Goal: Task Accomplishment & Management: Use online tool/utility

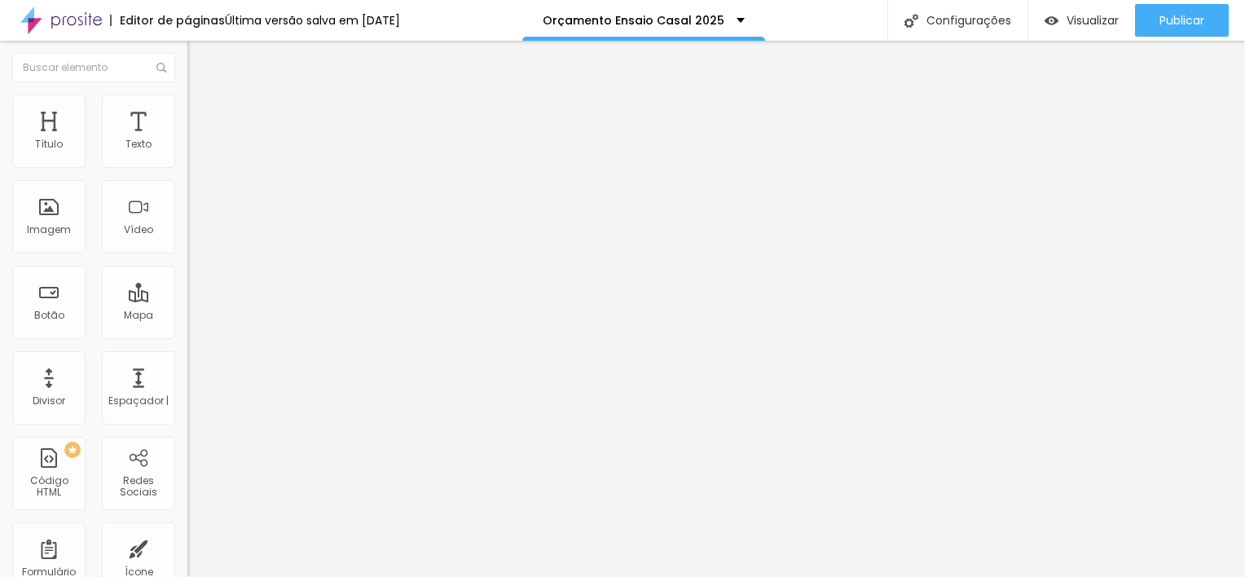
click at [187, 46] on button "Editar Texto" at bounding box center [280, 59] width 187 height 37
click at [194, 236] on icon "button" at bounding box center [199, 232] width 10 height 10
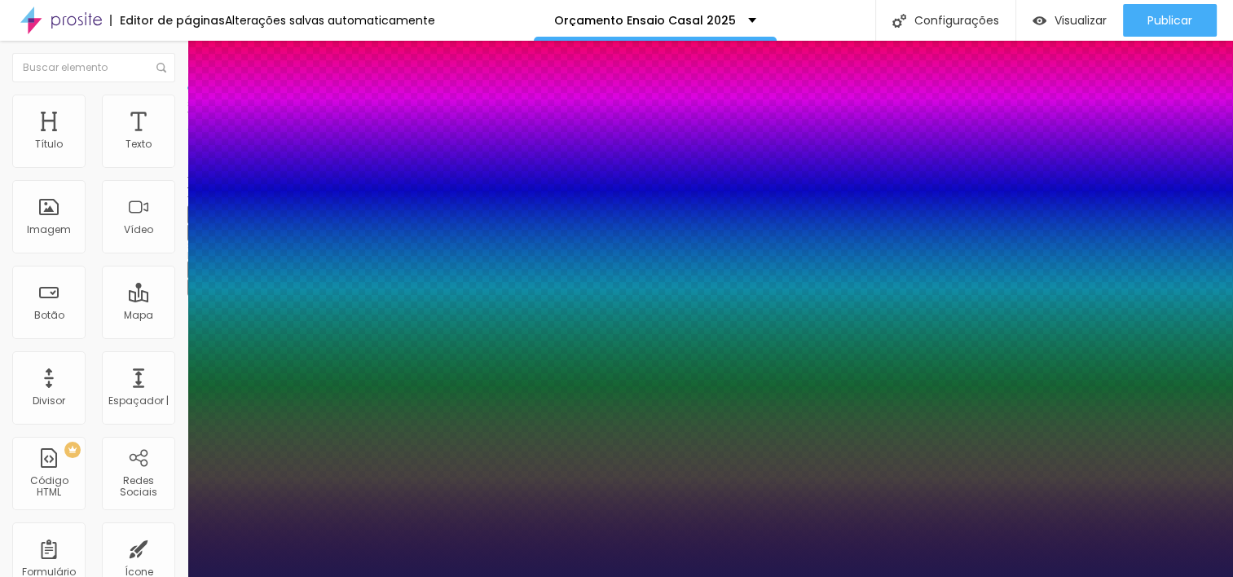
type input "1"
type input "20"
type input "1"
type input "22"
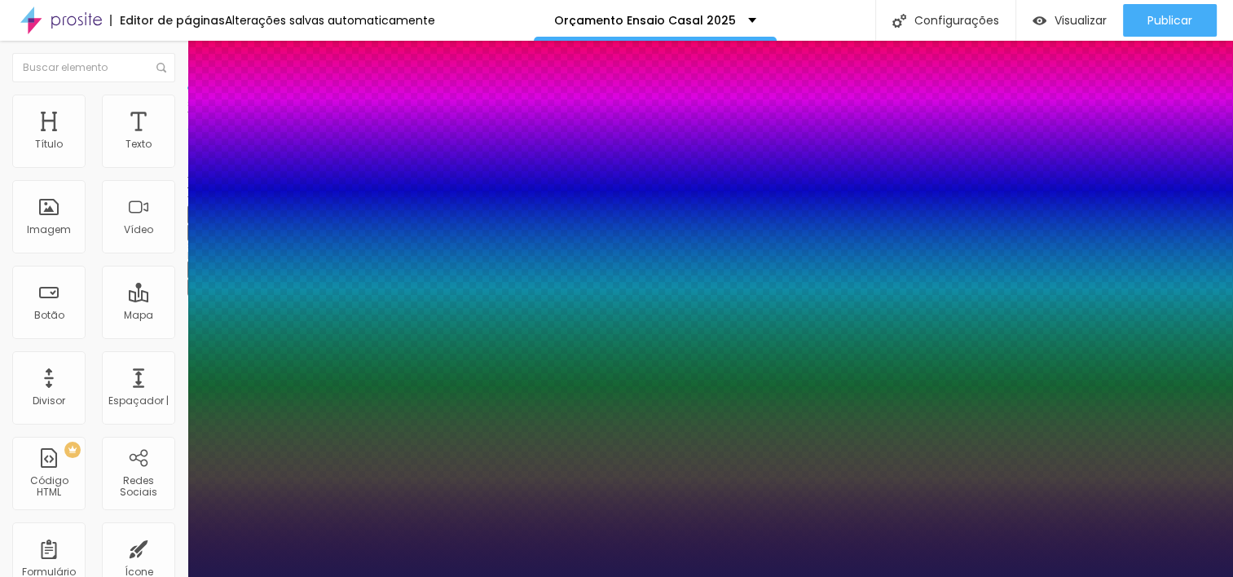
type input "22"
type input "1"
type input "23"
type input "1"
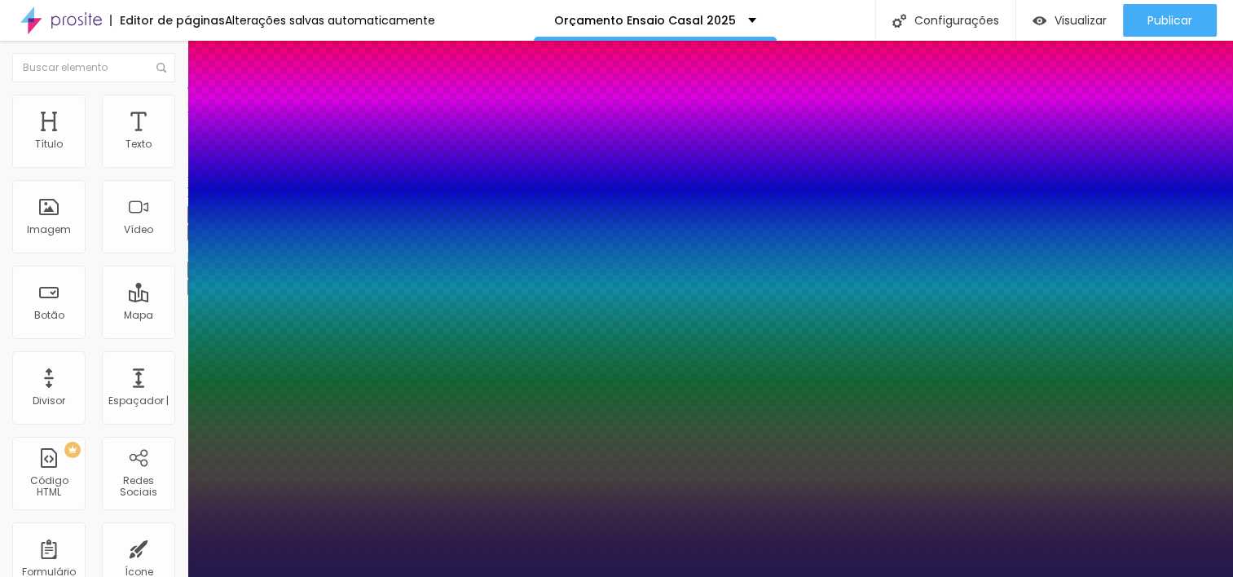
type input "22"
type input "1"
type input "21"
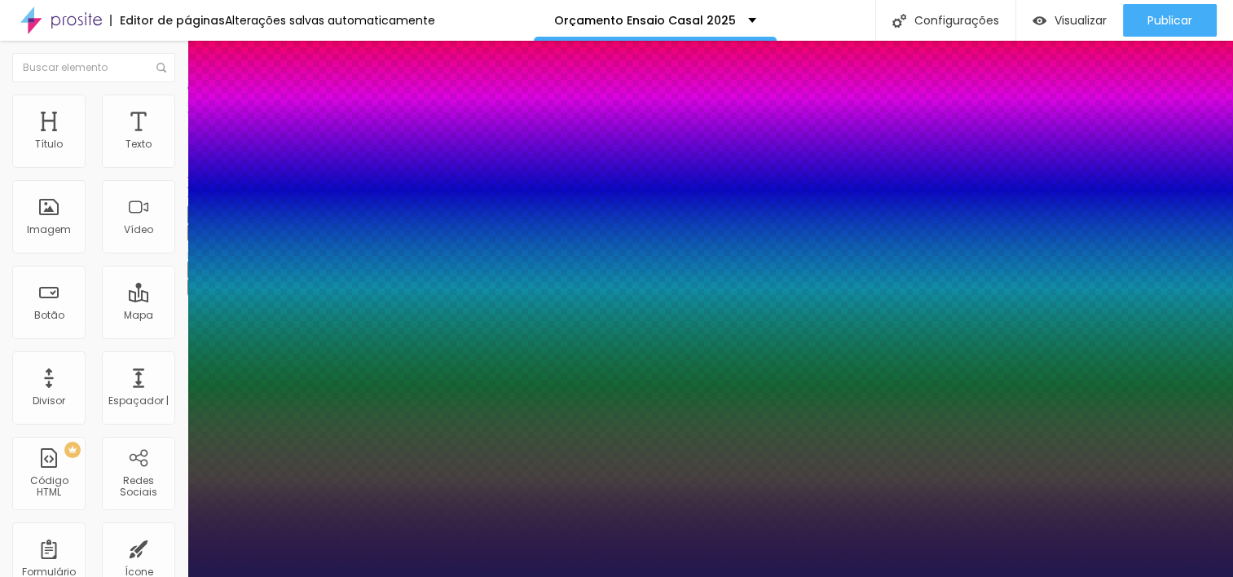
type input "1"
type input "20"
type input "1"
type input "20"
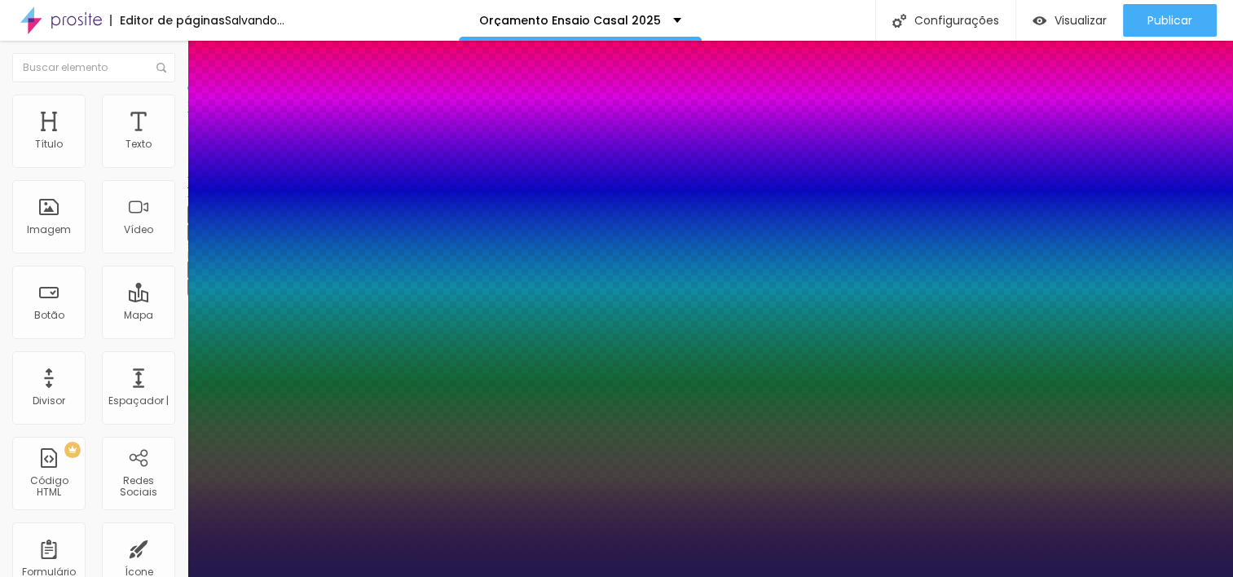
click at [445, 576] on div at bounding box center [616, 577] width 1233 height 0
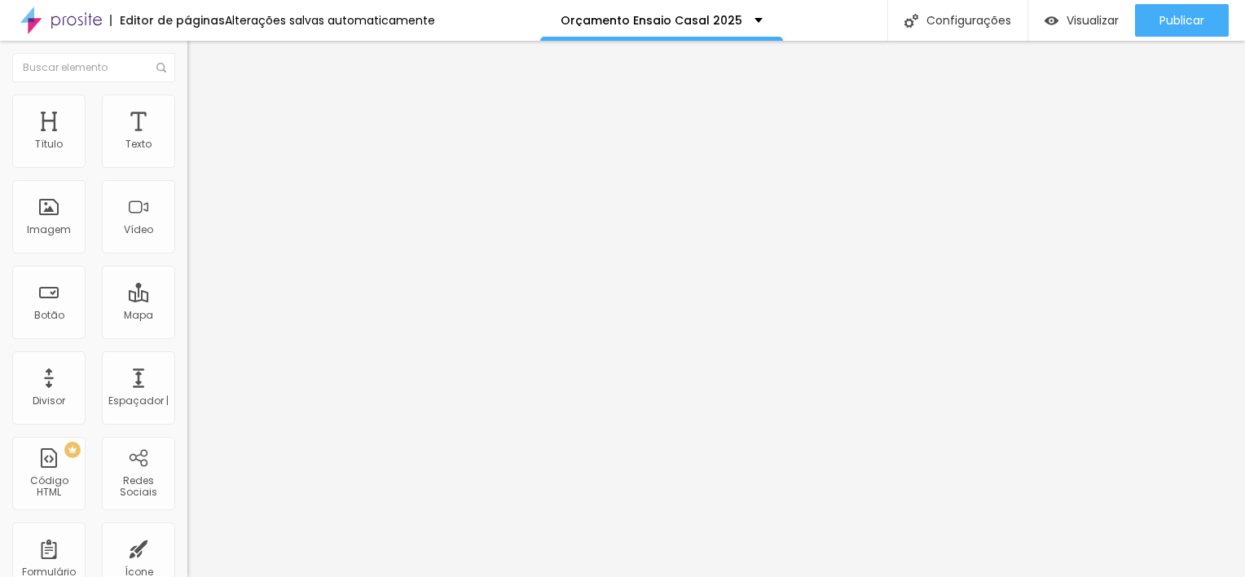
click at [187, 241] on button "button" at bounding box center [198, 232] width 23 height 17
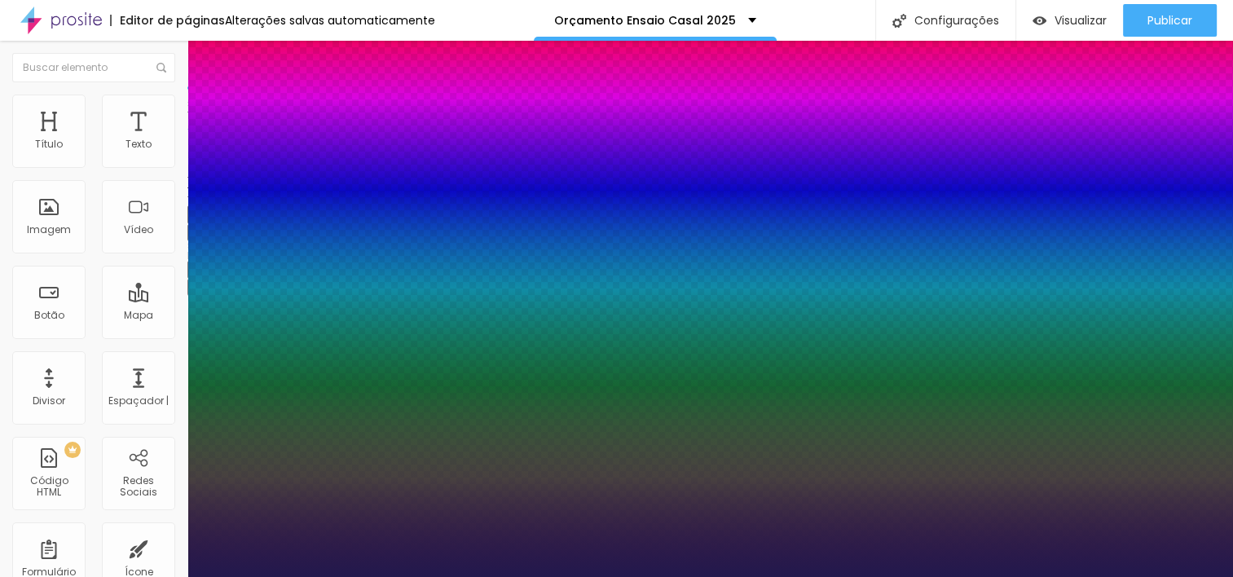
type input "1"
click at [456, 576] on div at bounding box center [616, 577] width 1233 height 0
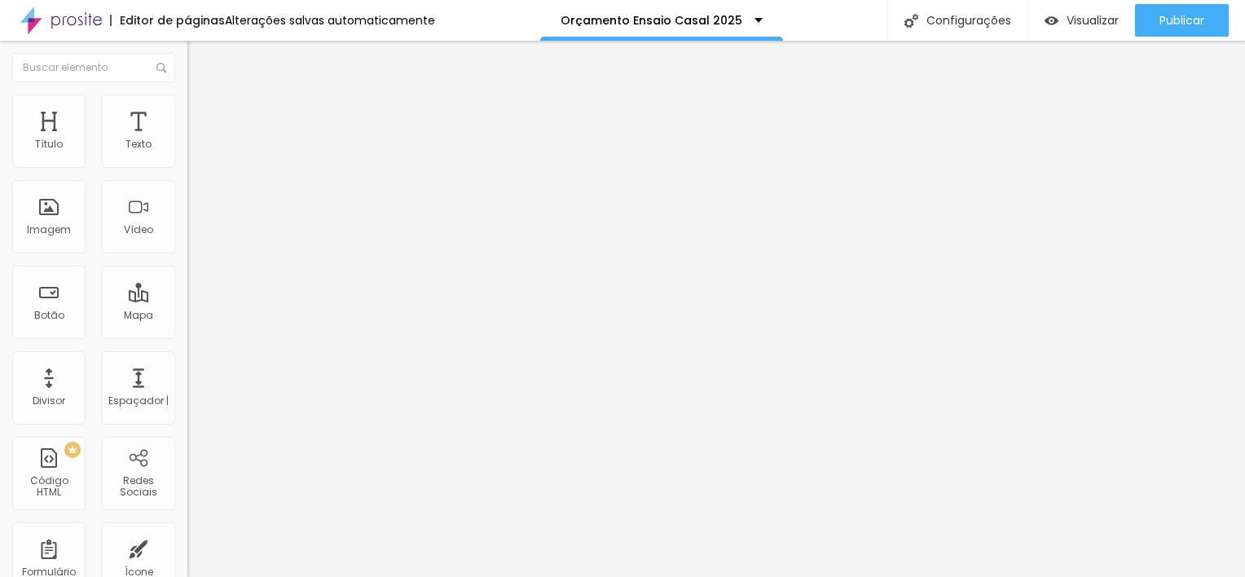
click at [187, 241] on button "button" at bounding box center [198, 232] width 23 height 17
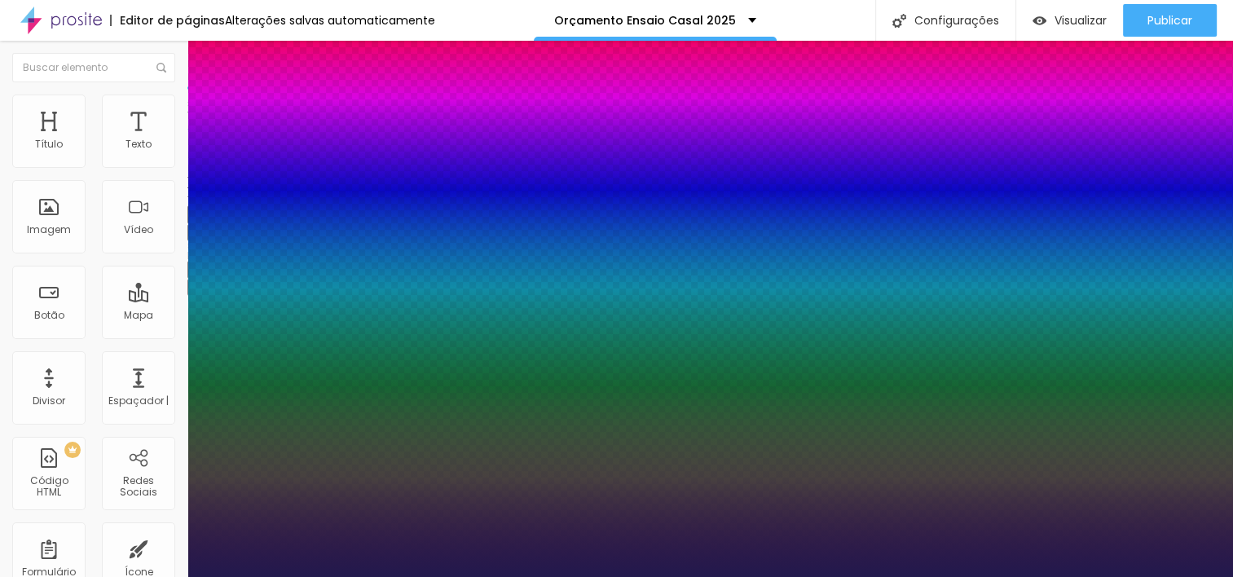
type input "1"
type input "17"
type input "1"
type input "18"
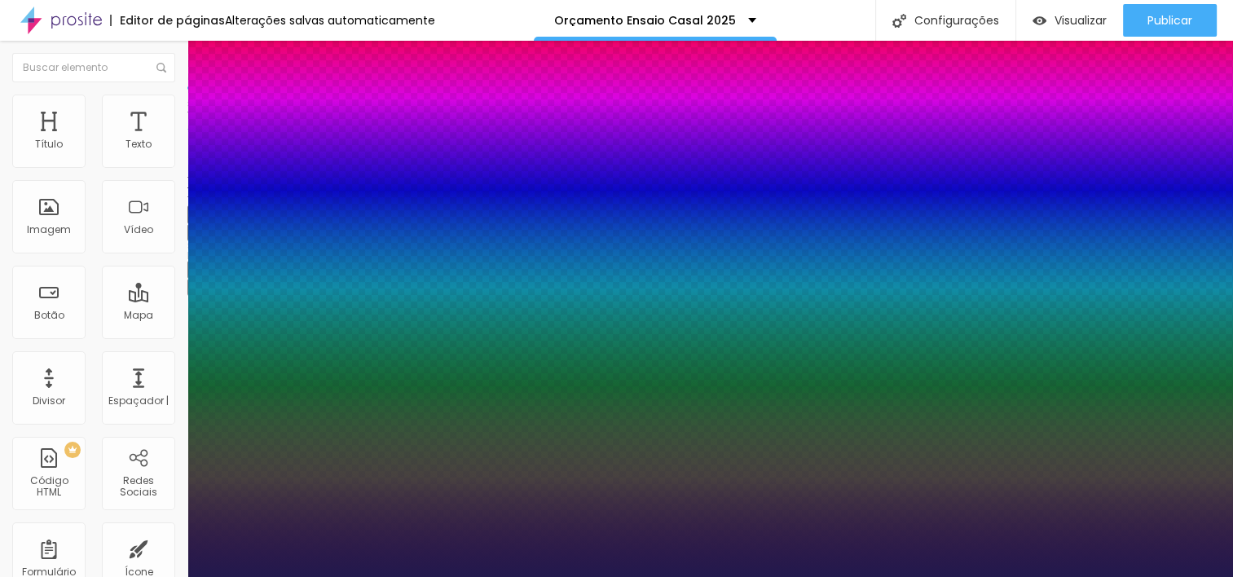
type input "18"
type input "1"
type input "19"
type input "1"
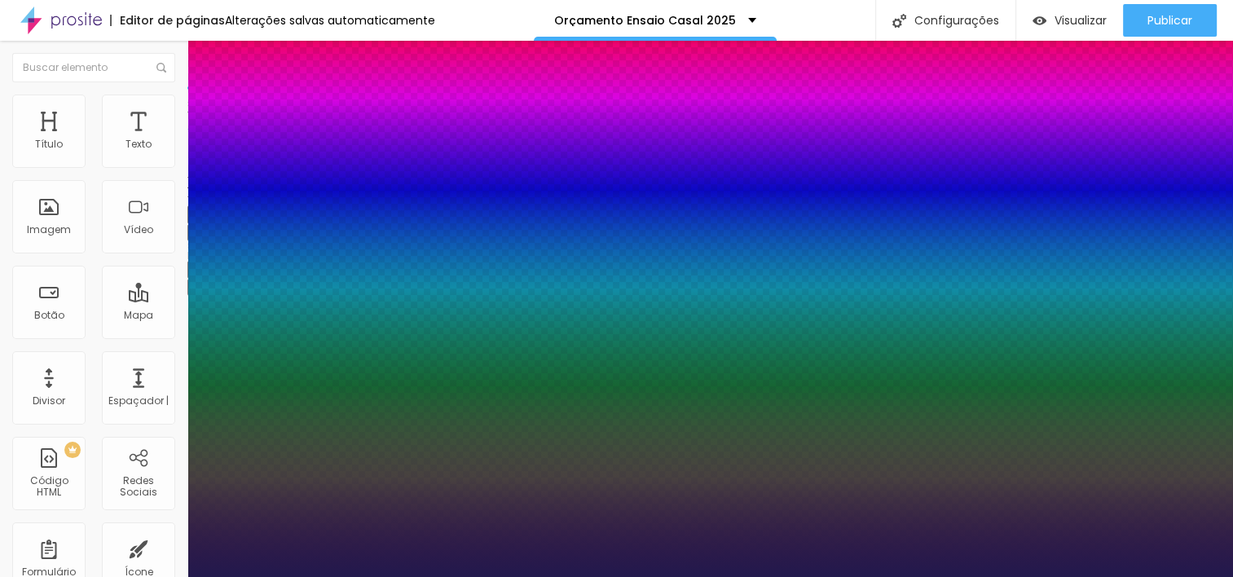
type input "20"
type input "1"
type input "21"
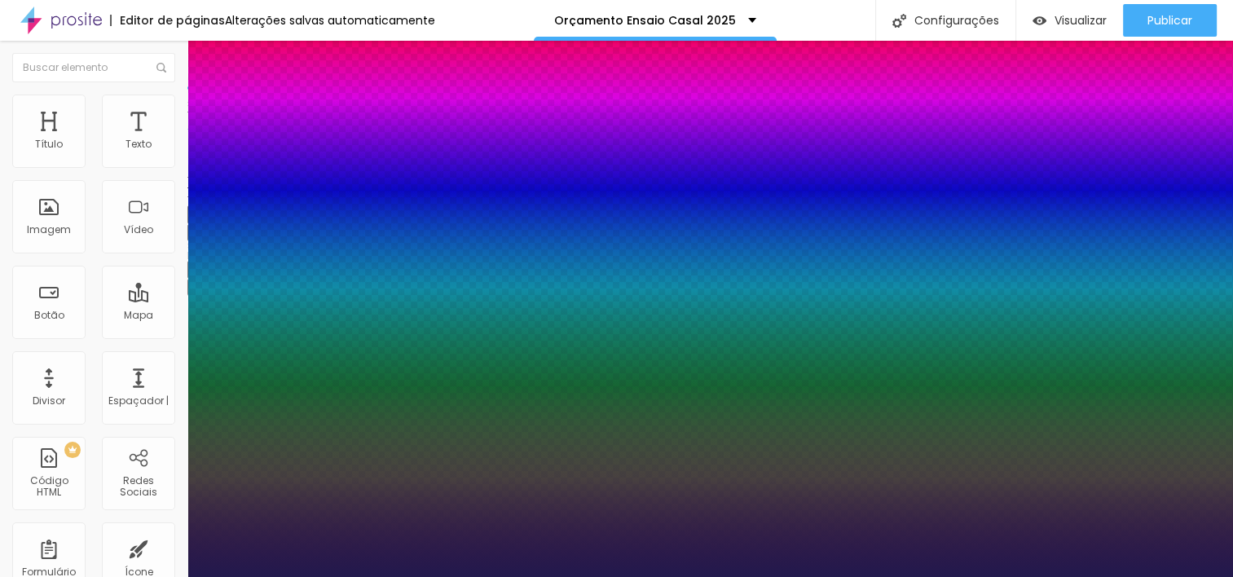
type input "1"
type input "20"
type input "1"
type input "20"
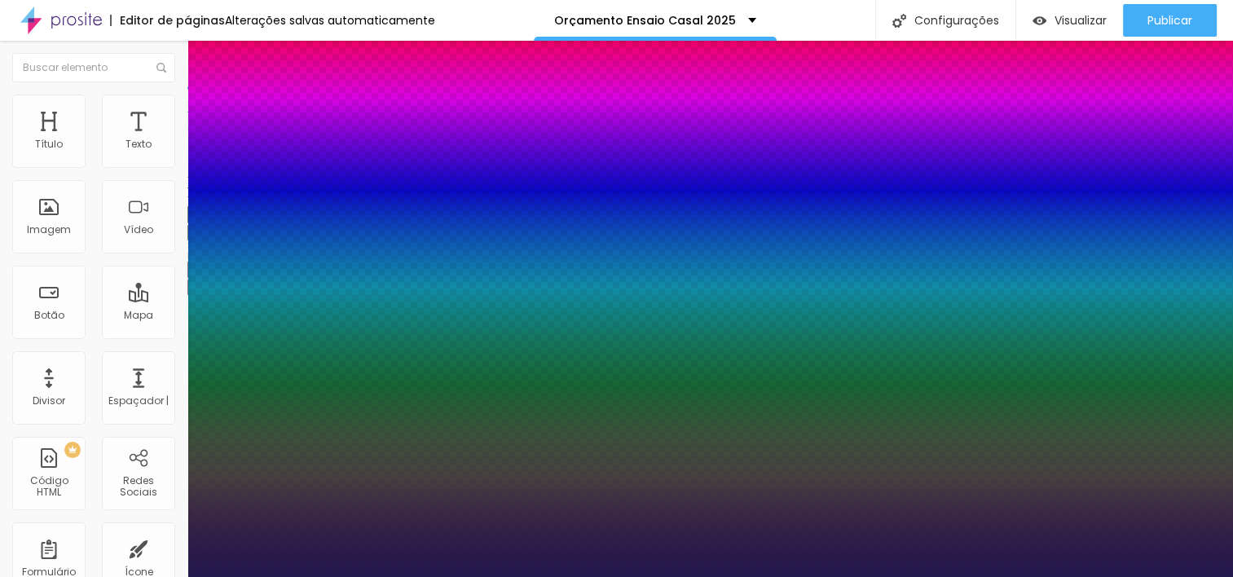
type input "1"
click at [377, 576] on div at bounding box center [616, 577] width 1233 height 0
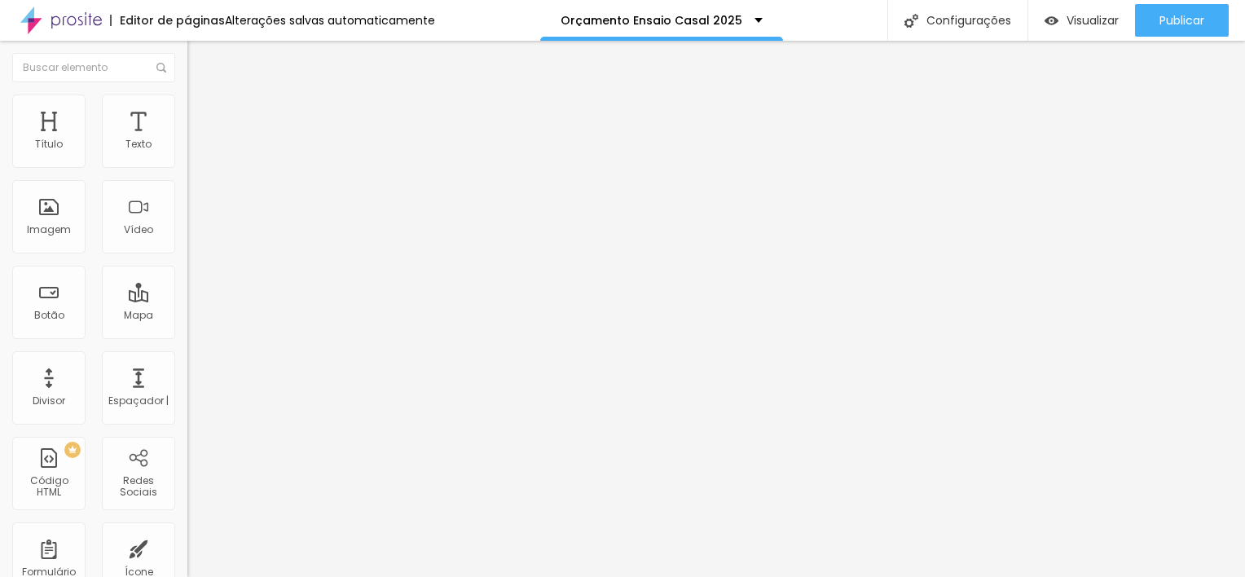
click at [194, 236] on icon "button" at bounding box center [199, 232] width 10 height 10
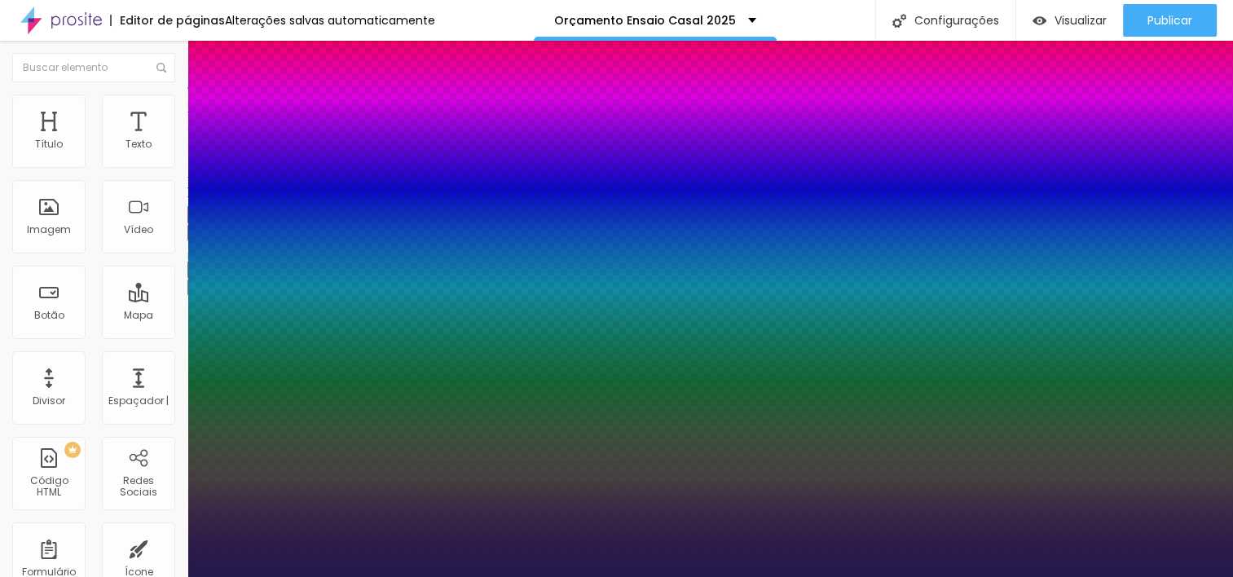
type input "1"
type input "17"
type input "1"
type input "18"
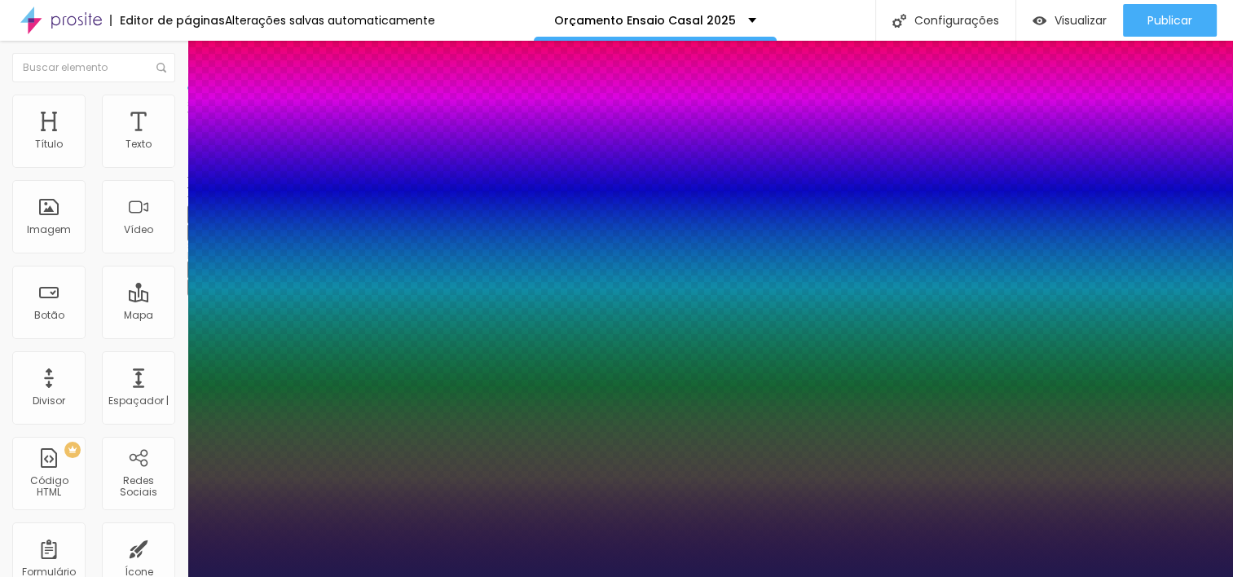
type input "18"
type input "1"
type input "19"
type input "1"
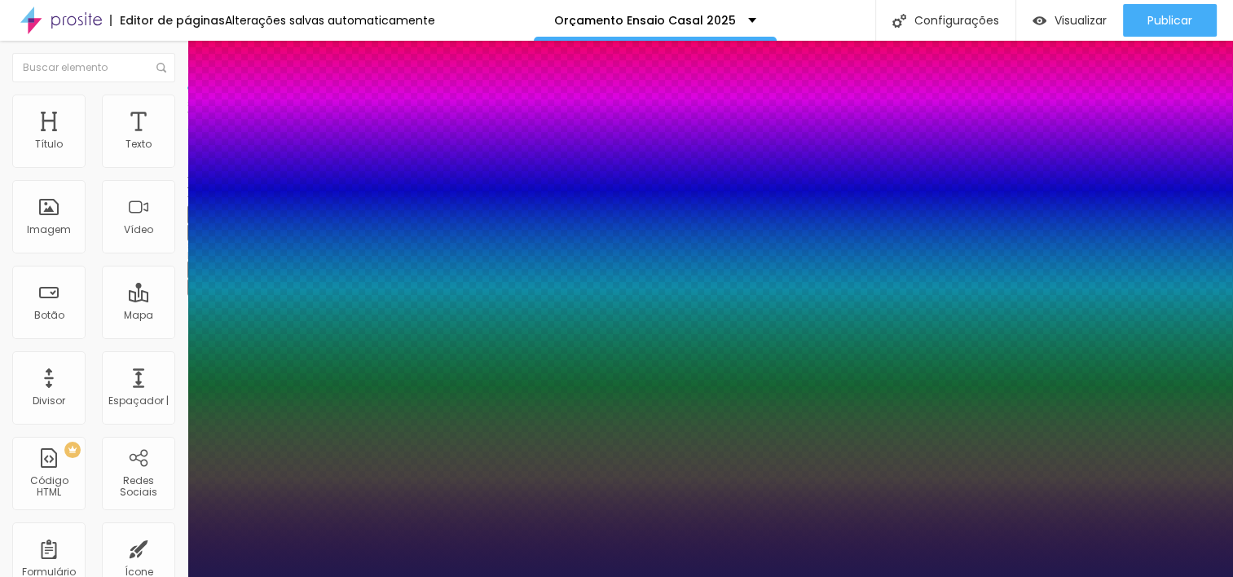
type input "20"
type input "1"
type input "20"
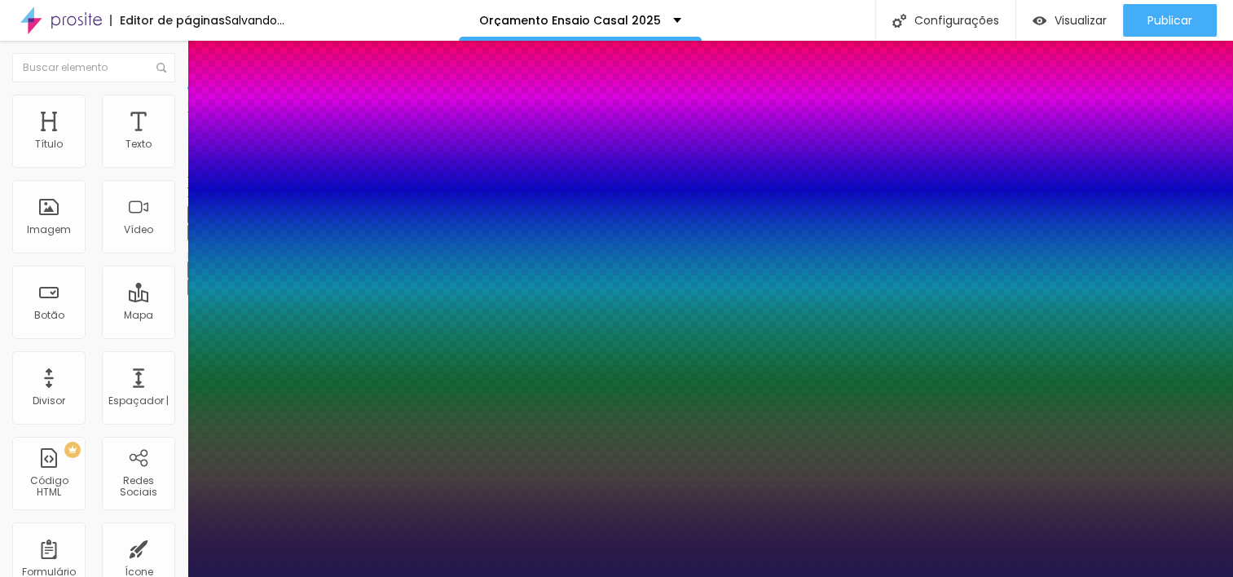
type input "1"
click at [389, 576] on div at bounding box center [616, 577] width 1233 height 0
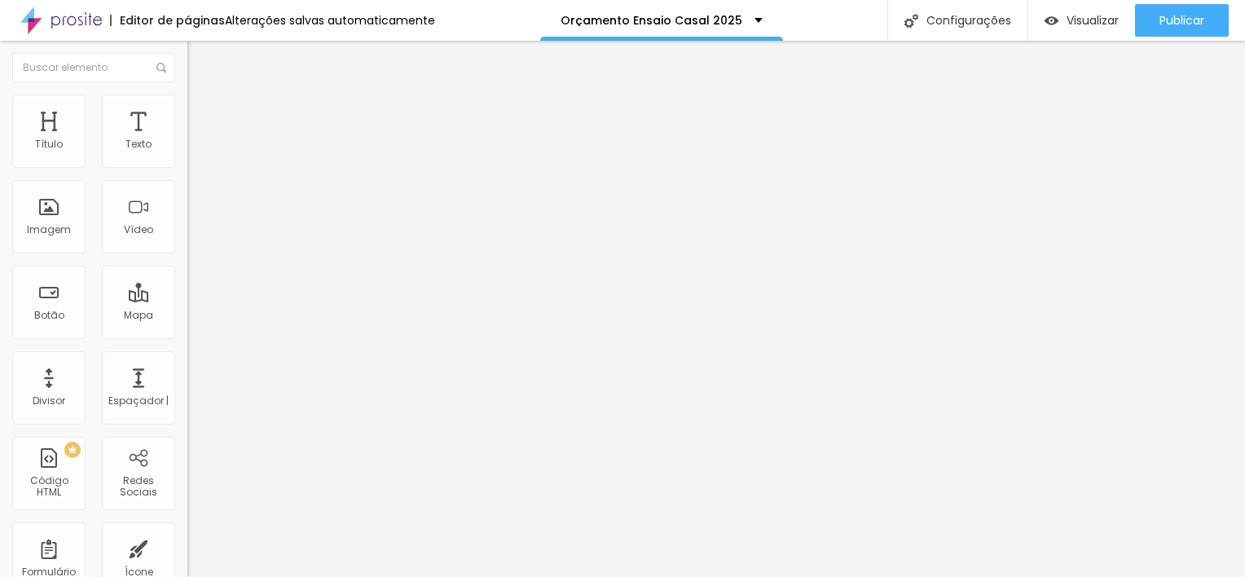
click at [187, 241] on button "button" at bounding box center [198, 232] width 23 height 17
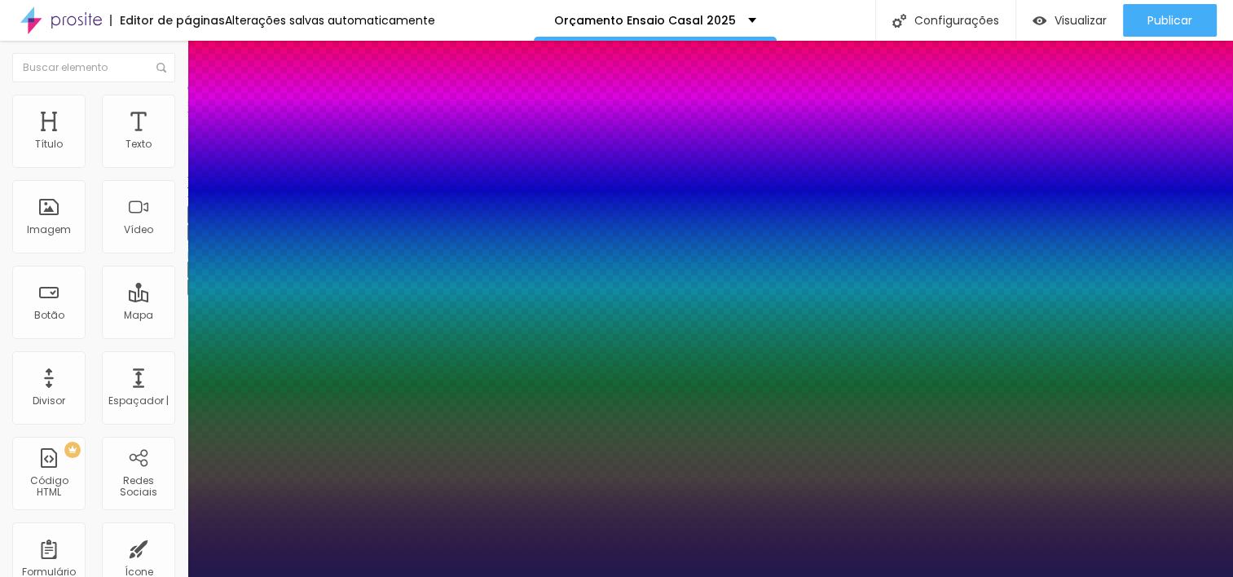
type input "1"
type input "18"
type input "1"
type input "17"
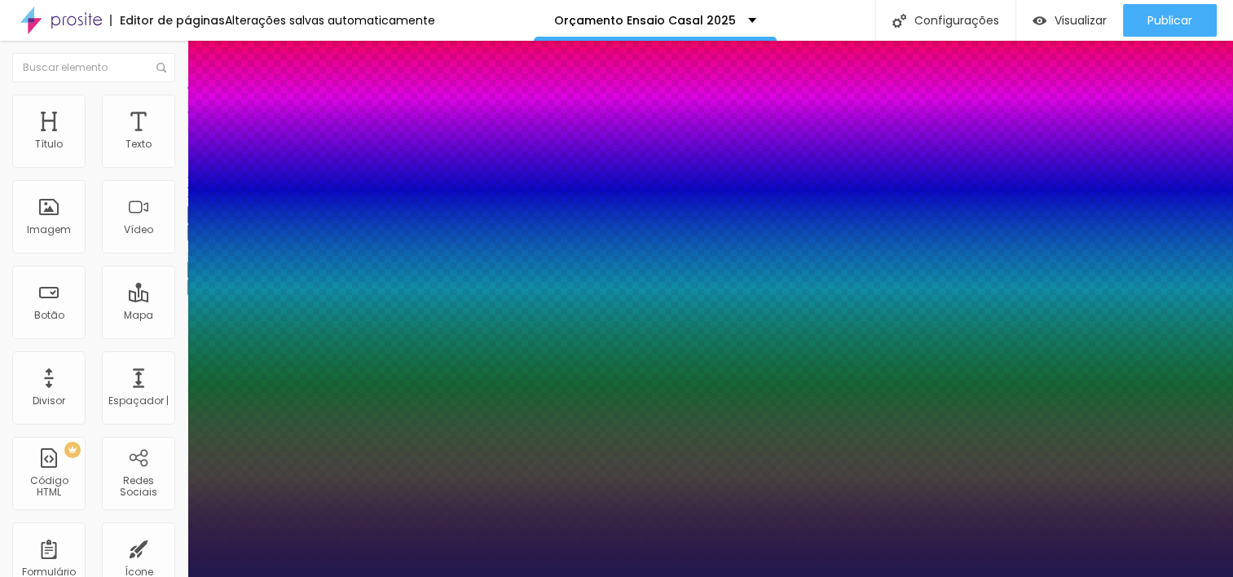
type input "17"
type input "1"
type input "16"
type input "1"
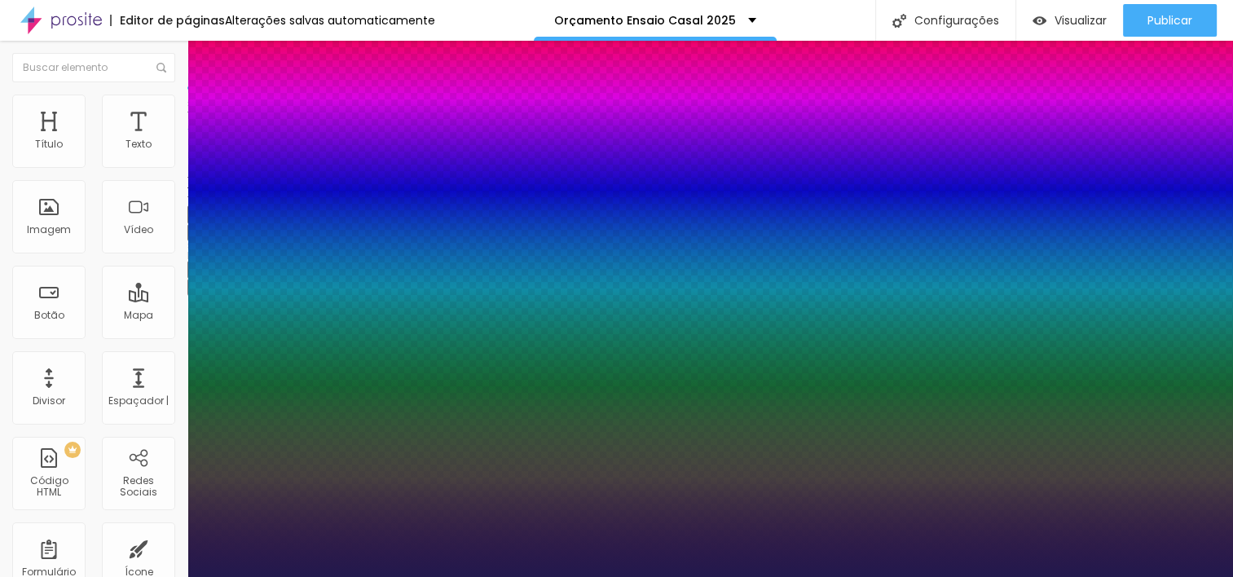
type input "16"
click at [413, 576] on div at bounding box center [616, 577] width 1233 height 0
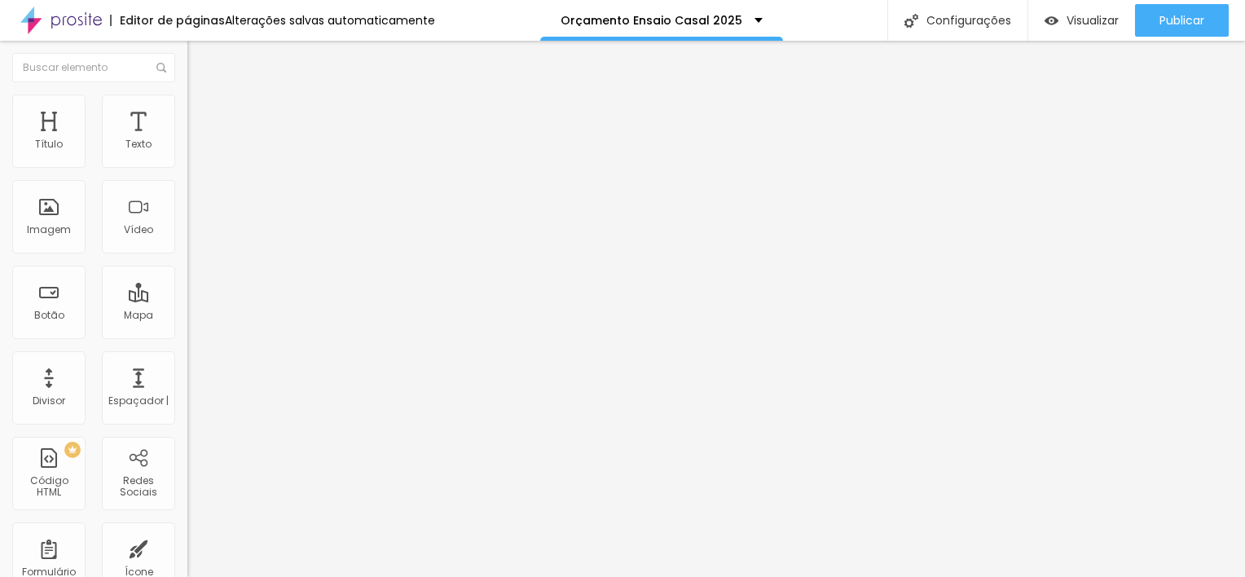
click at [187, 241] on button "button" at bounding box center [198, 232] width 23 height 17
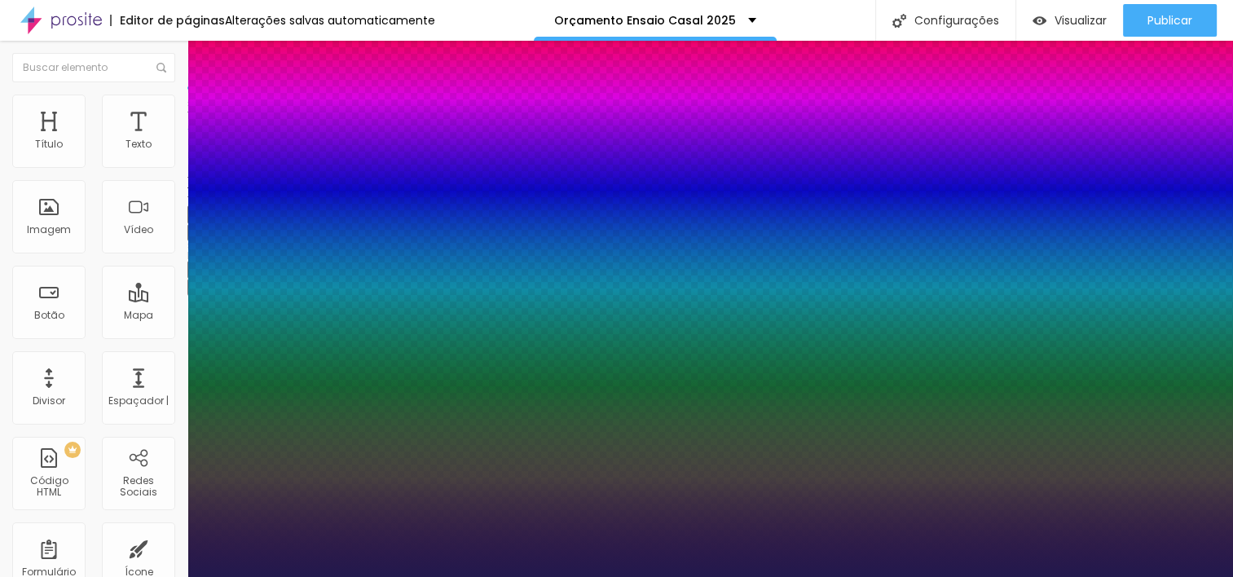
type input "1"
type input "18"
type input "1"
type input "21"
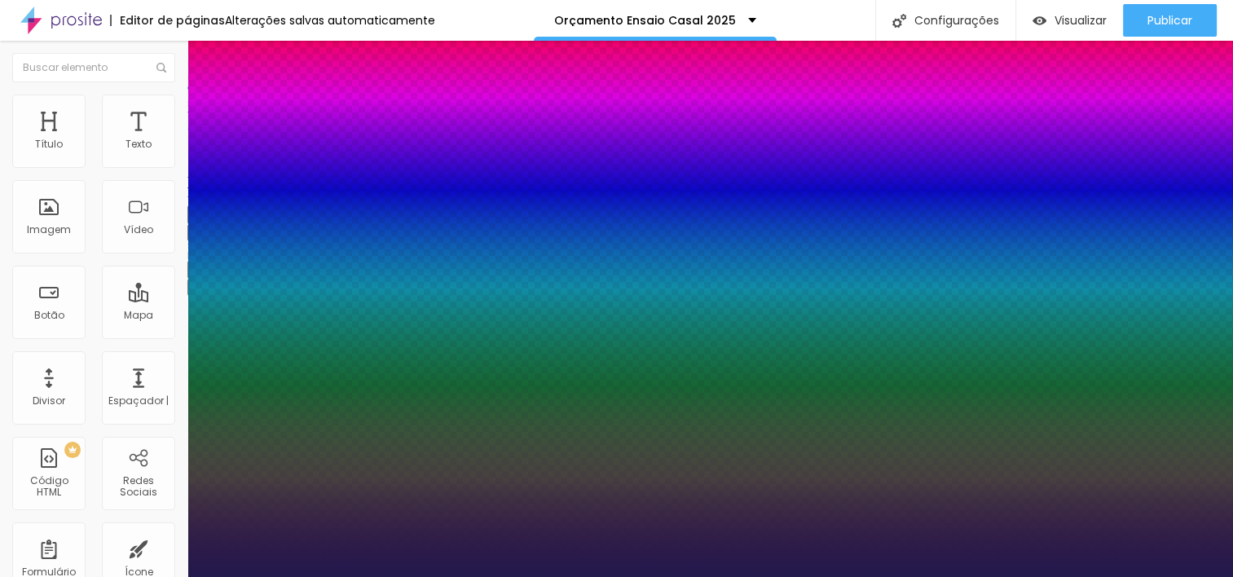
type input "21"
type input "1"
type input "22"
type input "1"
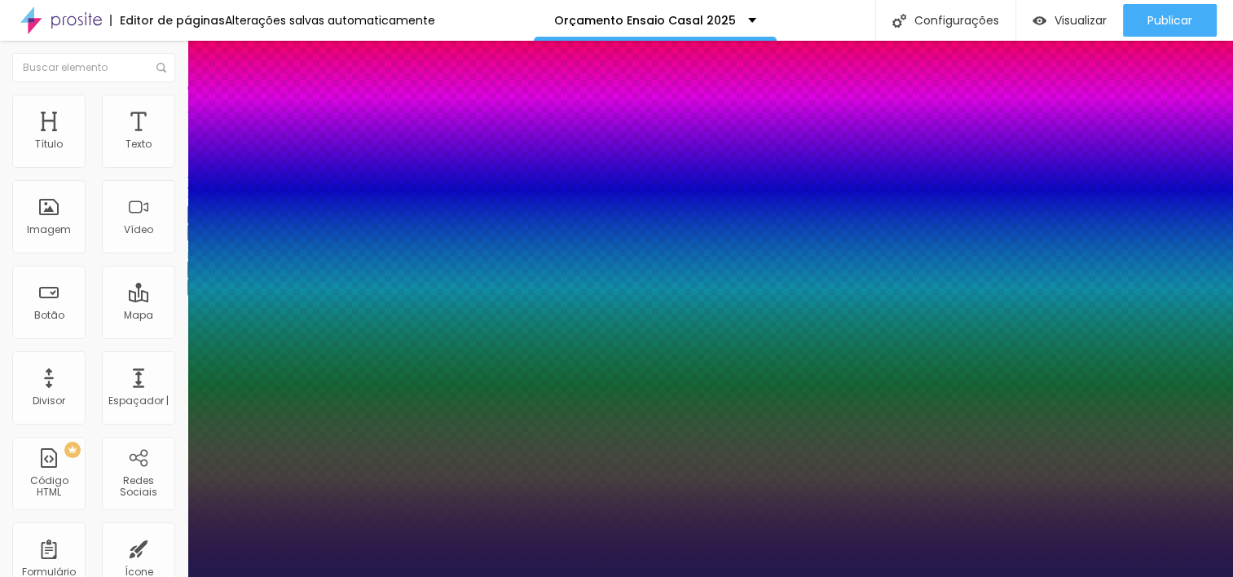
type input "23"
type input "1"
type input "25"
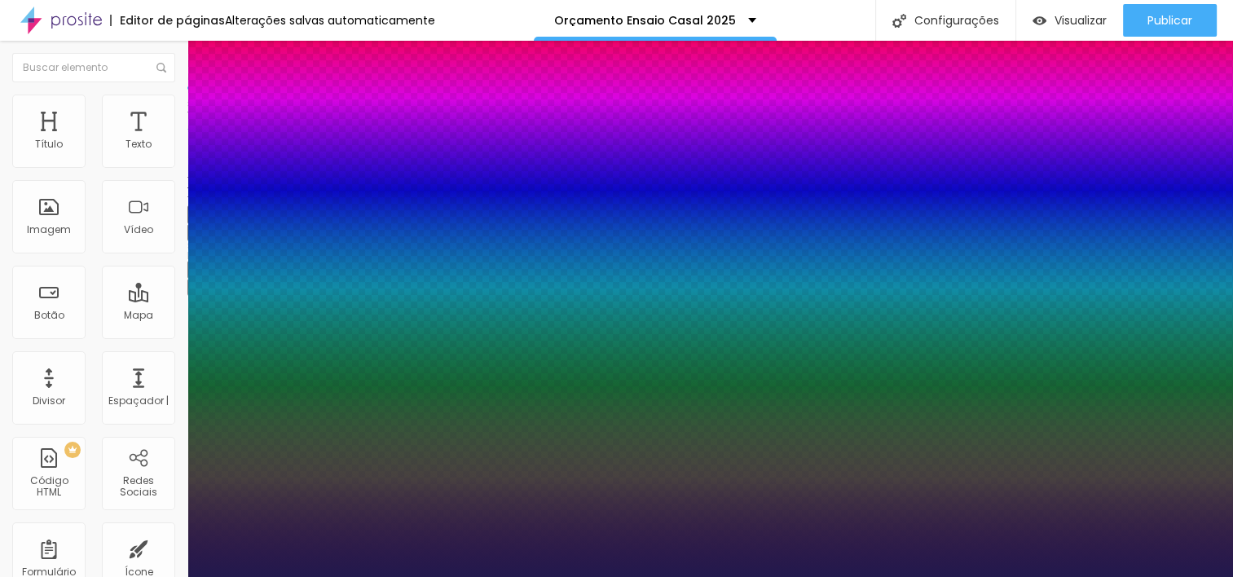
type input "1"
type input "26"
type input "1"
type input "29"
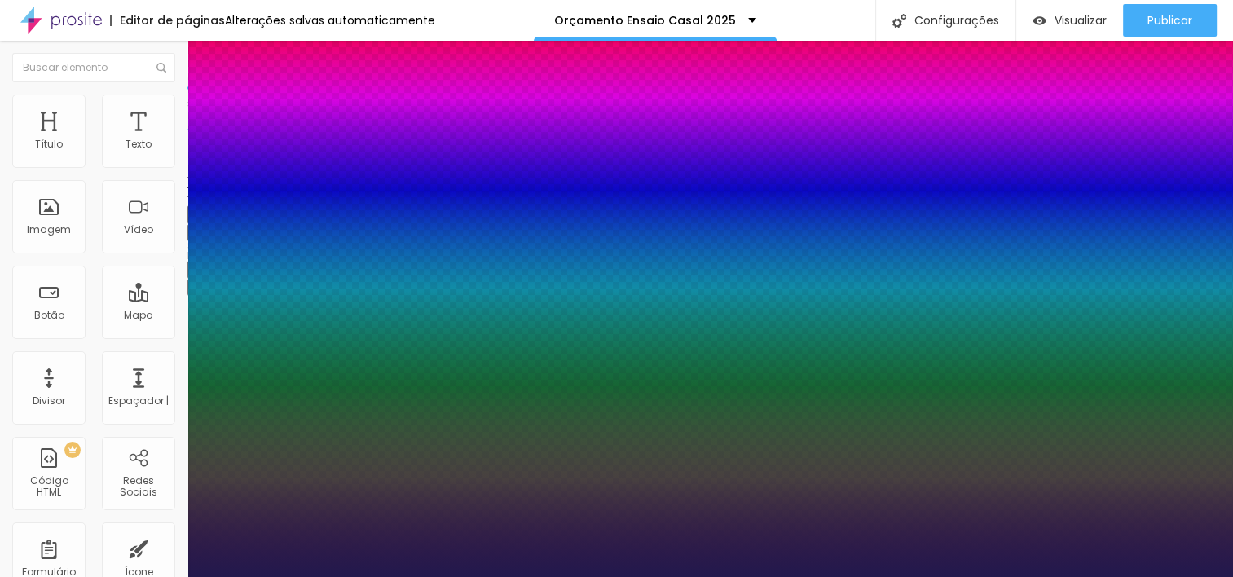
type input "29"
type input "1"
type input "30"
type input "1"
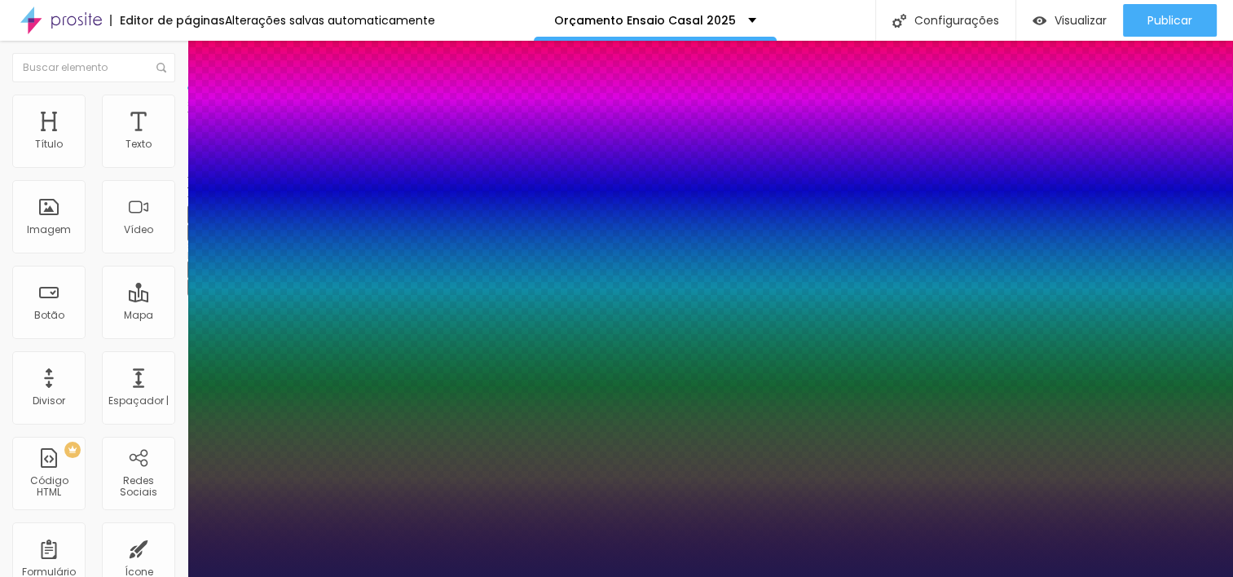
type input "31"
type input "1"
type input "30"
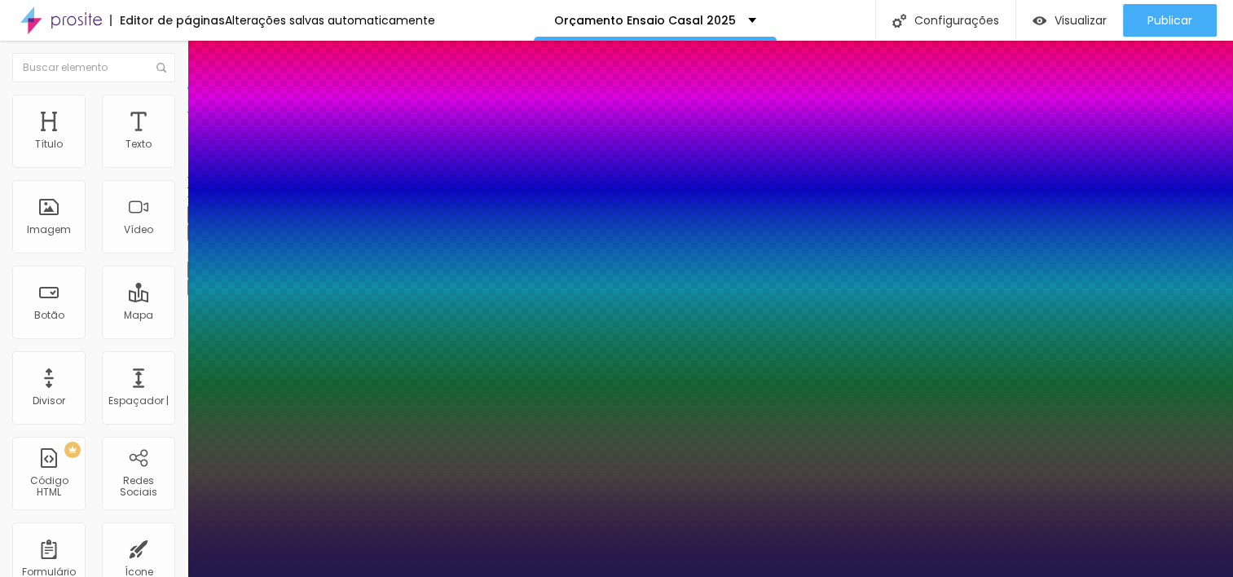
type input "1"
drag, startPoint x: 222, startPoint y: 460, endPoint x: 238, endPoint y: 459, distance: 16.3
type input "30"
type input "1"
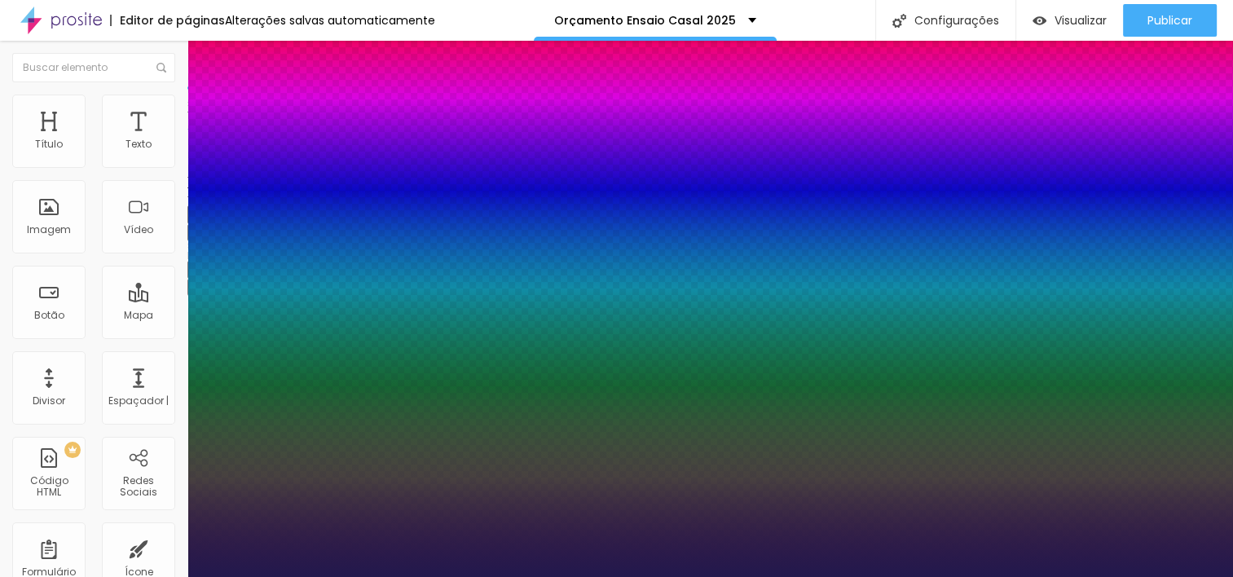
click at [640, 576] on div at bounding box center [616, 577] width 1233 height 0
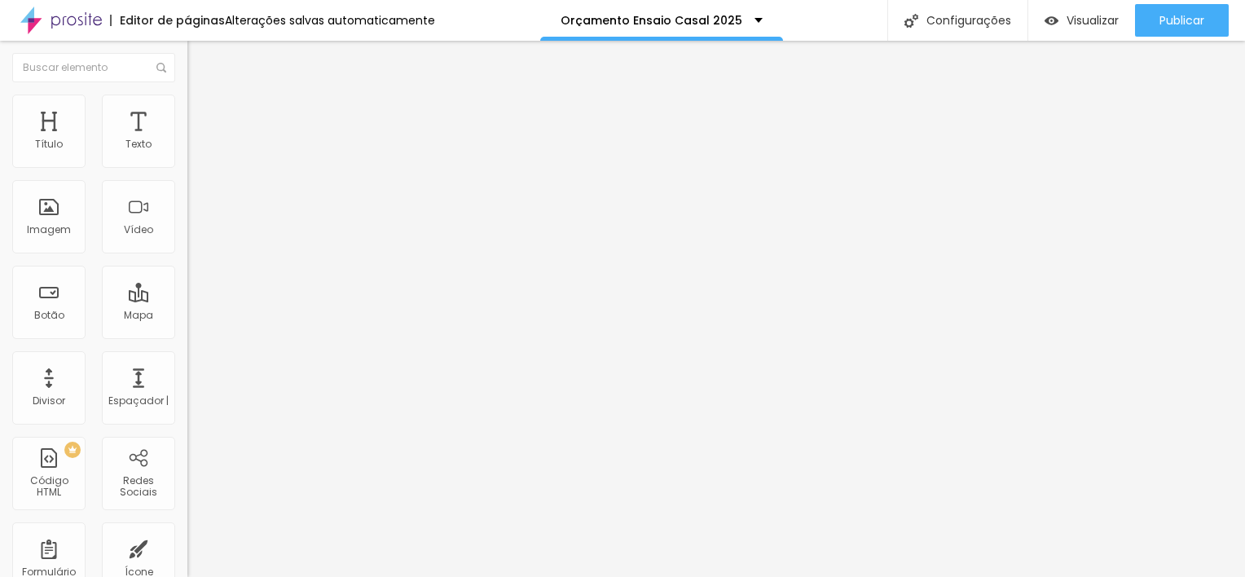
click at [187, 241] on button "button" at bounding box center [198, 232] width 23 height 17
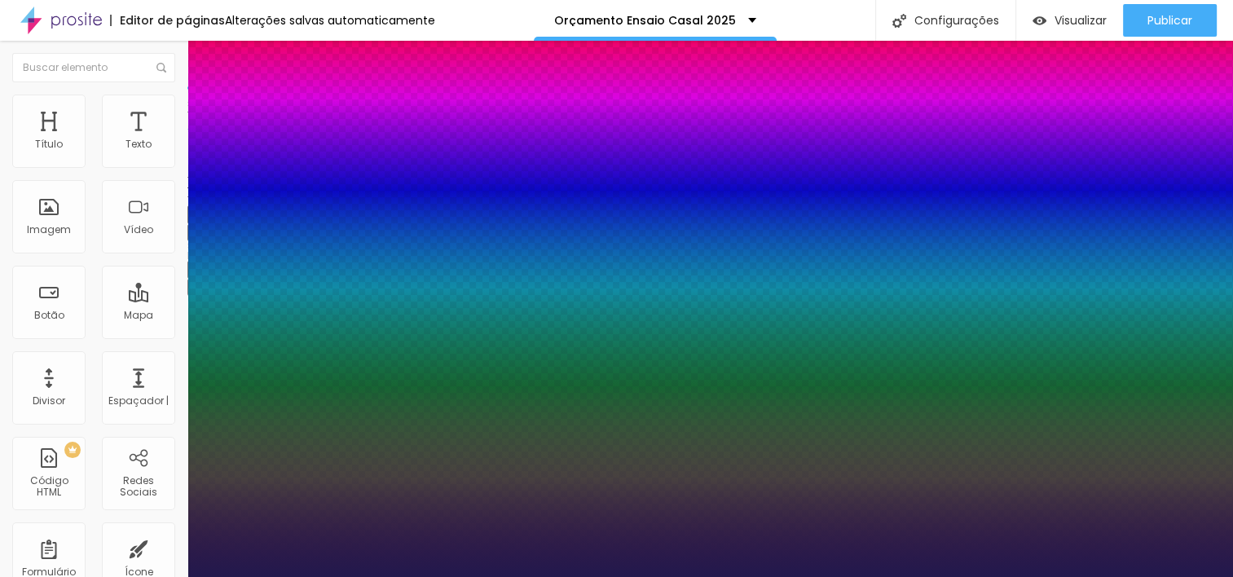
type input "1"
type input "18"
type input "1"
type input "19"
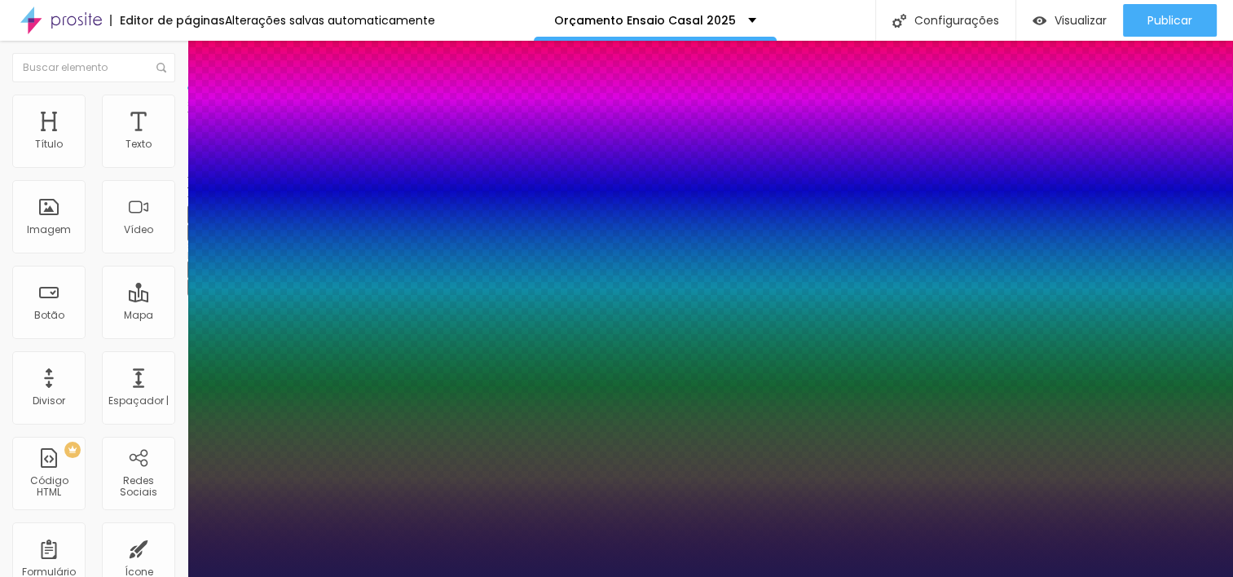
type input "19"
type input "1"
type input "20"
type input "1"
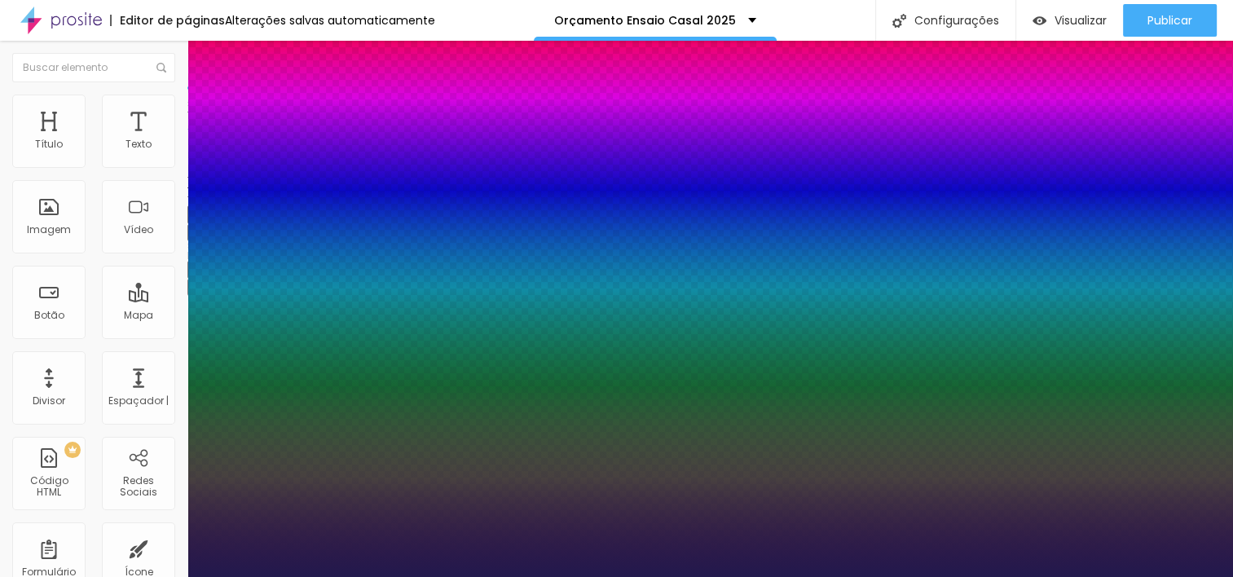
type input "21"
type input "1"
type input "22"
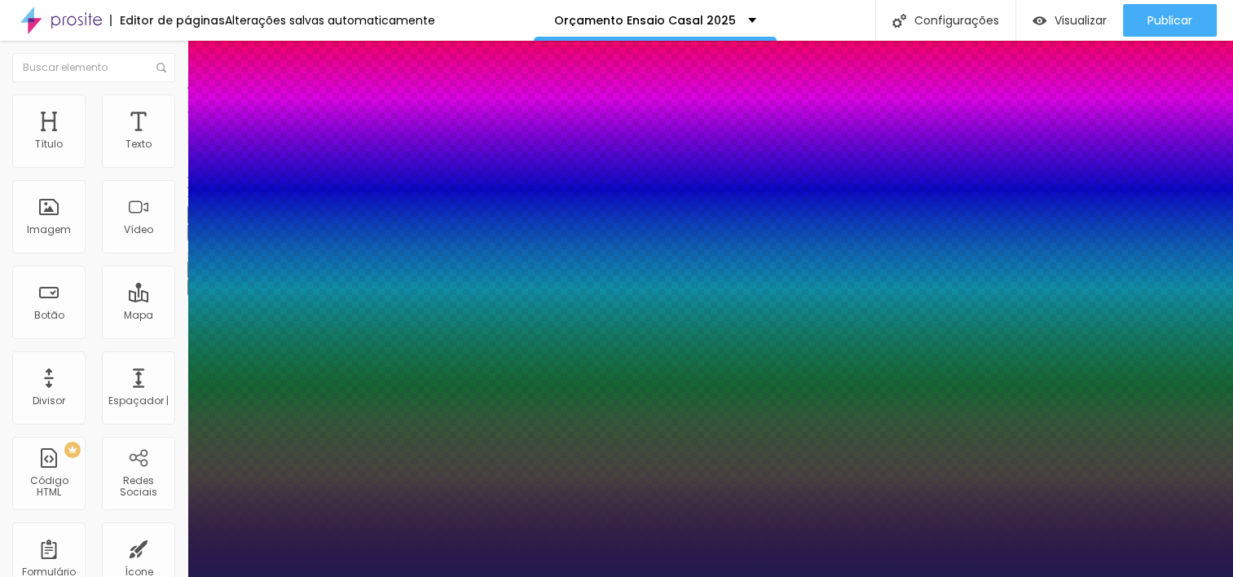
type input "1"
type input "22"
click at [647, 576] on div at bounding box center [616, 577] width 1233 height 0
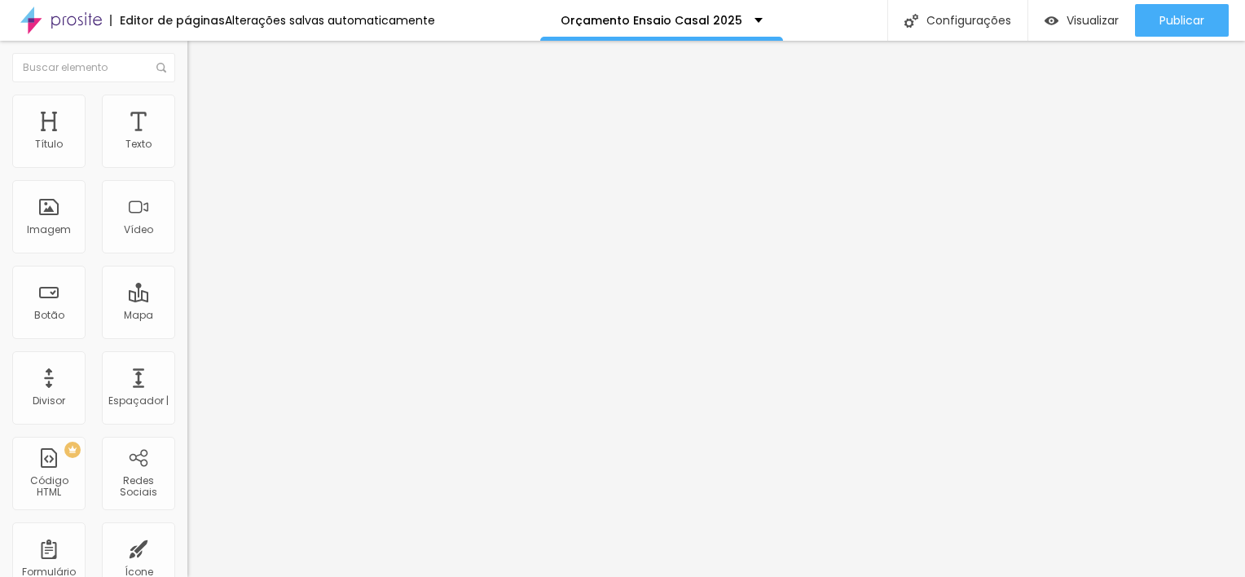
click at [187, 241] on button "button" at bounding box center [198, 232] width 23 height 17
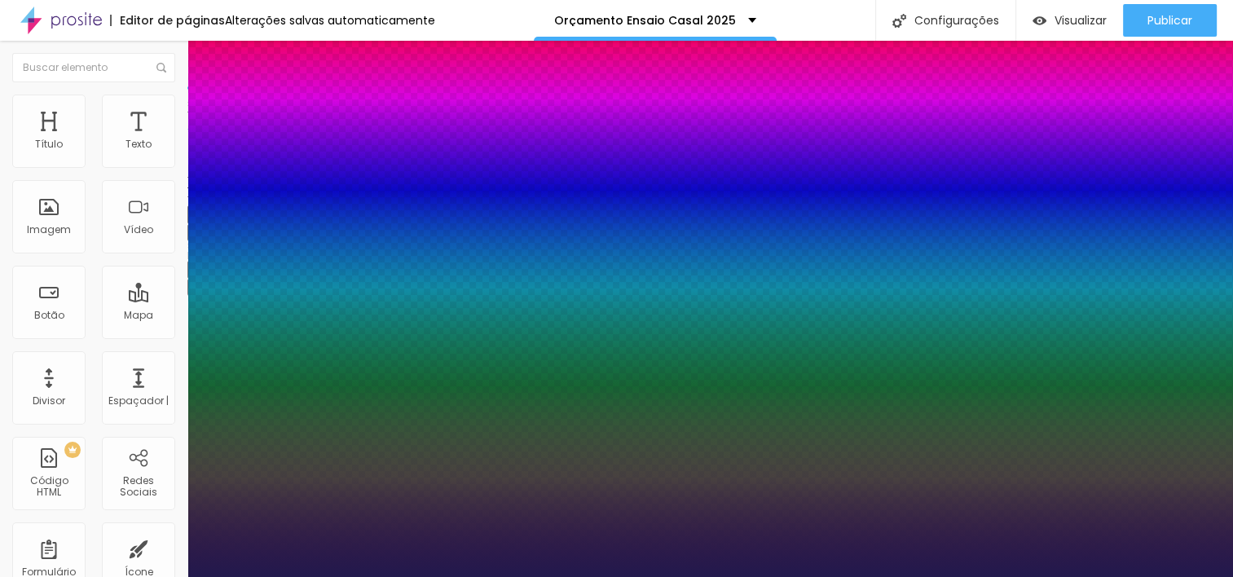
type input "1"
type input "17"
type input "1"
type input "19"
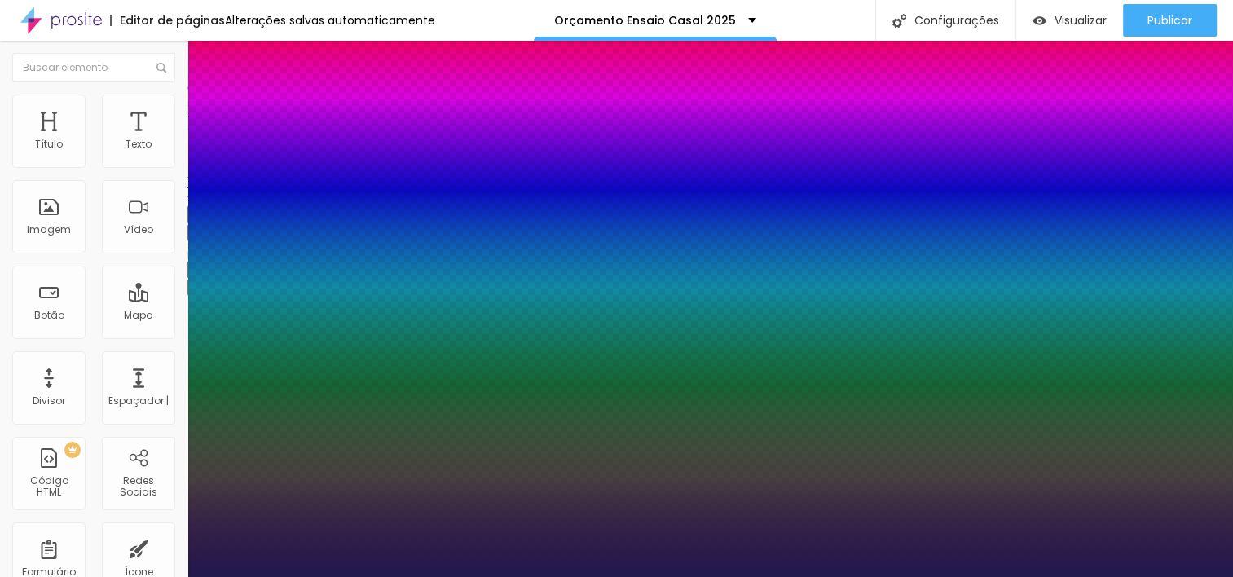
type input "19"
type input "1"
type input "21"
type input "1"
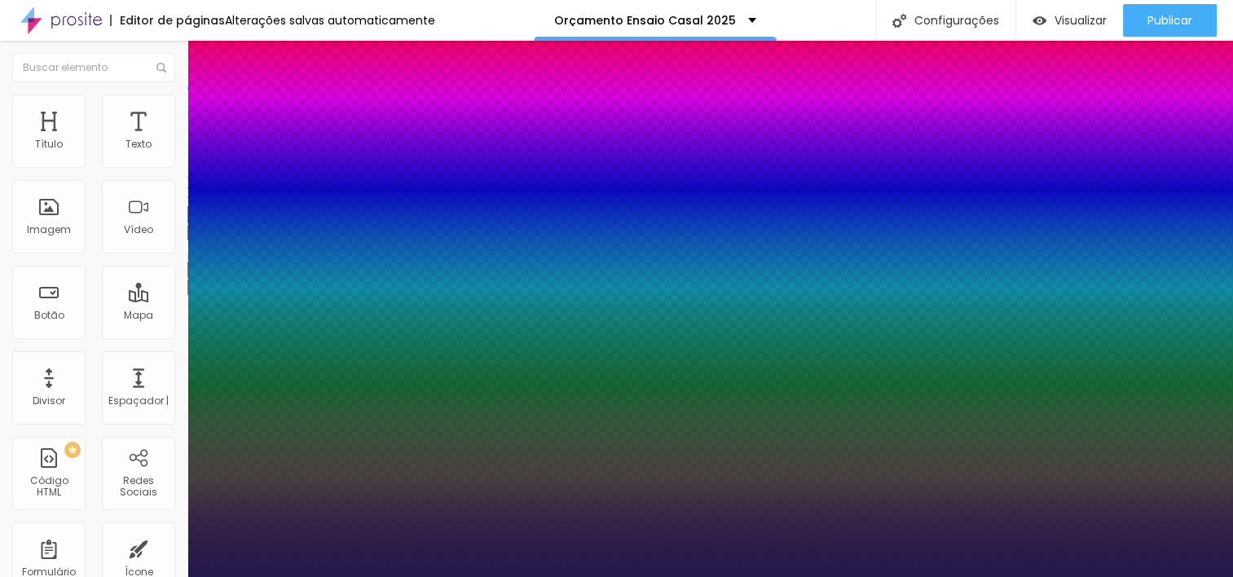
type input "20"
type input "1"
type input "20"
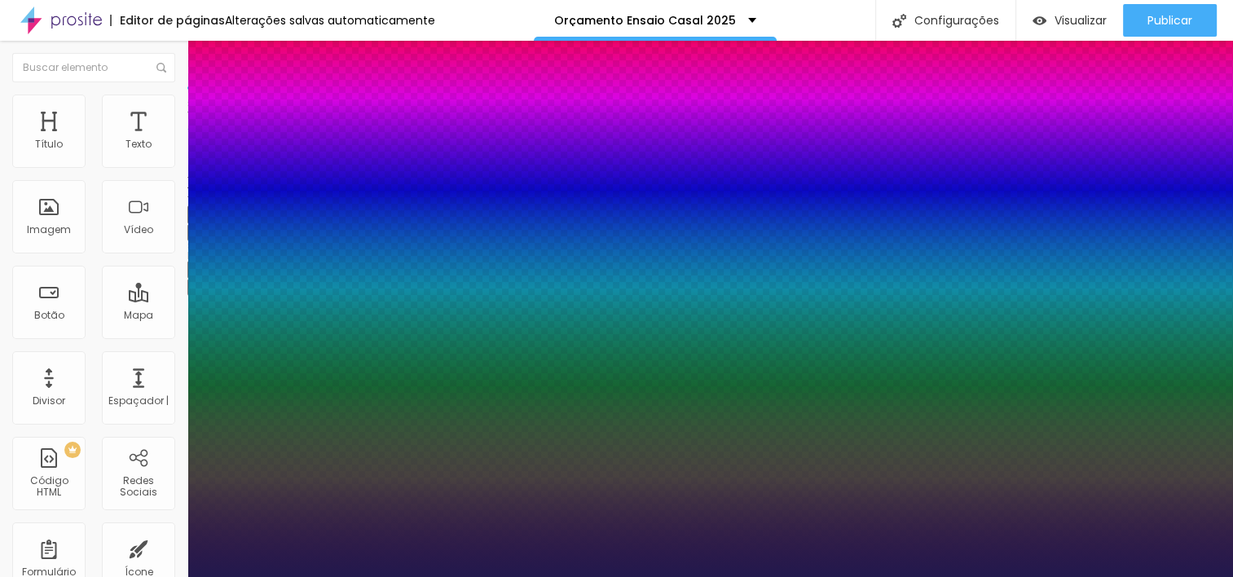
type input "1"
click at [592, 576] on div at bounding box center [616, 577] width 1233 height 0
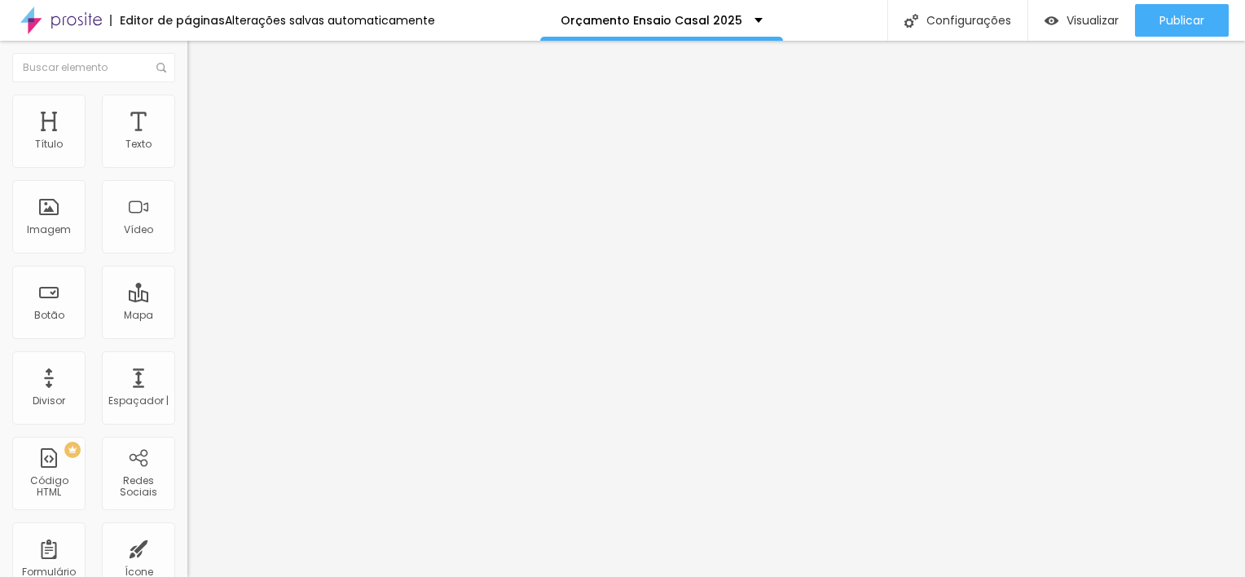
click at [187, 241] on button "button" at bounding box center [198, 232] width 23 height 17
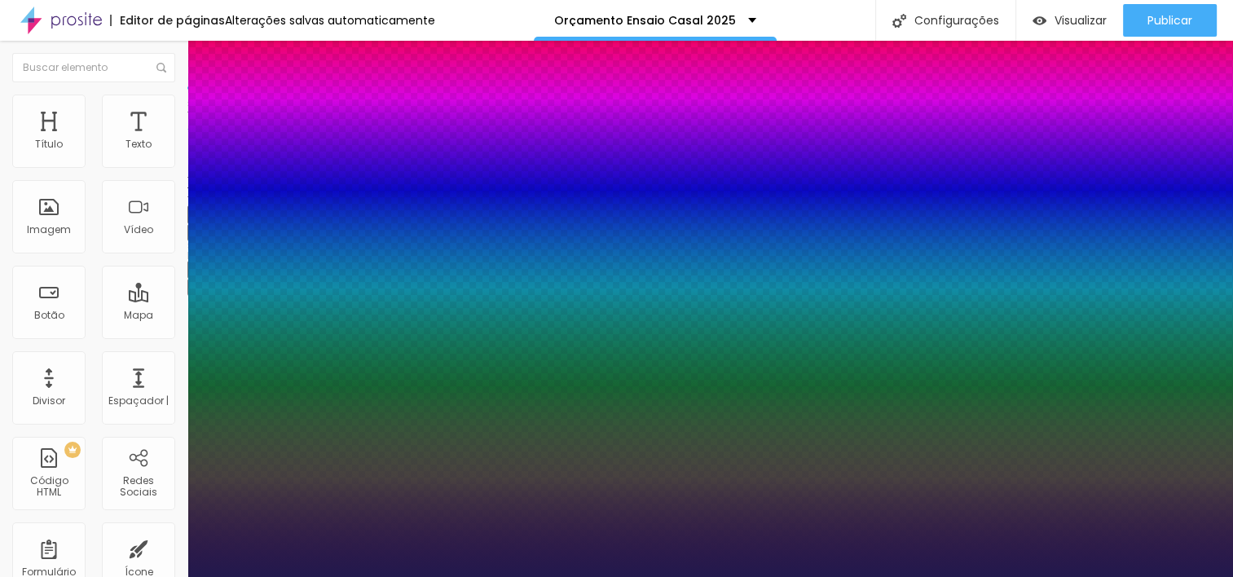
type input "1"
click at [577, 576] on div at bounding box center [616, 577] width 1233 height 0
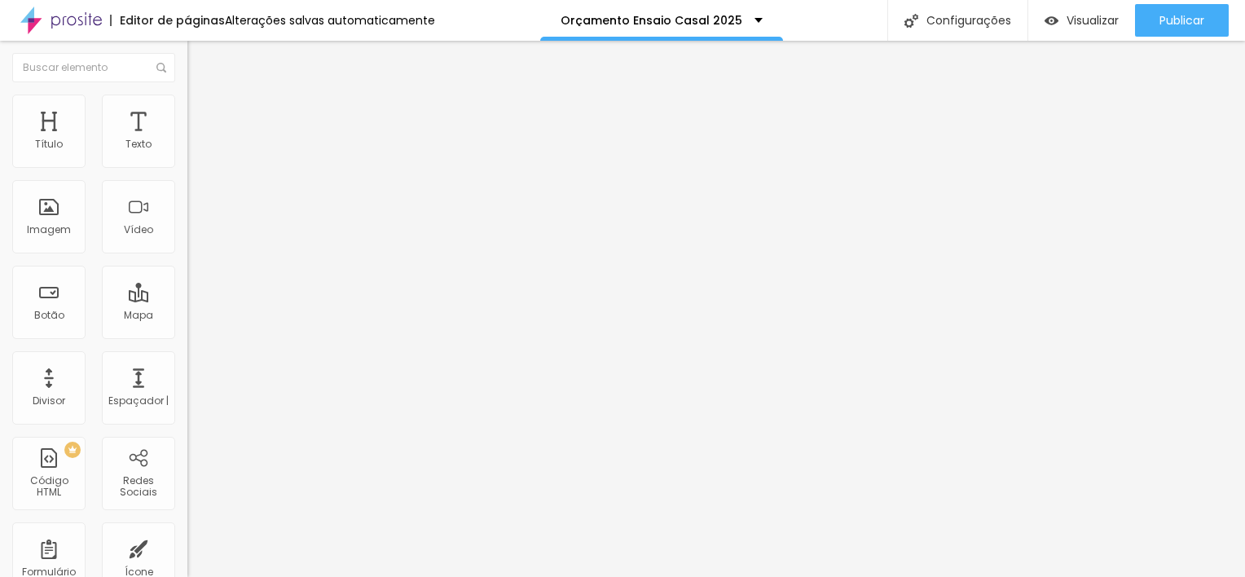
click at [200, 59] on div "Editar Título" at bounding box center [246, 59] width 93 height 13
click at [194, 236] on icon "button" at bounding box center [199, 232] width 10 height 10
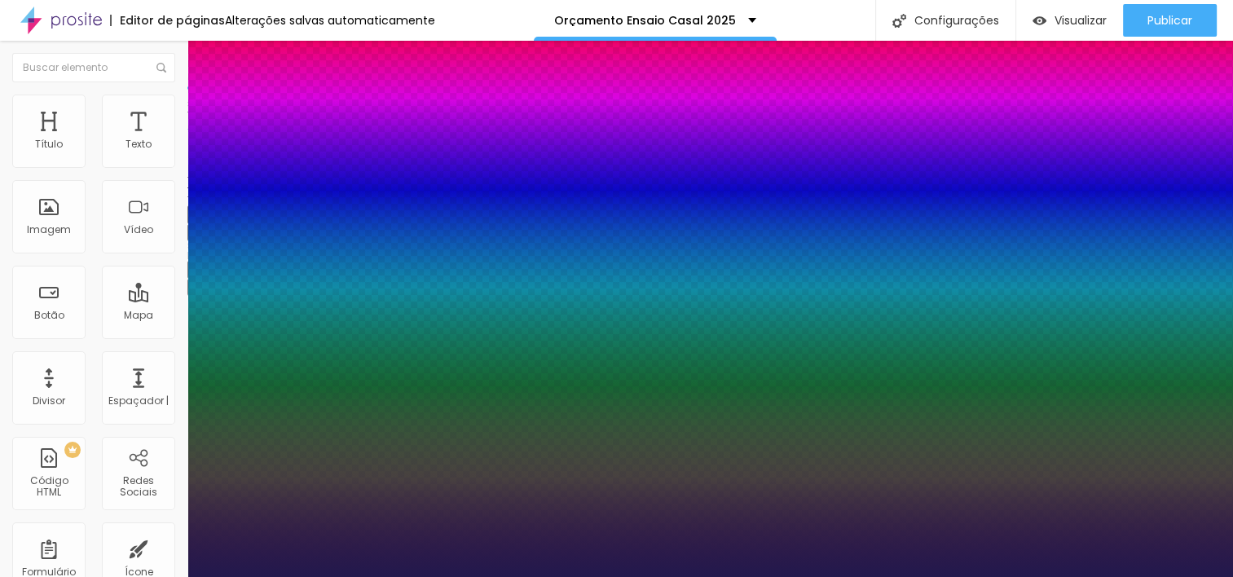
type input "1"
type input "17"
type input "1"
type input "18"
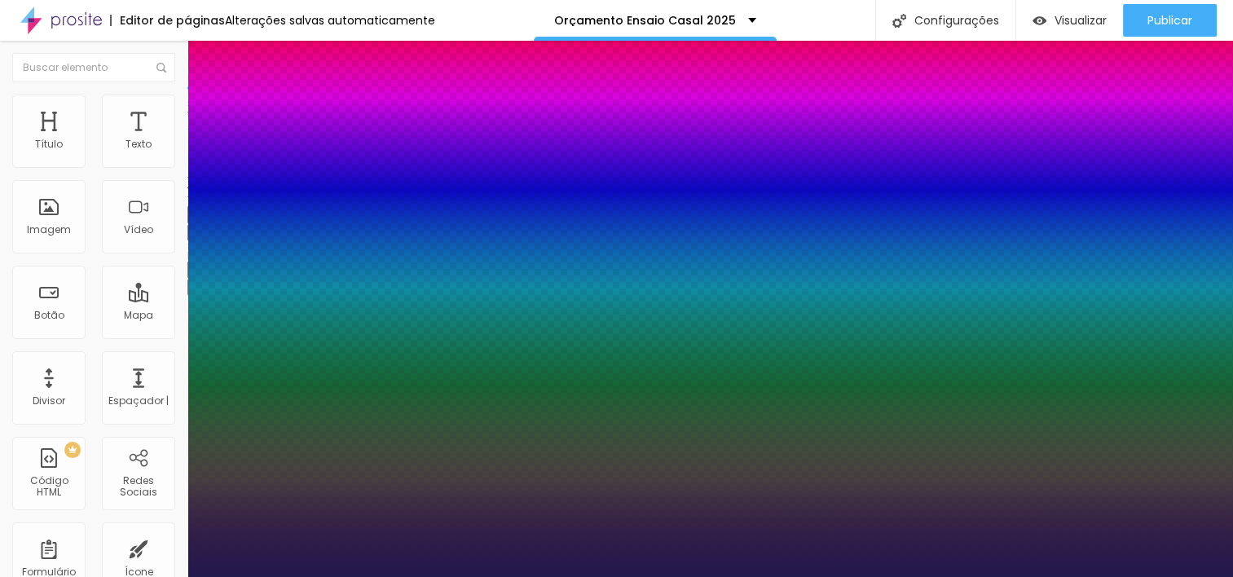
type input "18"
type input "1"
type input "19"
type input "1"
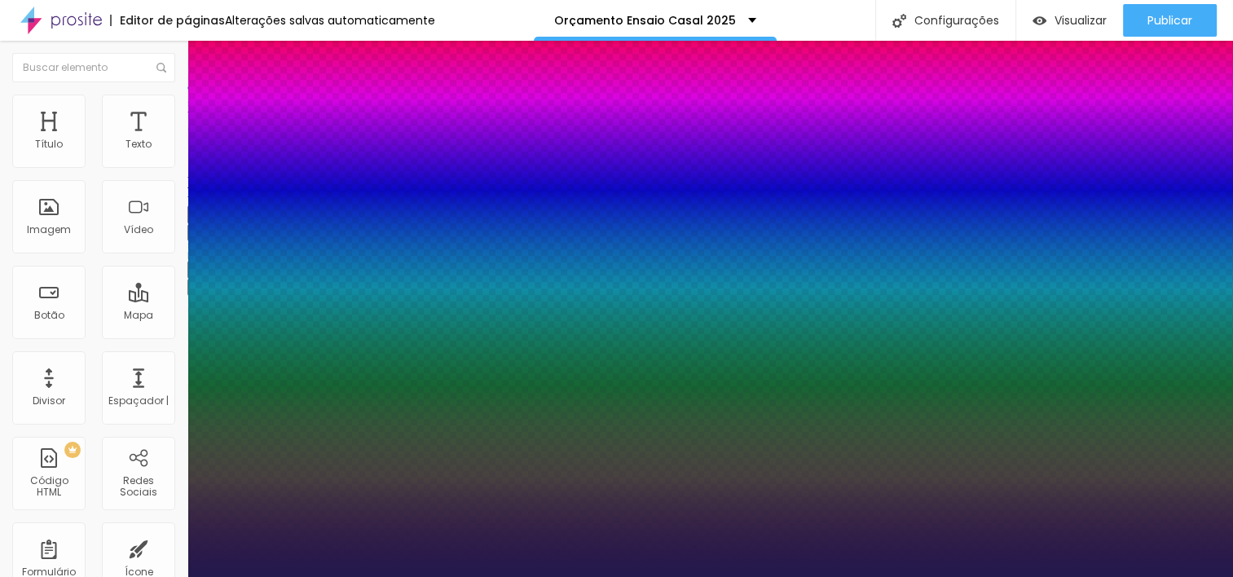
type input "20"
type input "1"
type input "21"
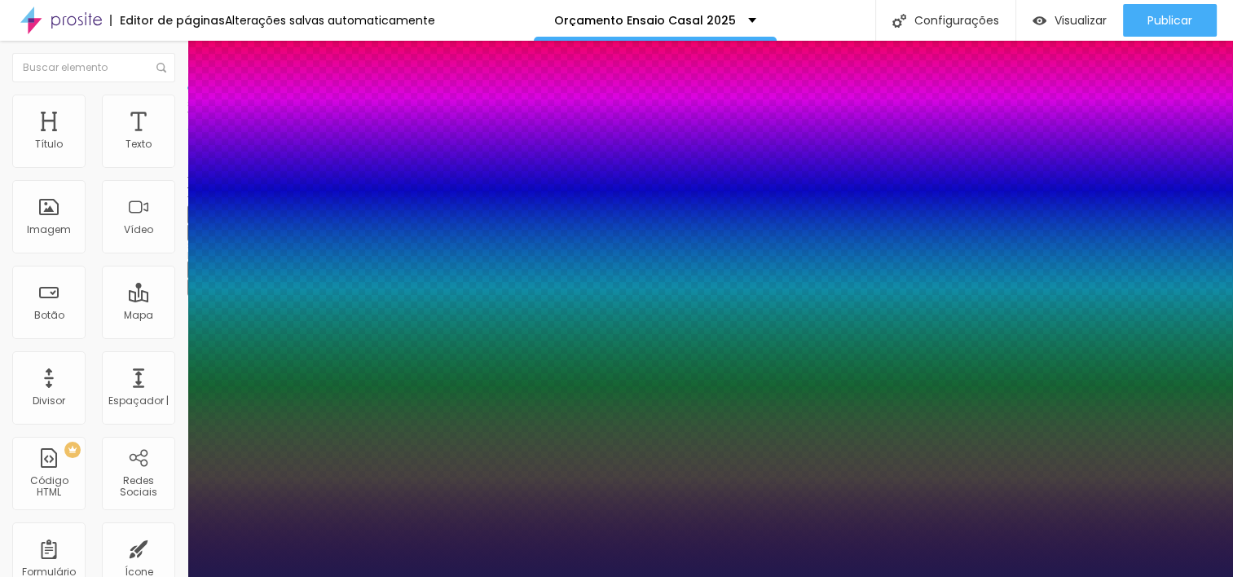
type input "1"
type input "23"
type input "1"
type input "22"
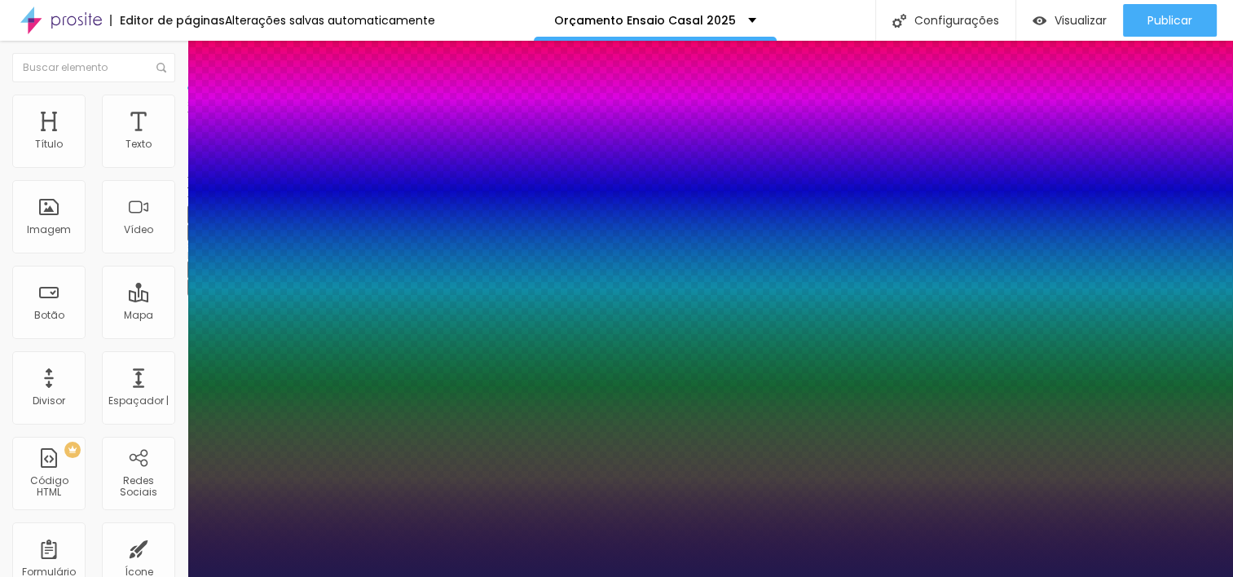
type input "22"
type input "1"
type input "21"
type input "1"
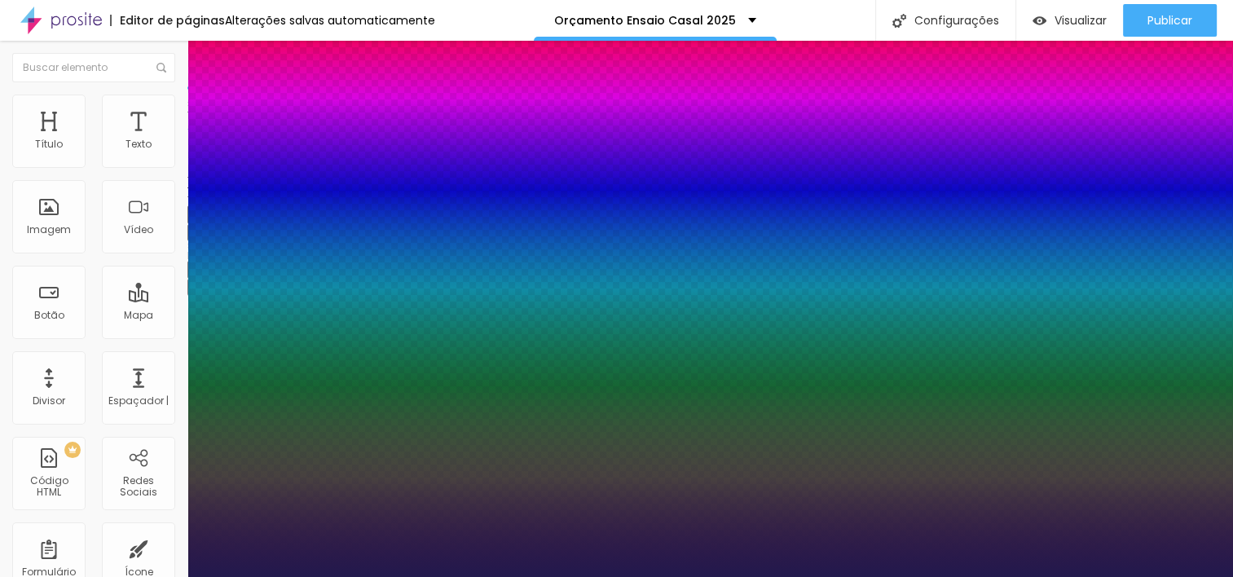
type input "25"
type input "1"
type input "26"
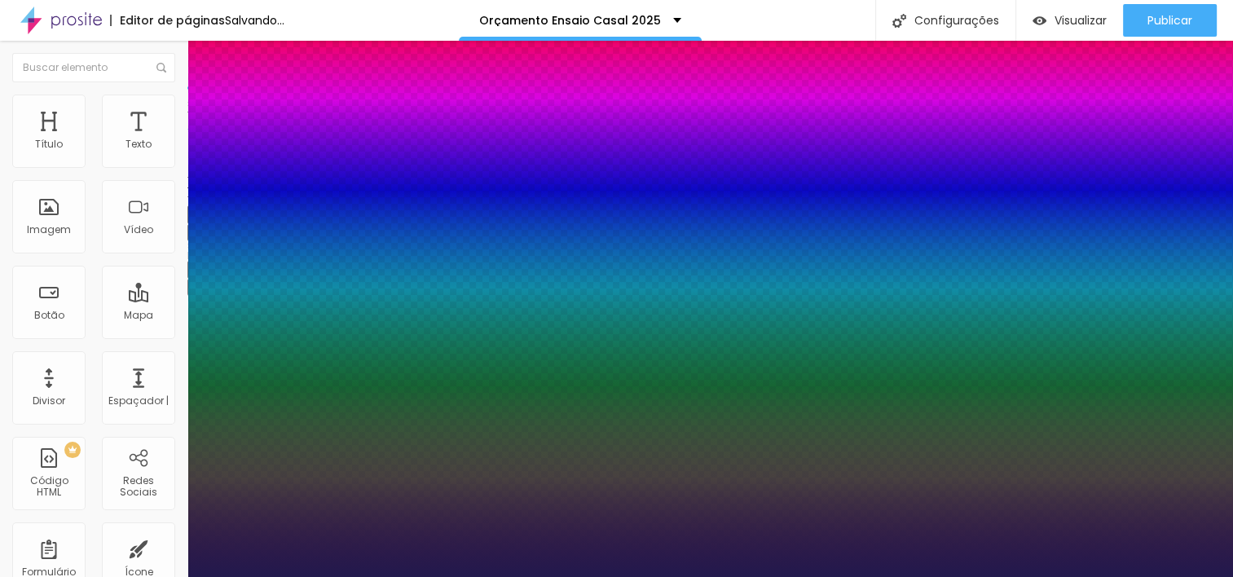
type input "1"
type input "27"
type input "1"
type input "28"
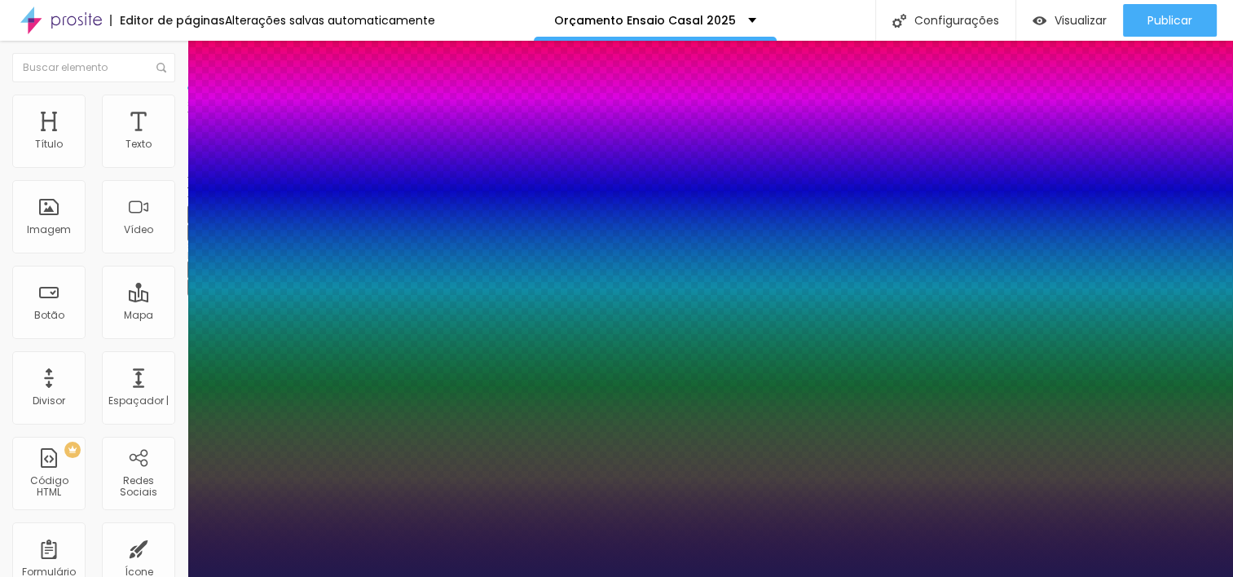
type input "28"
type input "1"
type input "29"
type input "1"
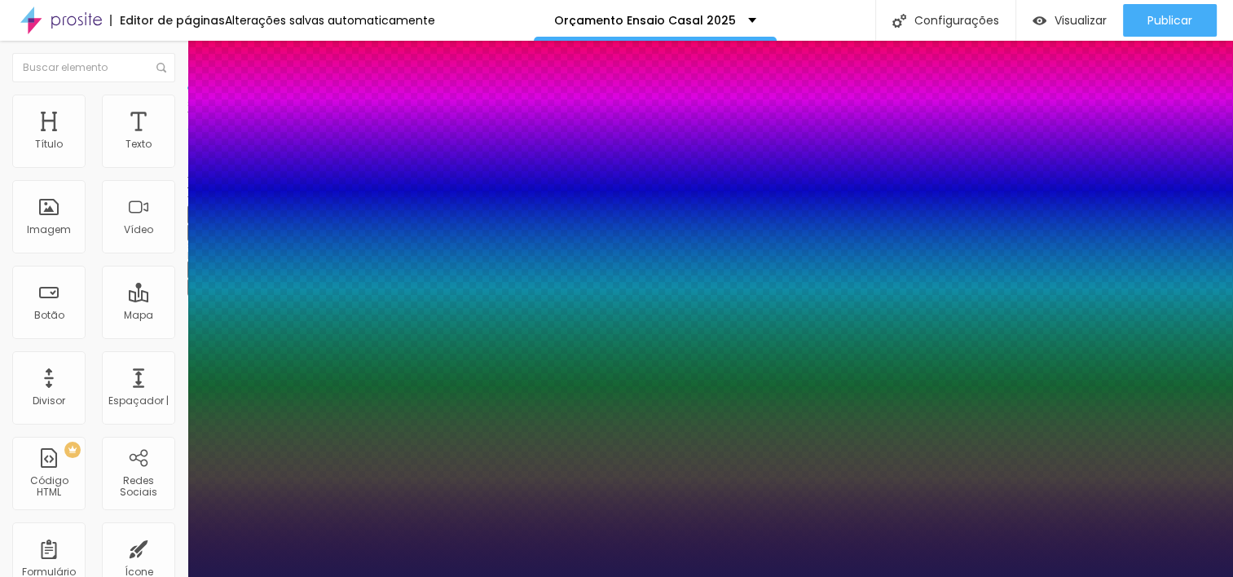
type input "30"
type input "1"
drag, startPoint x: 219, startPoint y: 461, endPoint x: 236, endPoint y: 456, distance: 17.8
type input "30"
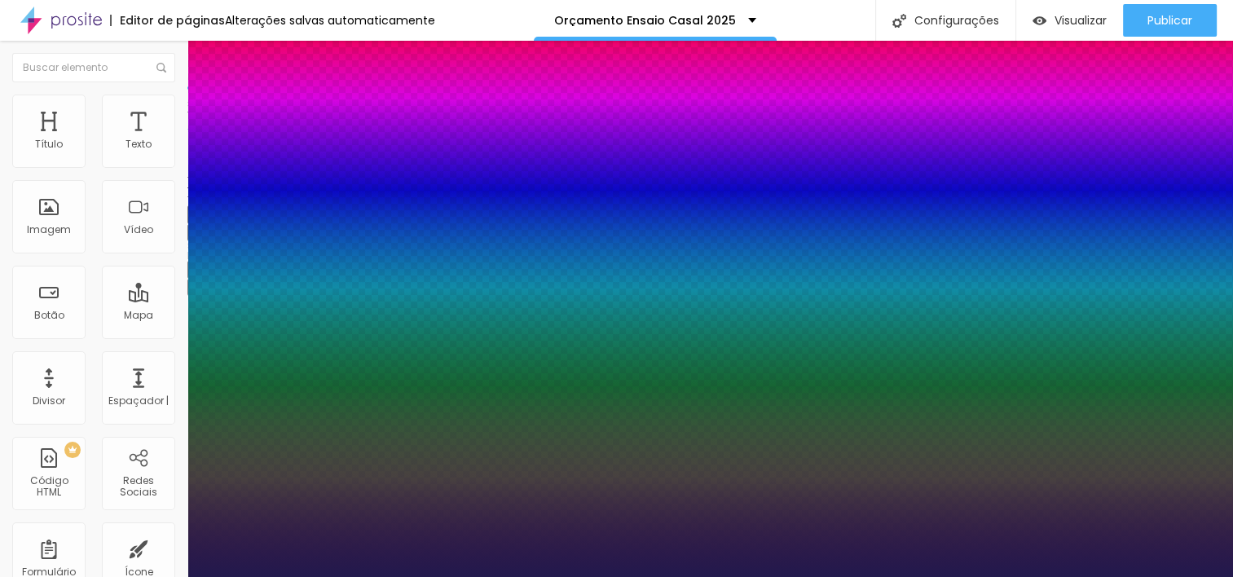
click at [649, 576] on div at bounding box center [616, 577] width 1233 height 0
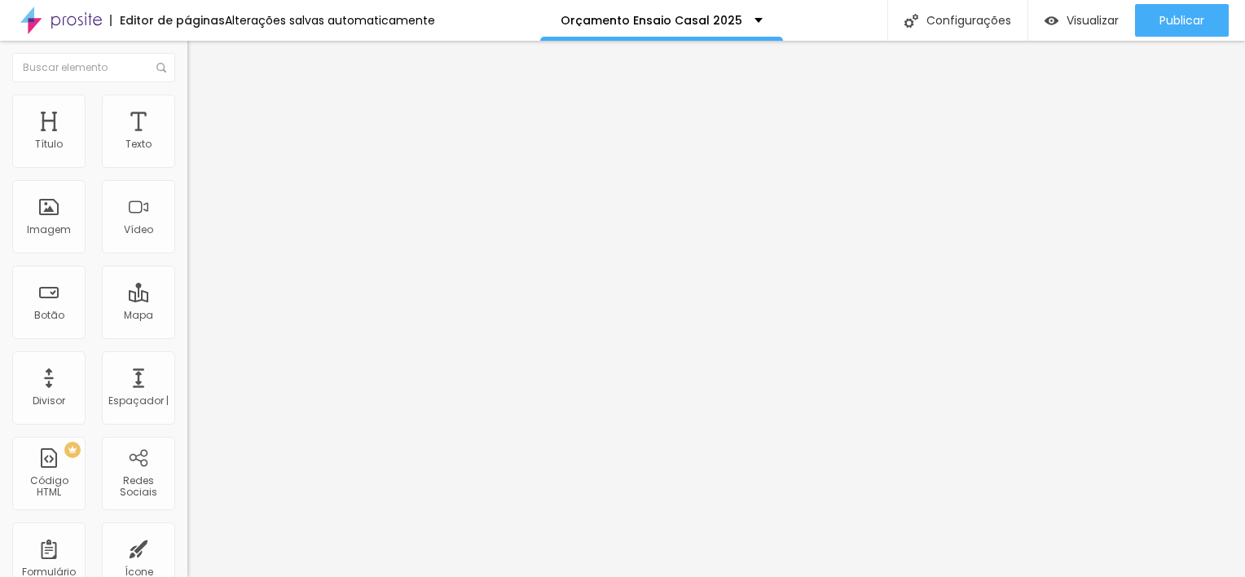
click at [196, 235] on icon "button" at bounding box center [199, 231] width 7 height 7
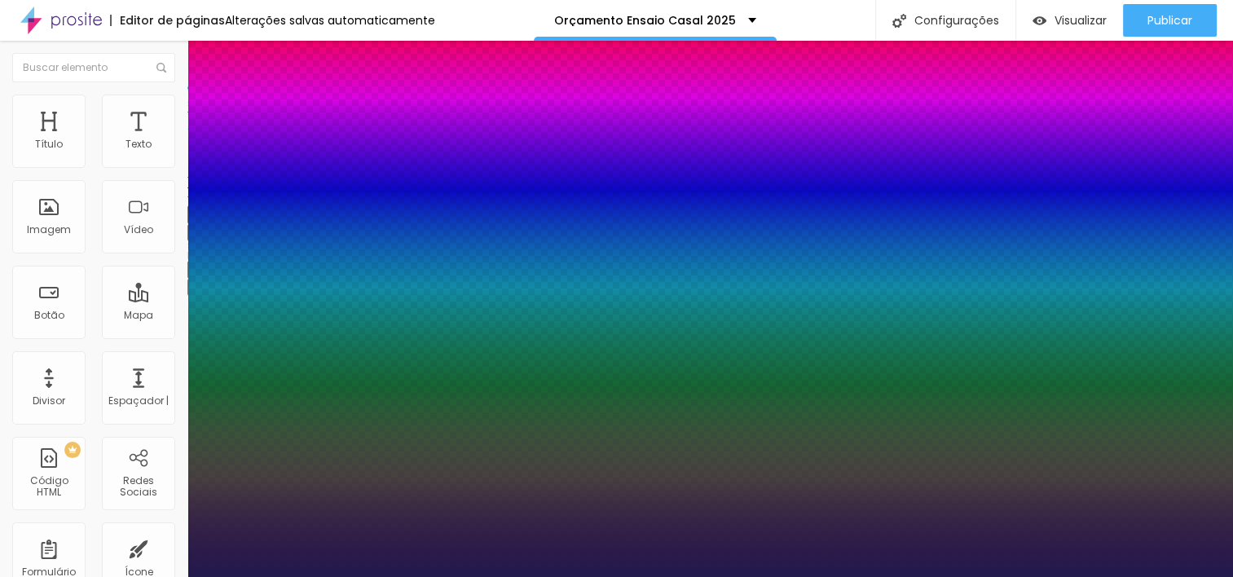
type input "1"
type input "8"
type input "3"
type input "1"
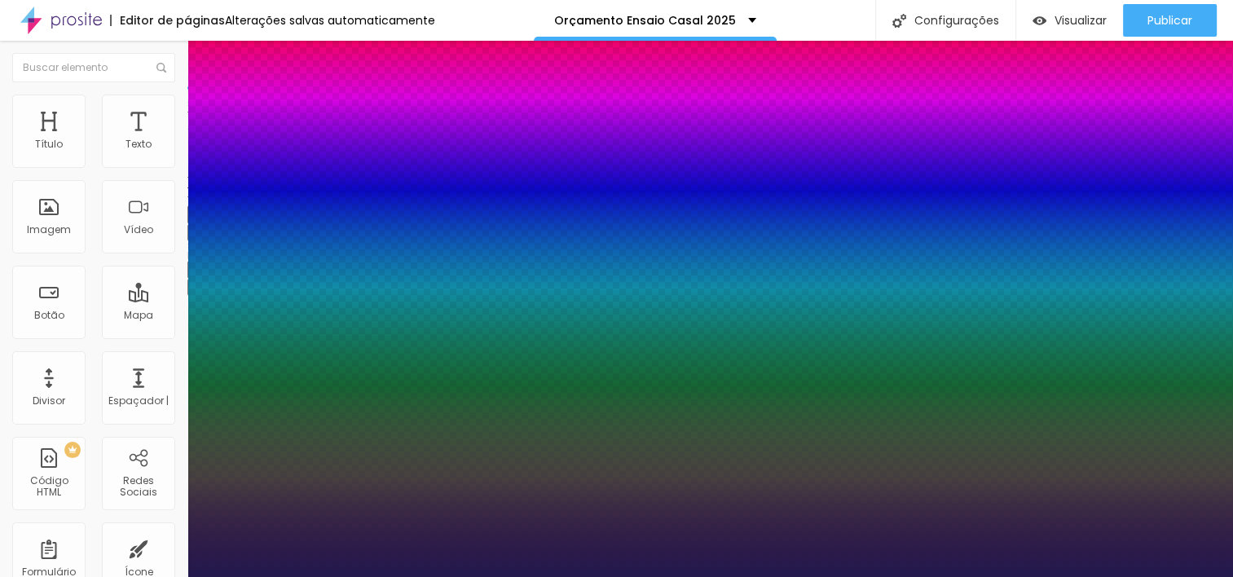
type input "35"
type input "1"
type input "35"
click at [582, 576] on div at bounding box center [616, 577] width 1233 height 0
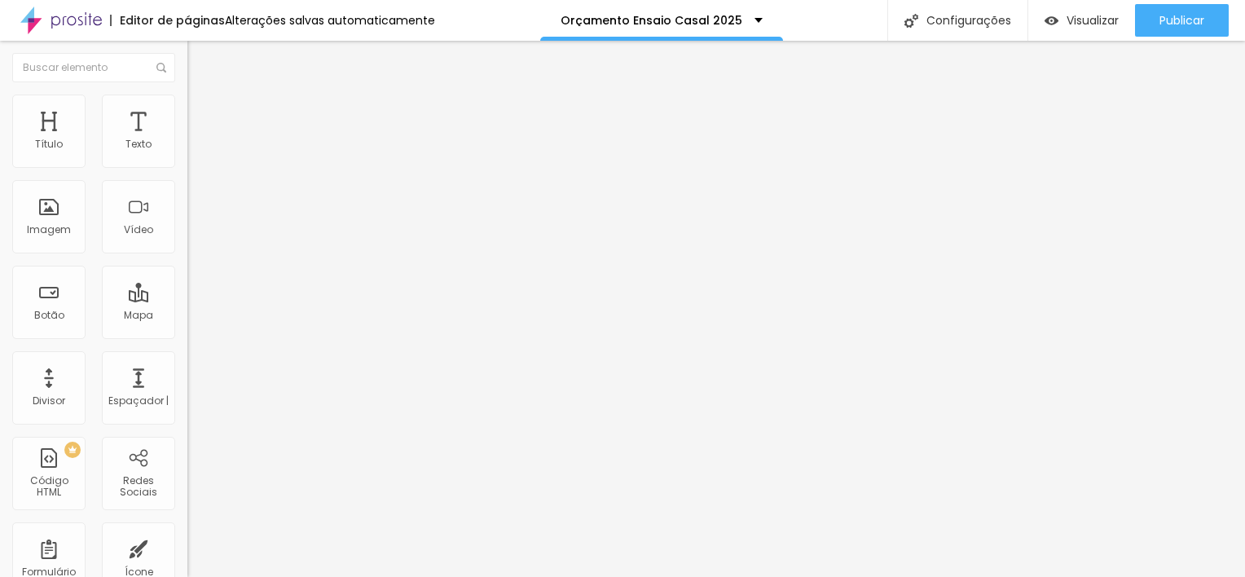
click at [194, 236] on icon "button" at bounding box center [199, 232] width 10 height 10
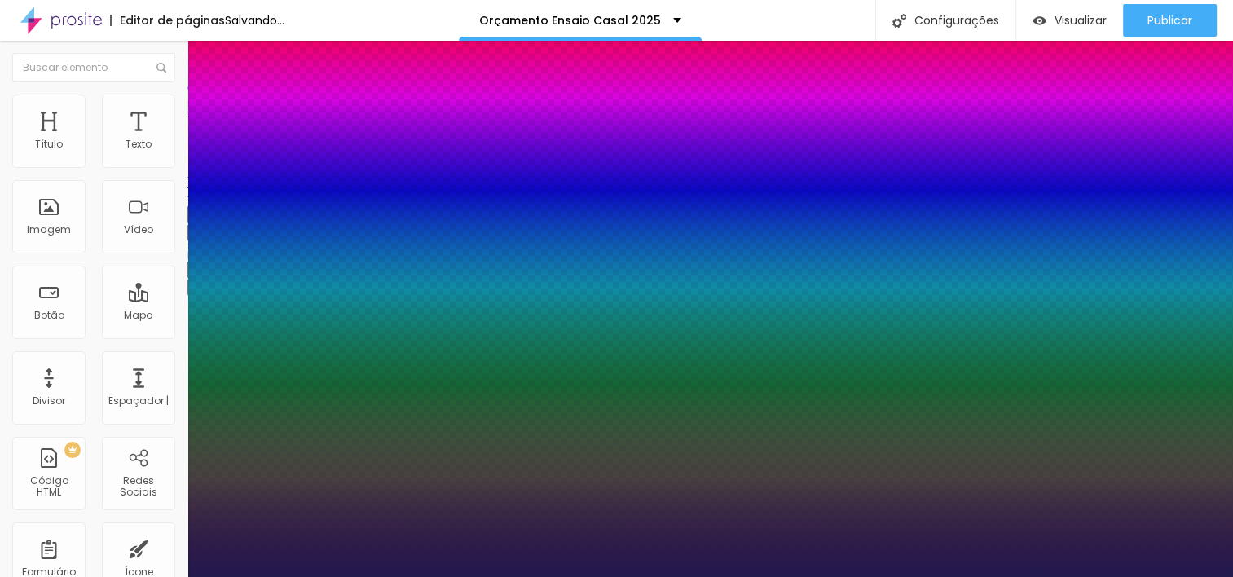
type input "1"
type input "13"
type input "1"
type input "14"
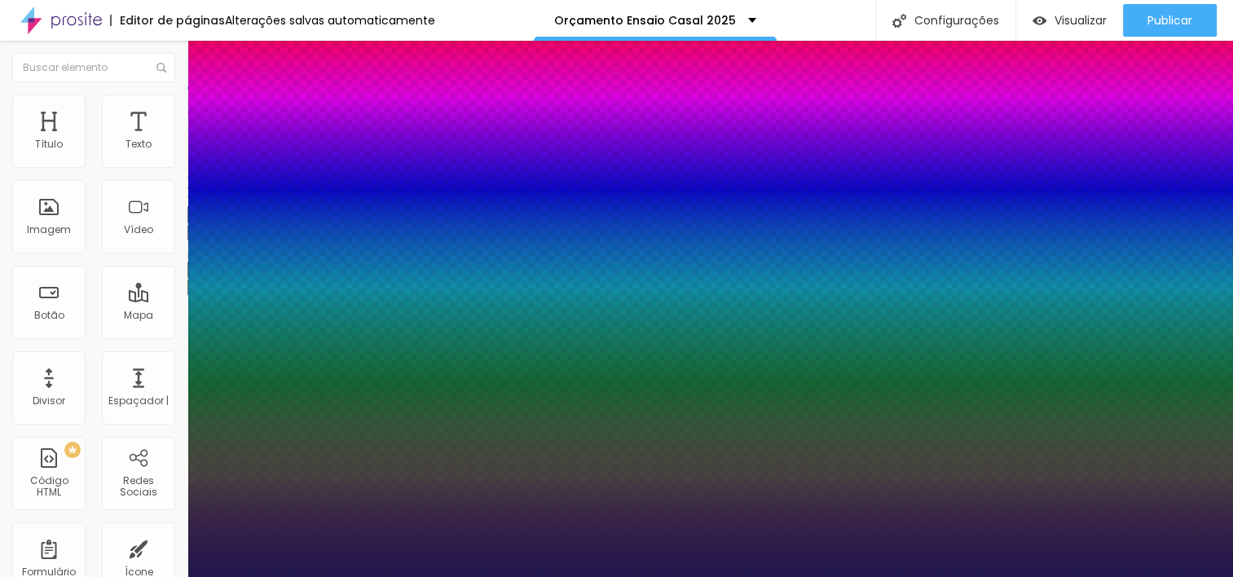
type input "14"
type input "1"
type input "15"
type input "1"
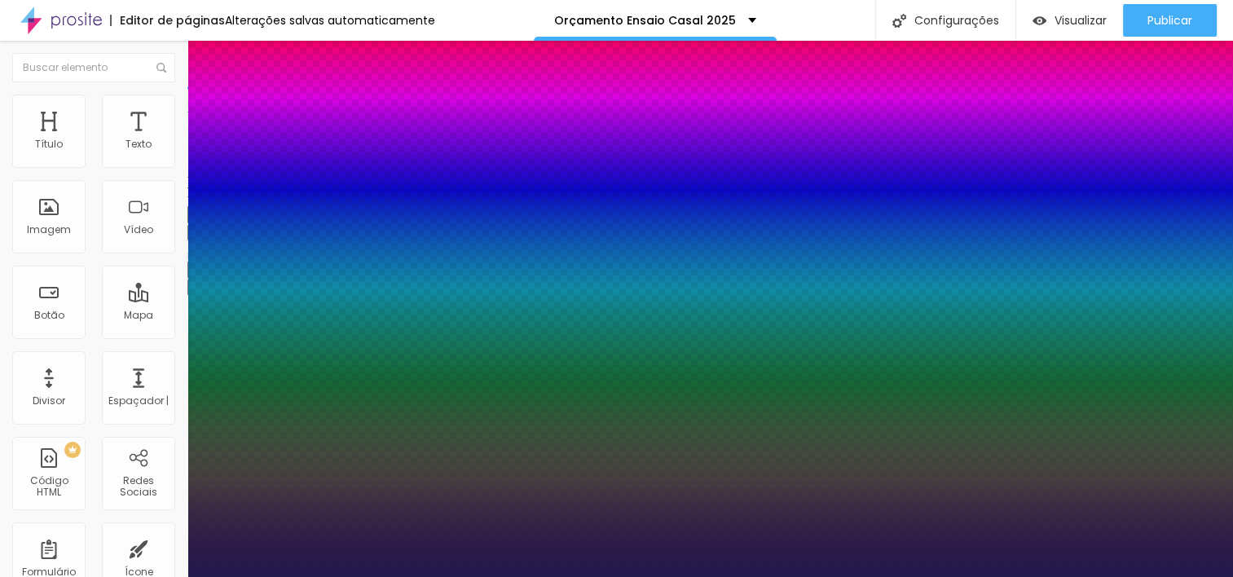
type input "16"
type input "1"
type input "17"
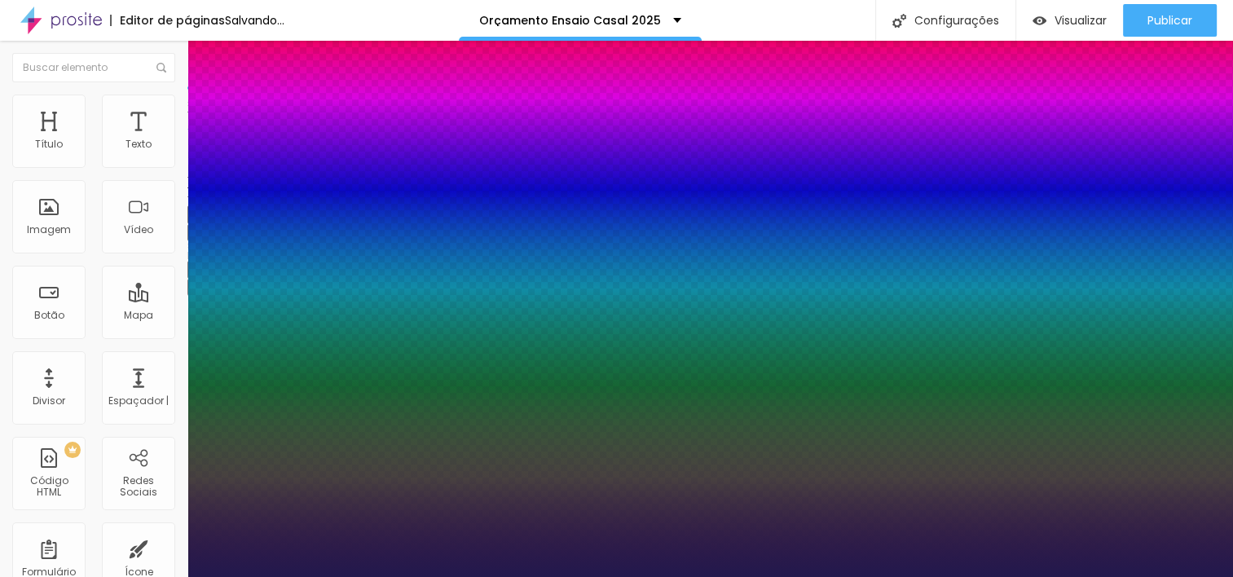
click at [878, 576] on div at bounding box center [616, 577] width 1233 height 0
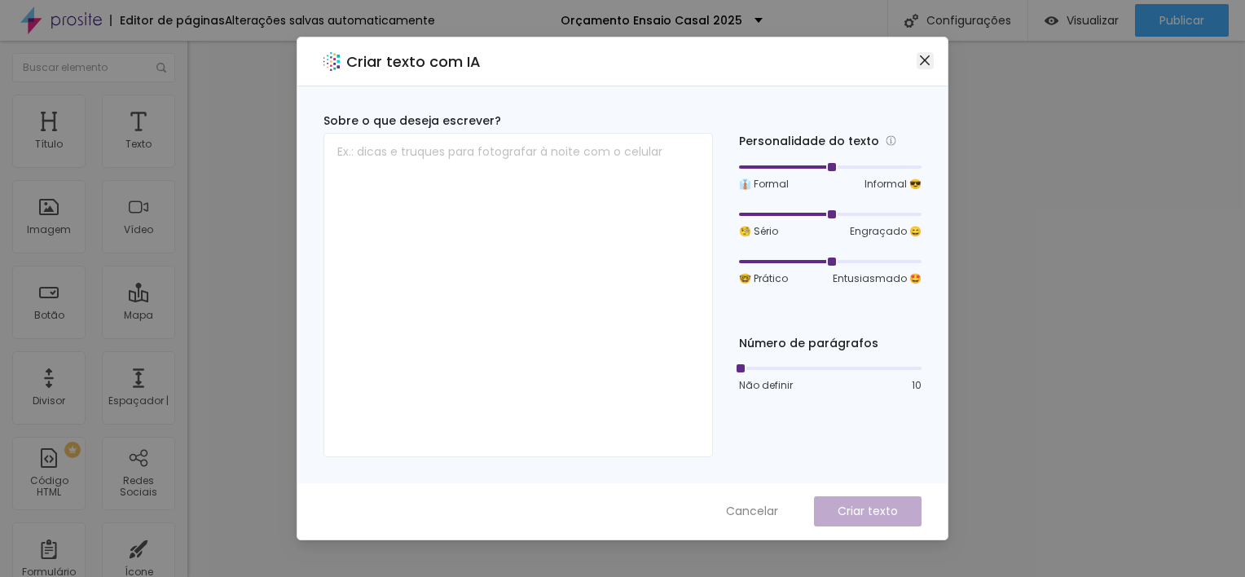
click at [927, 52] on button "Fechar" at bounding box center [925, 60] width 17 height 17
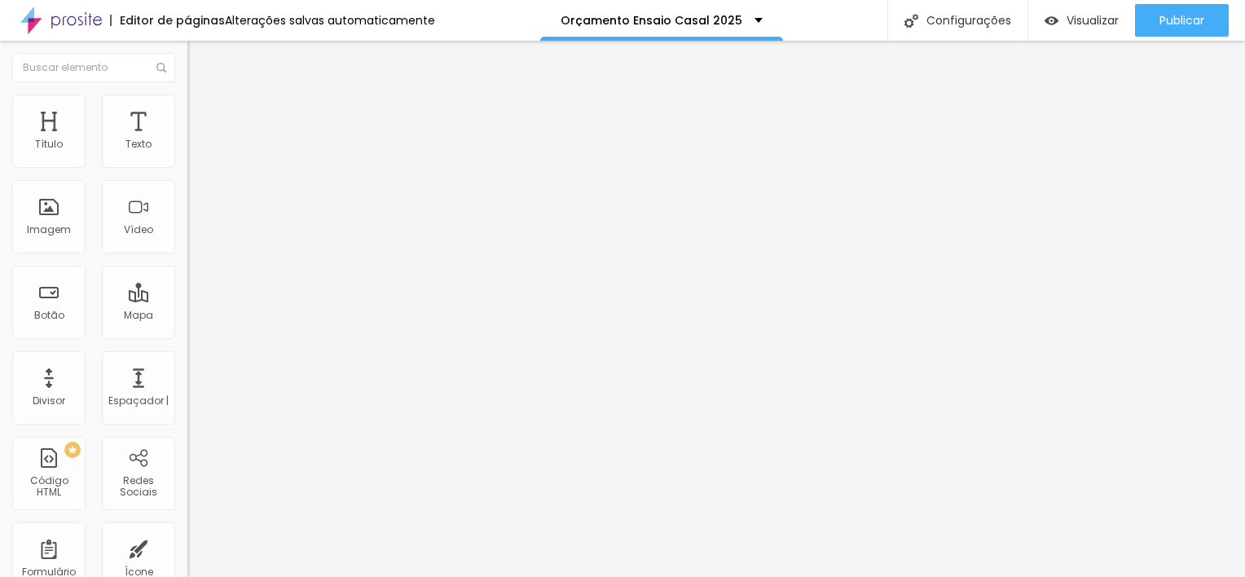
click at [194, 236] on icon "button" at bounding box center [199, 232] width 10 height 10
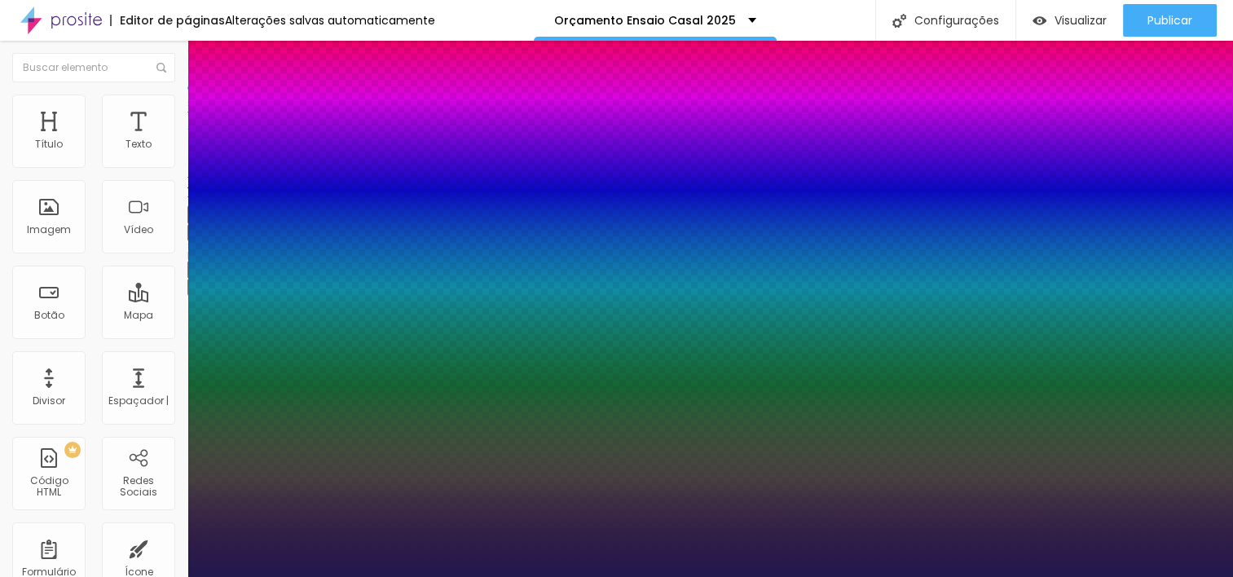
drag, startPoint x: 222, startPoint y: 458, endPoint x: 258, endPoint y: 451, distance: 36.4
click at [979, 576] on div at bounding box center [616, 577] width 1233 height 0
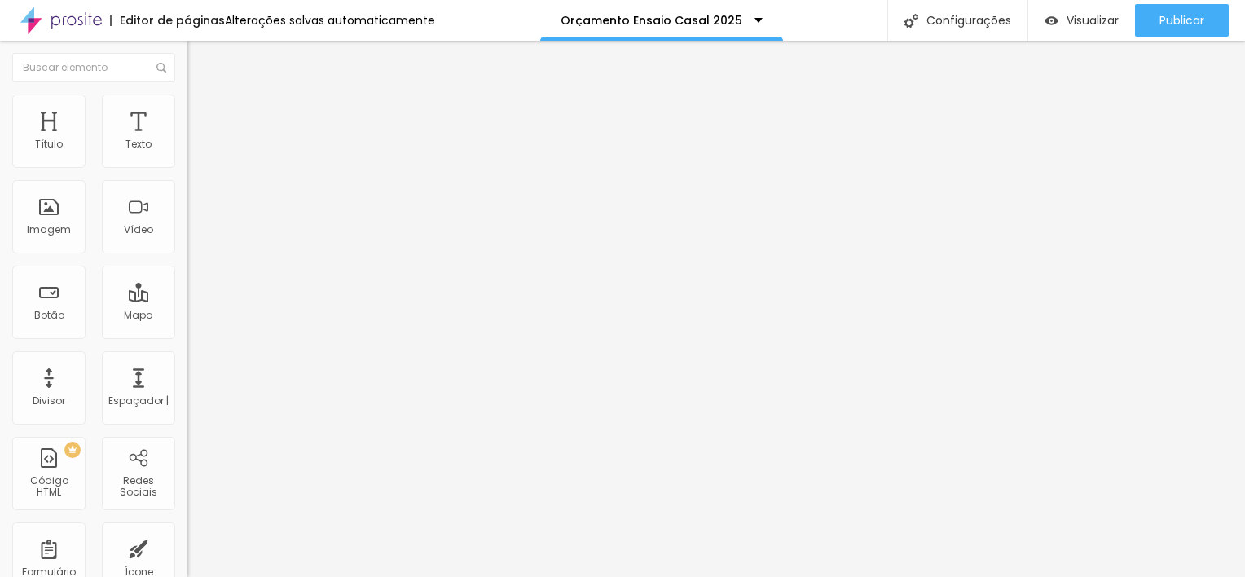
click at [196, 235] on icon "button" at bounding box center [199, 231] width 7 height 7
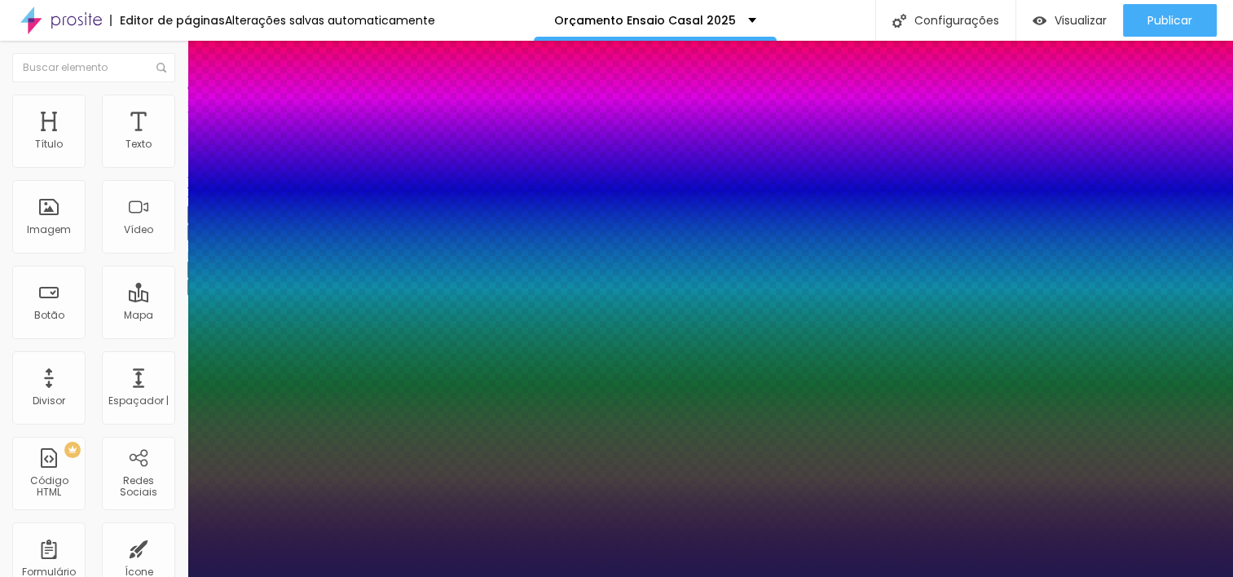
drag, startPoint x: 219, startPoint y: 458, endPoint x: 332, endPoint y: 446, distance: 113.1
click at [989, 576] on div at bounding box center [616, 577] width 1233 height 0
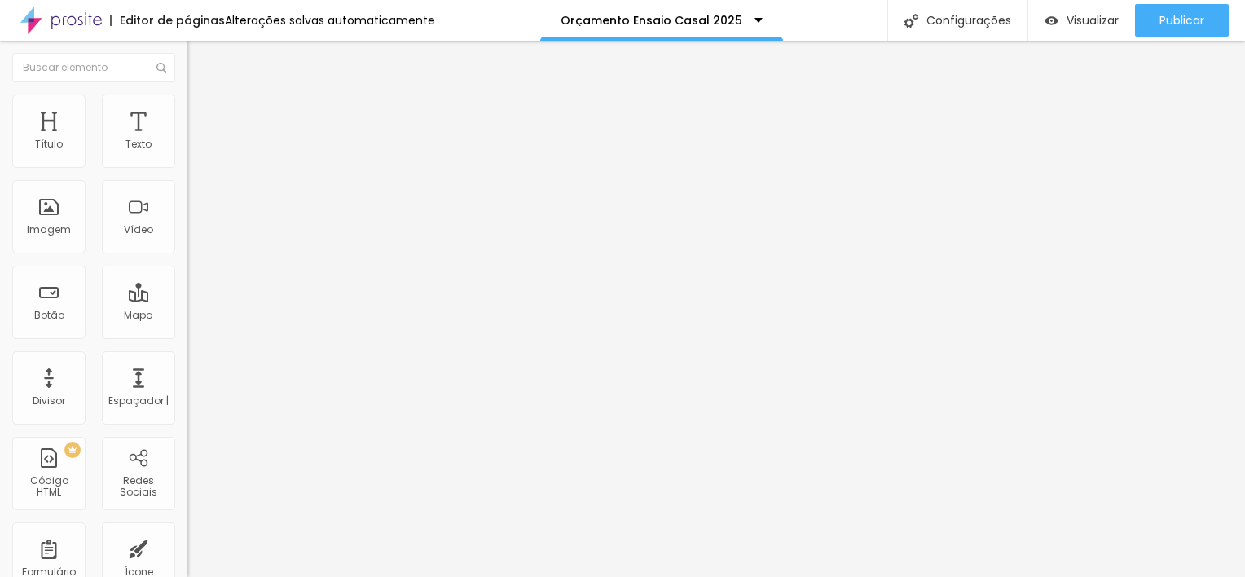
click at [202, 112] on span "Avançado" at bounding box center [229, 106] width 54 height 14
click at [187, 300] on input "range" at bounding box center [239, 306] width 105 height 13
click at [51, 140] on div "Título" at bounding box center [49, 144] width 28 height 11
click at [187, 108] on li "Avançado" at bounding box center [280, 103] width 187 height 16
click at [187, 300] on input "range" at bounding box center [239, 306] width 105 height 13
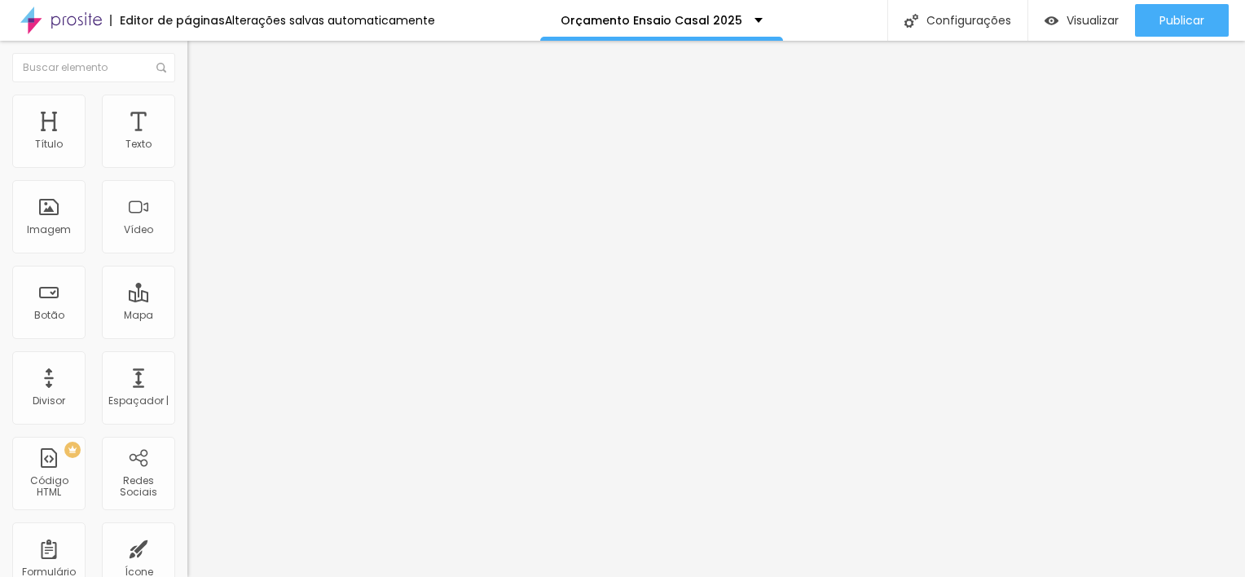
click at [187, 300] on input "range" at bounding box center [239, 306] width 105 height 13
click at [187, 107] on li "Avançado" at bounding box center [280, 103] width 187 height 16
drag, startPoint x: 121, startPoint y: 107, endPoint x: 37, endPoint y: 160, distance: 98.6
click at [187, 300] on input "range" at bounding box center [239, 306] width 105 height 13
click at [187, 315] on input "1" at bounding box center [222, 323] width 70 height 17
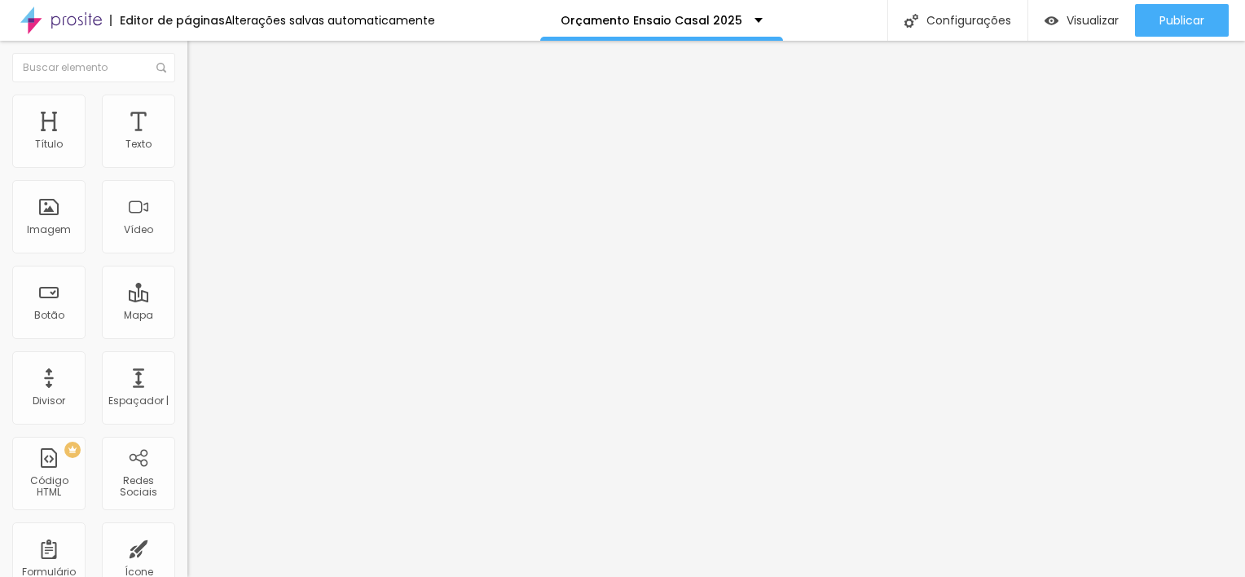
click at [187, 531] on input "range" at bounding box center [239, 537] width 105 height 13
click at [187, 108] on li "Avançado" at bounding box center [280, 103] width 187 height 16
click at [187, 545] on input "10" at bounding box center [222, 553] width 70 height 17
click at [187, 241] on button "button" at bounding box center [198, 232] width 23 height 17
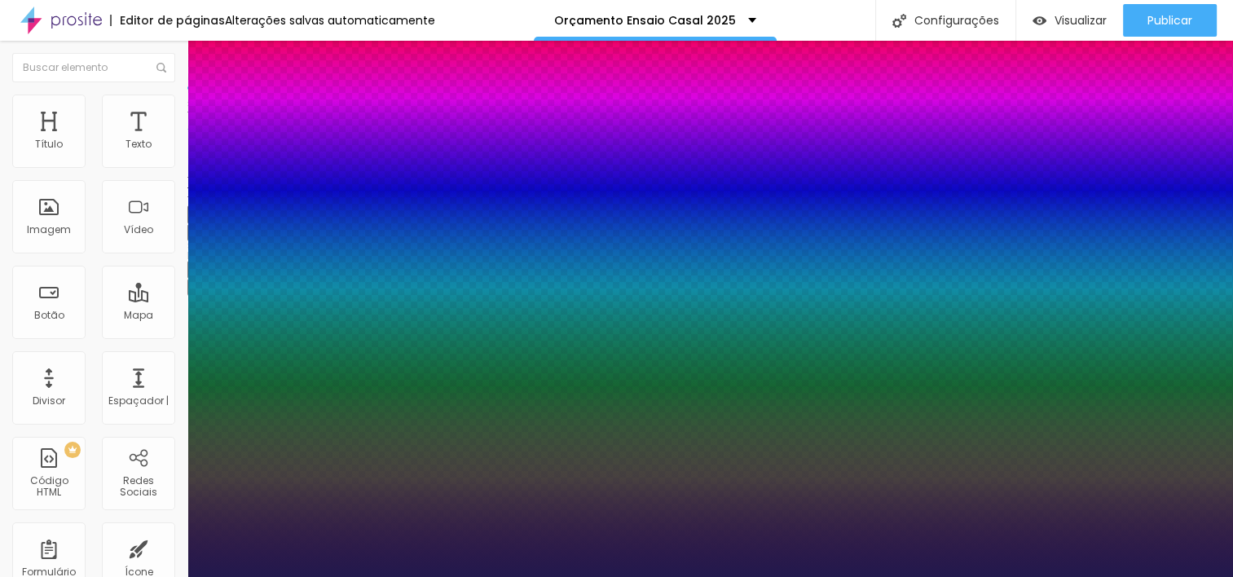
click at [130, 576] on div at bounding box center [616, 577] width 1233 height 0
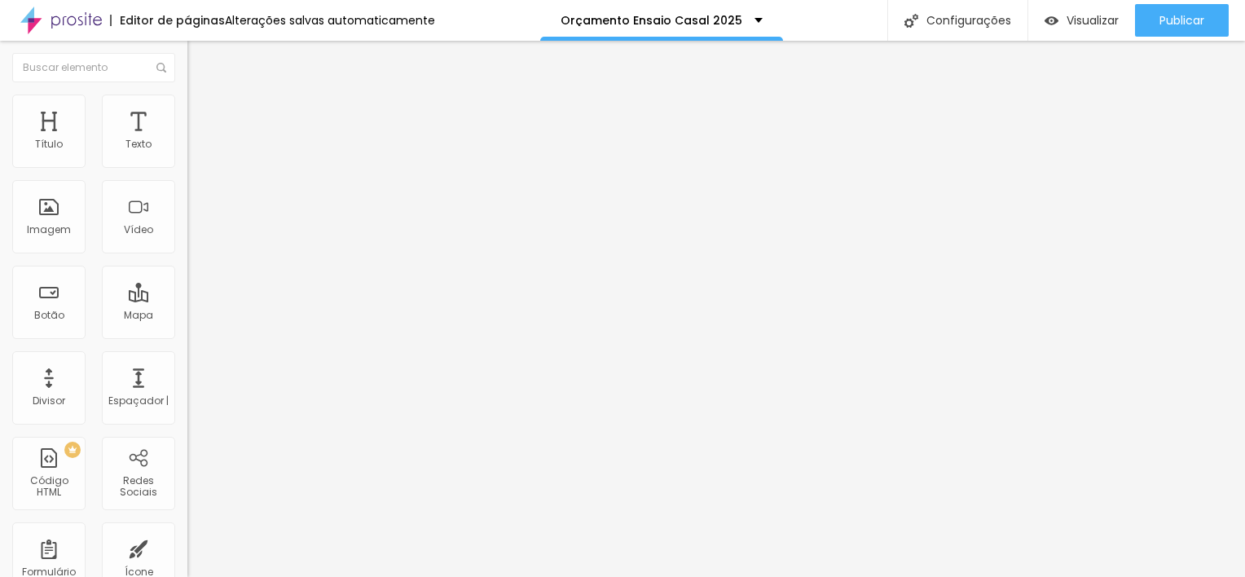
click at [202, 109] on span "Avançado" at bounding box center [229, 106] width 54 height 14
click at [187, 315] on input "10" at bounding box center [222, 323] width 70 height 17
click at [202, 111] on span "Avançado" at bounding box center [229, 106] width 54 height 14
click at [187, 66] on button "Editar Texto" at bounding box center [280, 59] width 187 height 37
click at [187, 241] on button "button" at bounding box center [198, 232] width 23 height 17
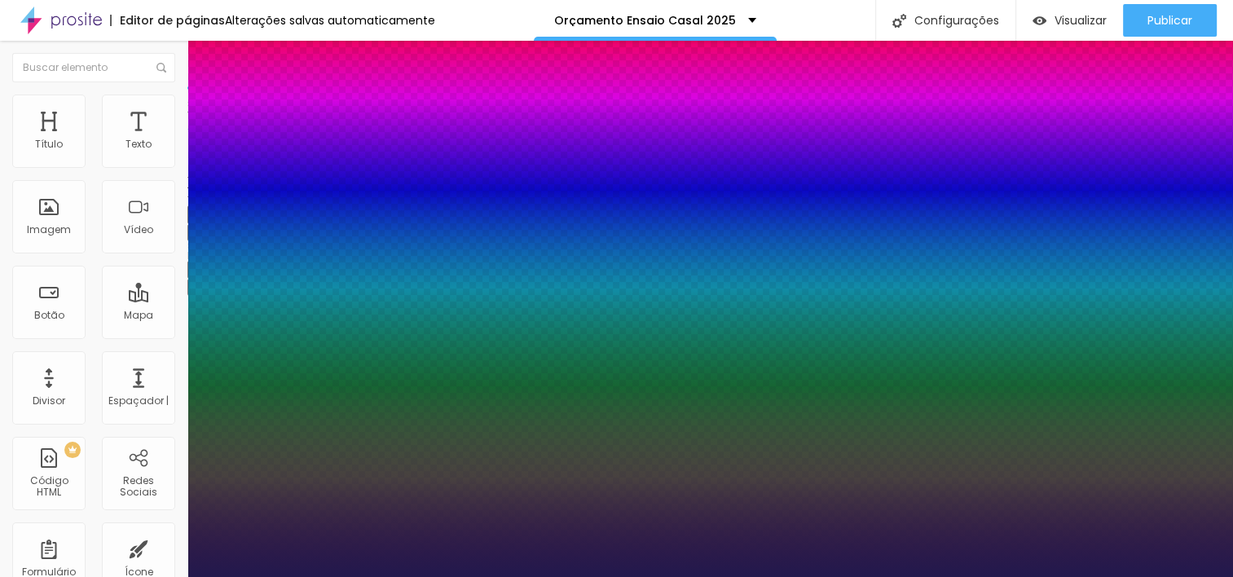
drag, startPoint x: 220, startPoint y: 460, endPoint x: 238, endPoint y: 460, distance: 17.9
click at [293, 576] on div at bounding box center [616, 577] width 1233 height 0
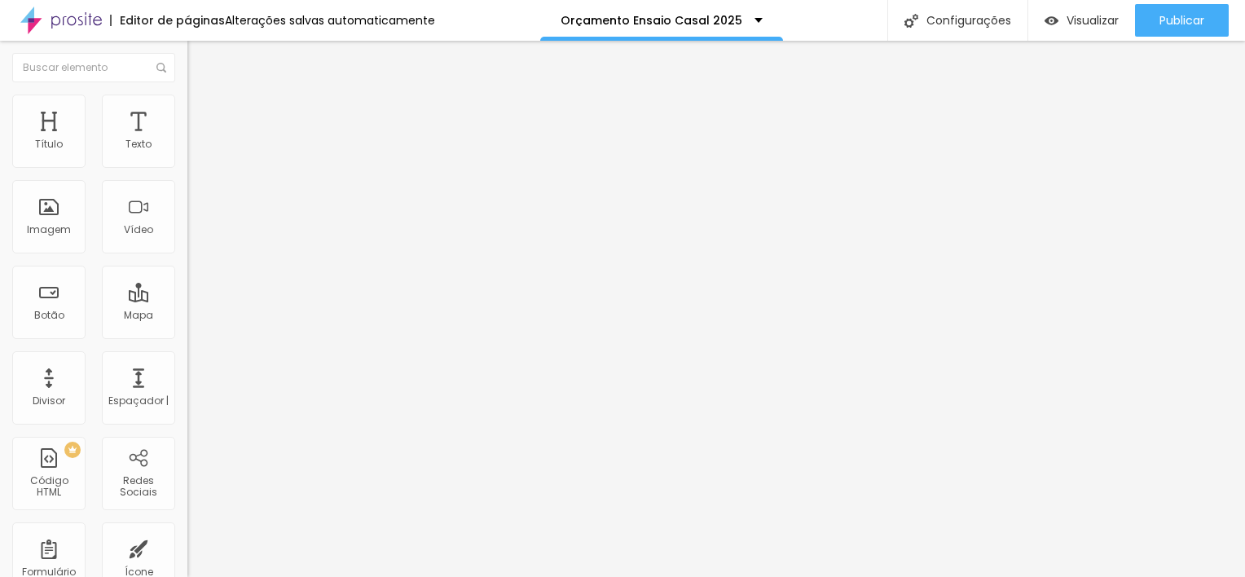
click at [200, 61] on img "button" at bounding box center [206, 59] width 13 height 13
click at [187, 241] on button "button" at bounding box center [198, 232] width 23 height 17
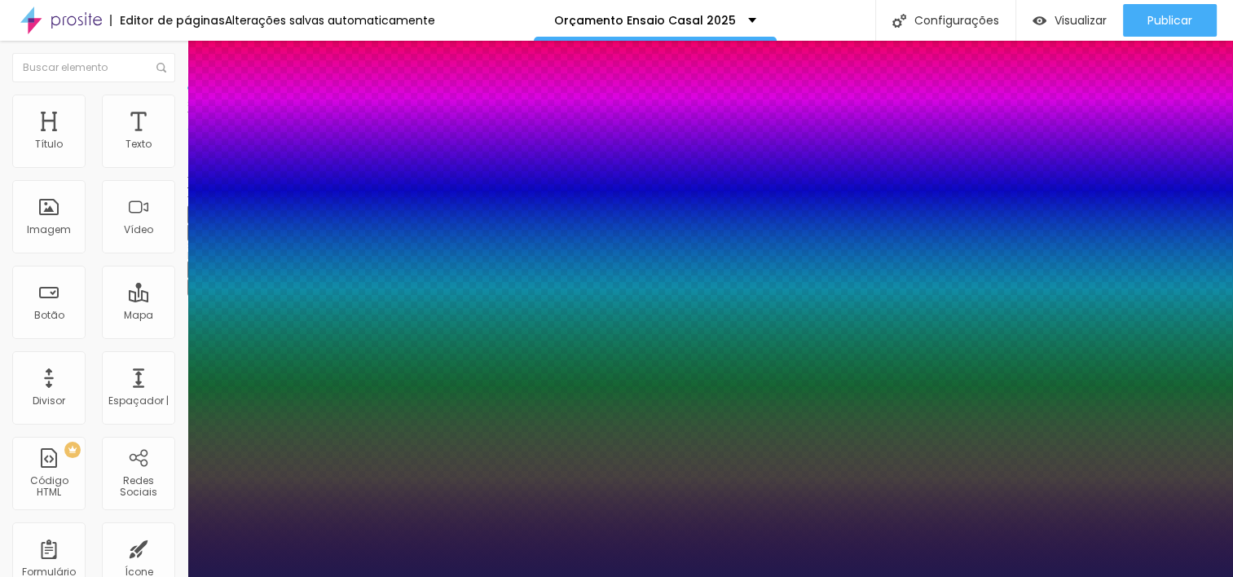
click at [4, 576] on div at bounding box center [616, 577] width 1233 height 0
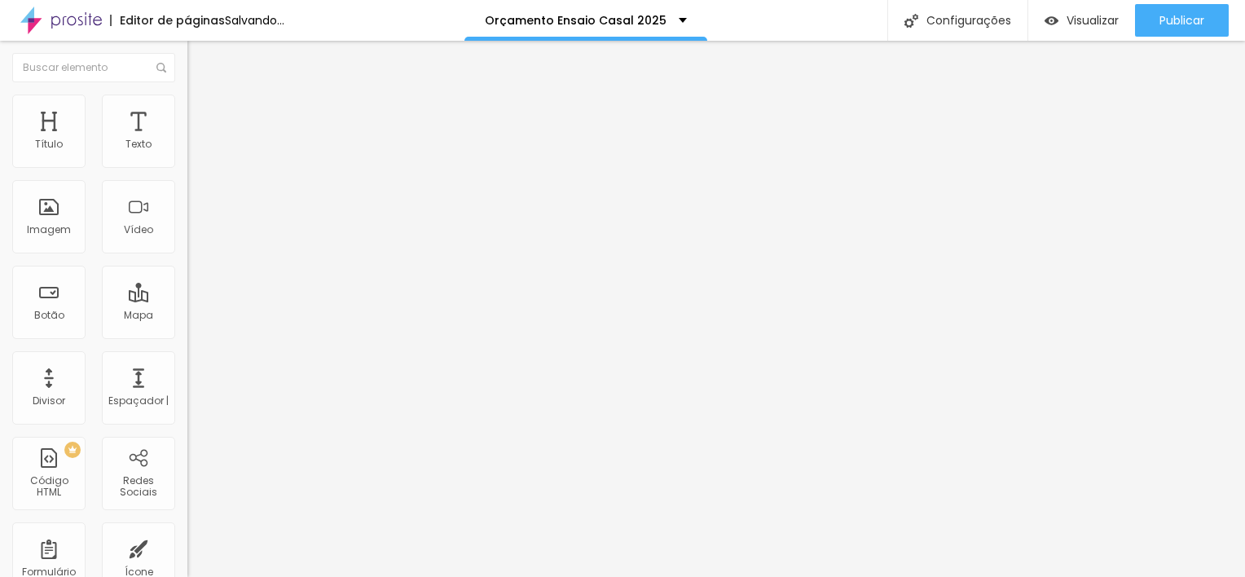
click at [200, 61] on img "button" at bounding box center [206, 59] width 13 height 13
click at [187, 241] on button "button" at bounding box center [198, 232] width 23 height 17
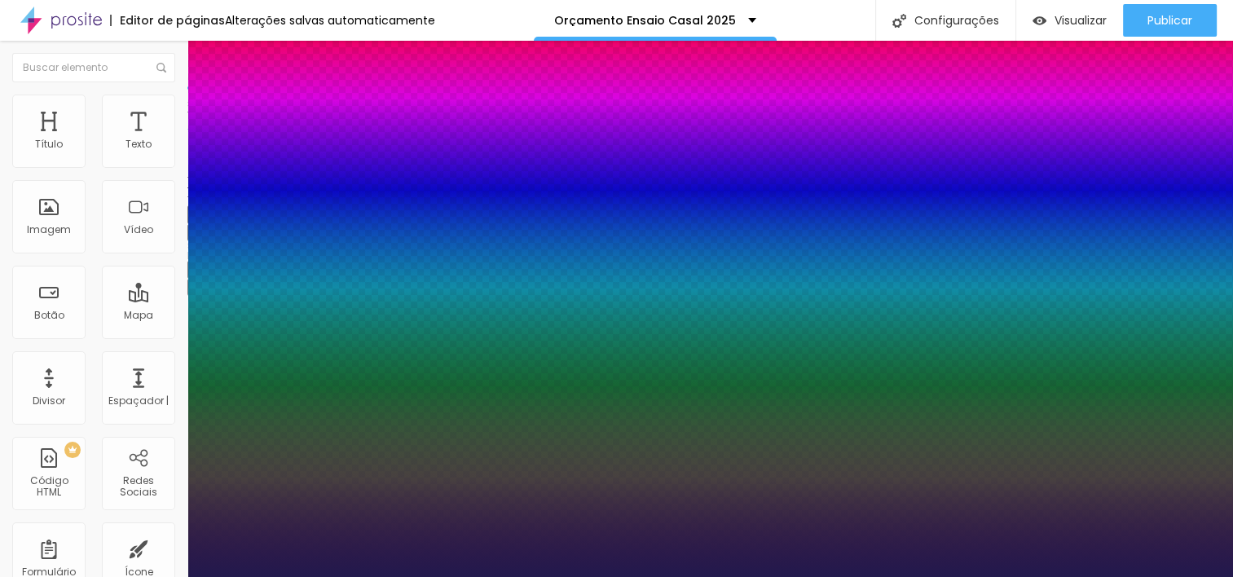
click at [763, 576] on div at bounding box center [616, 577] width 1233 height 0
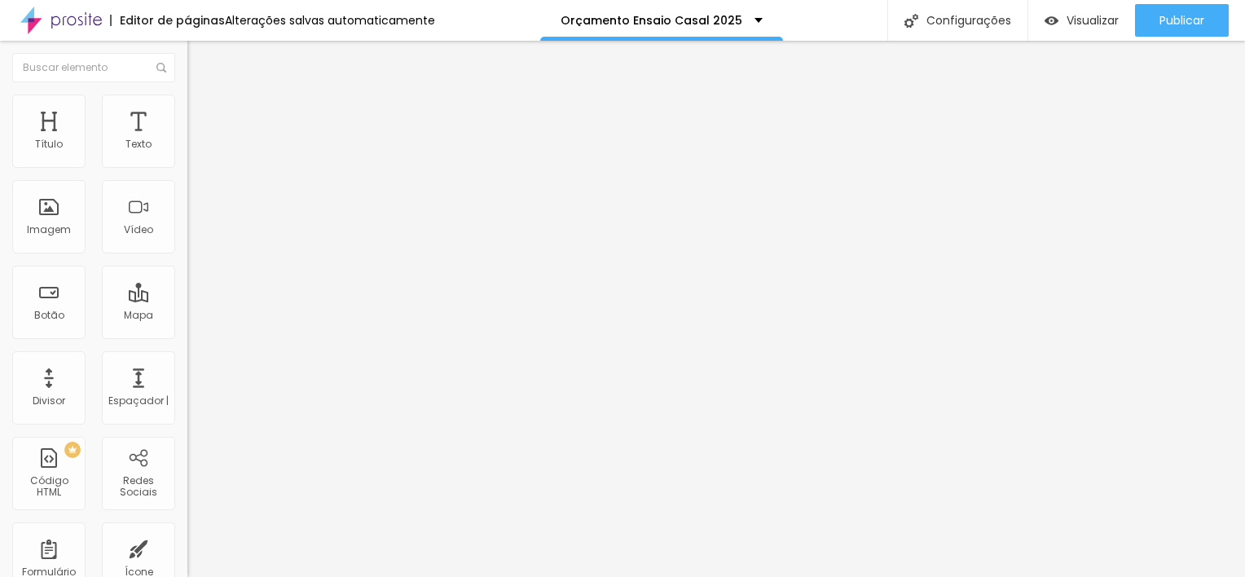
click at [200, 62] on img "button" at bounding box center [206, 59] width 13 height 13
click at [187, 241] on div "Tipografia Voltar ao padrão" at bounding box center [280, 219] width 187 height 46
click at [196, 235] on icon "button" at bounding box center [199, 231] width 7 height 7
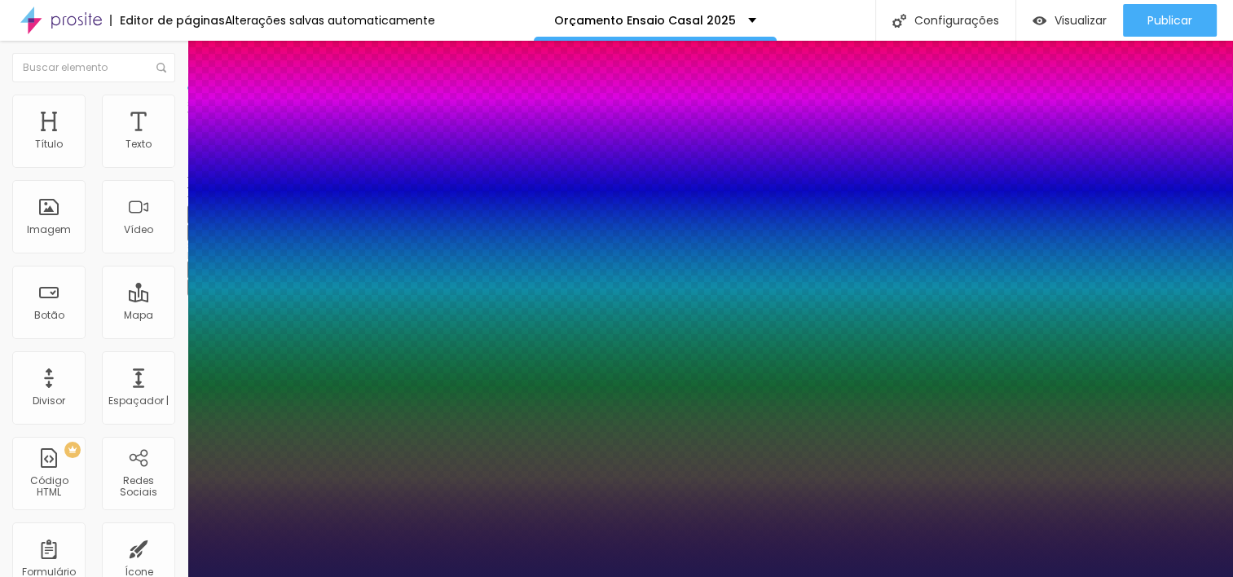
click at [577, 576] on div at bounding box center [616, 577] width 1233 height 0
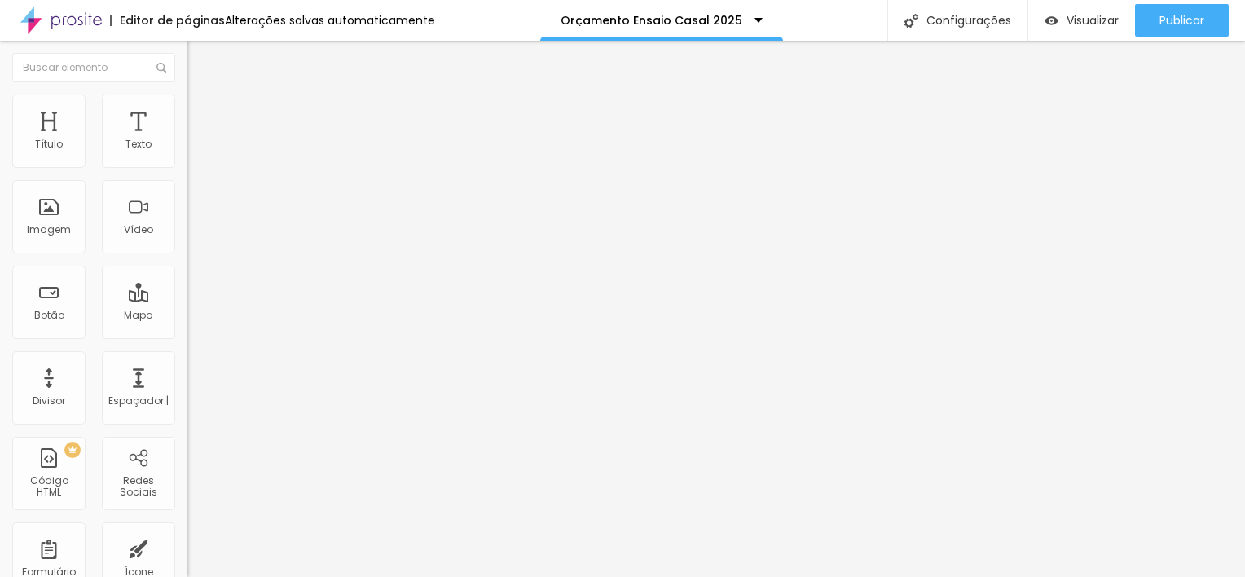
click at [194, 236] on icon "button" at bounding box center [199, 232] width 10 height 10
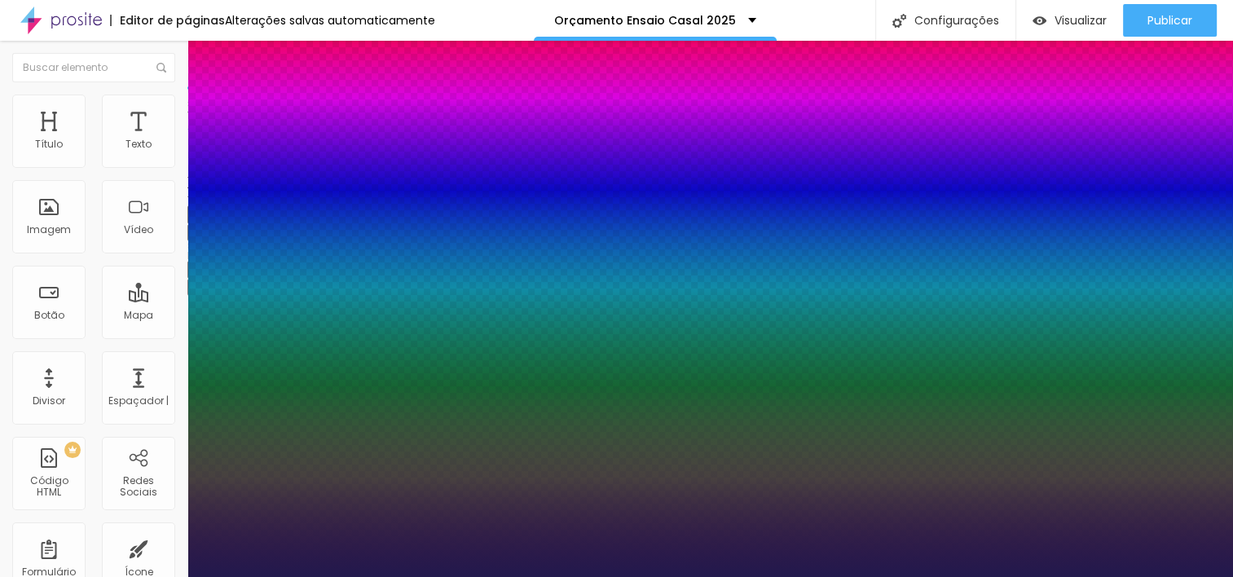
click at [431, 576] on div at bounding box center [616, 577] width 1233 height 0
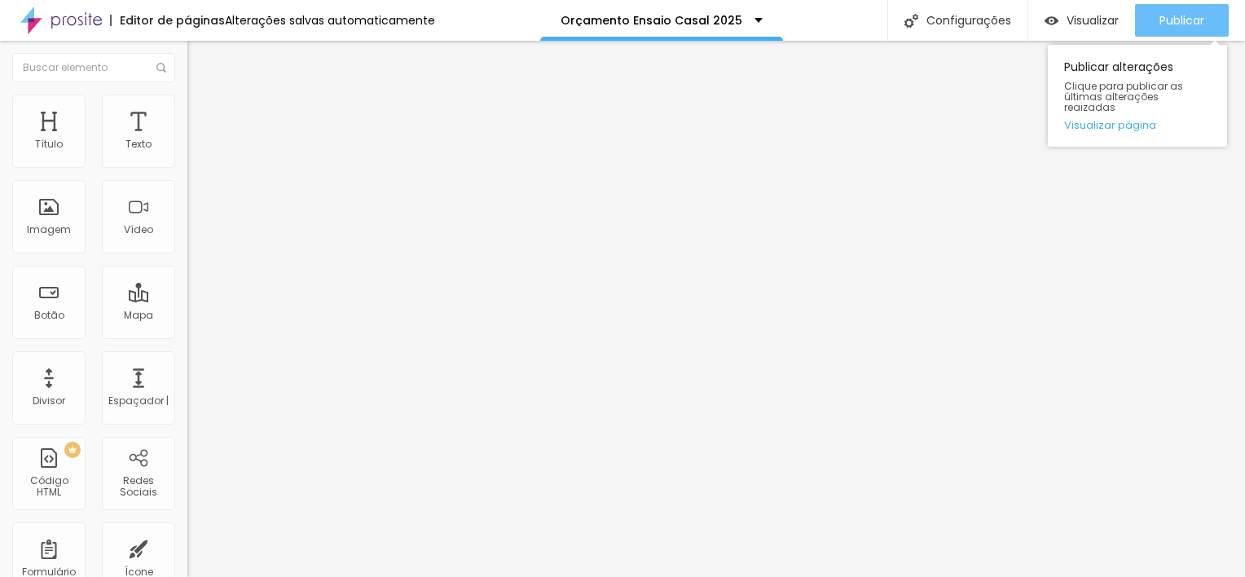
click at [1170, 19] on span "Publicar" at bounding box center [1182, 20] width 45 height 13
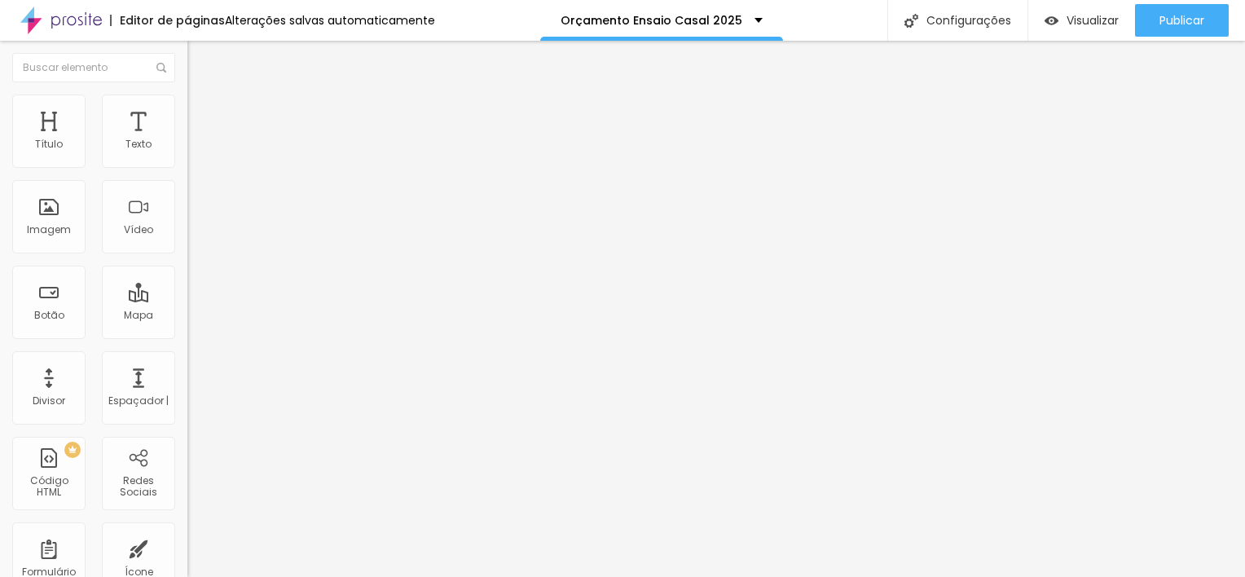
click at [200, 64] on div "Editar Texto" at bounding box center [246, 59] width 93 height 13
click at [194, 236] on icon "button" at bounding box center [199, 232] width 10 height 10
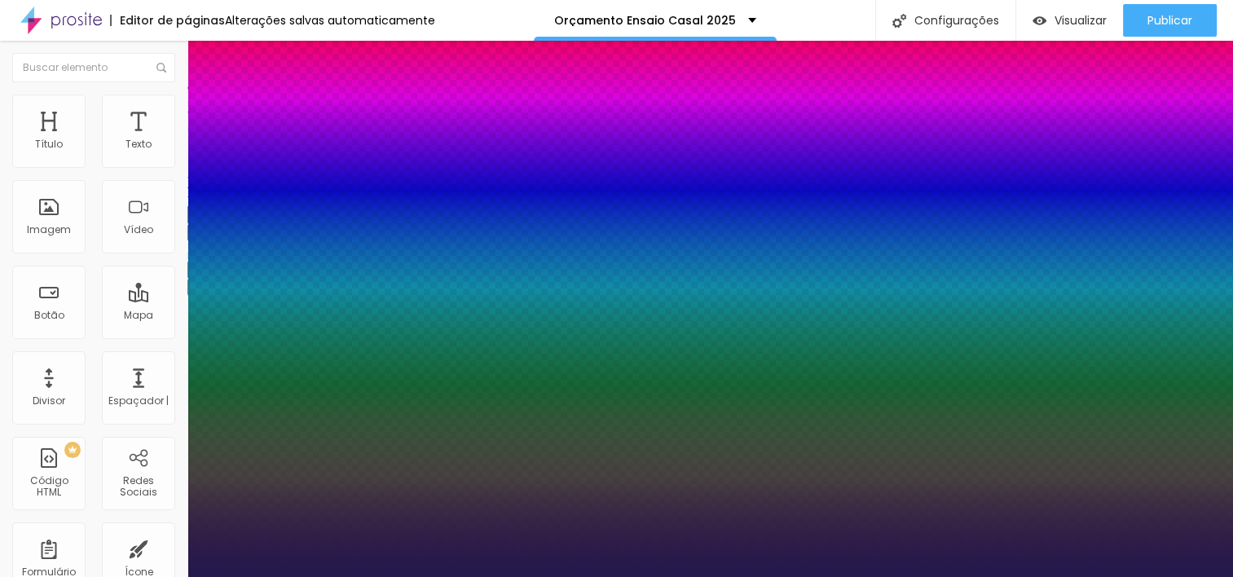
click at [781, 576] on div at bounding box center [616, 577] width 1233 height 0
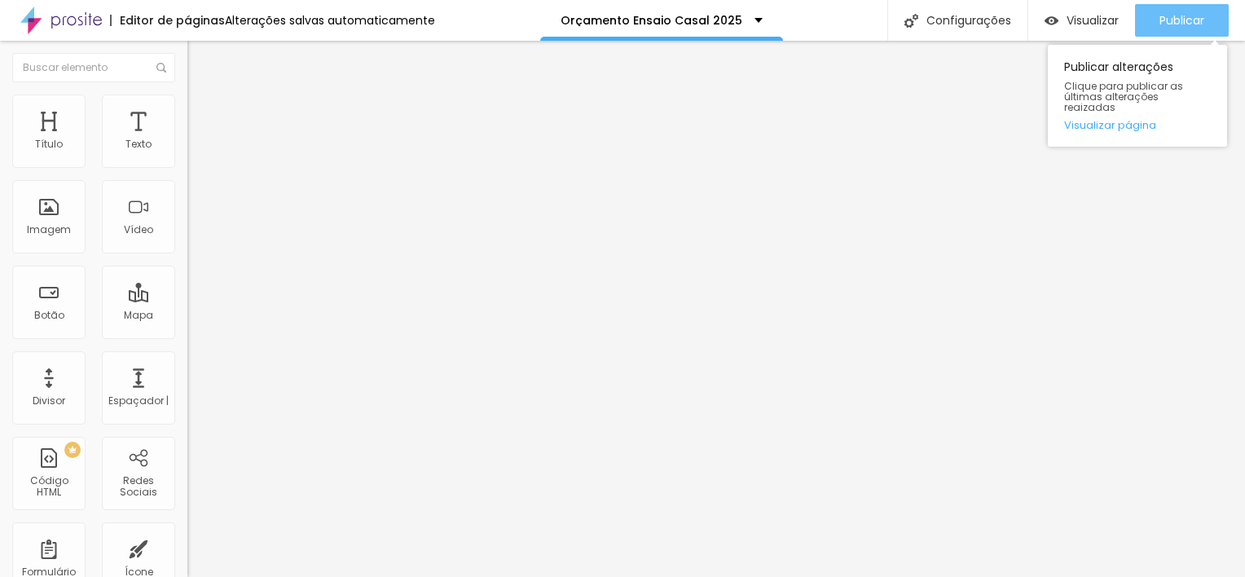
click at [1188, 19] on span "Publicar" at bounding box center [1182, 20] width 45 height 13
click at [1164, 21] on span "Publicar" at bounding box center [1182, 20] width 45 height 13
click at [1180, 16] on span "Publicar" at bounding box center [1182, 20] width 45 height 13
click at [1200, 19] on span "Publicar" at bounding box center [1182, 20] width 45 height 13
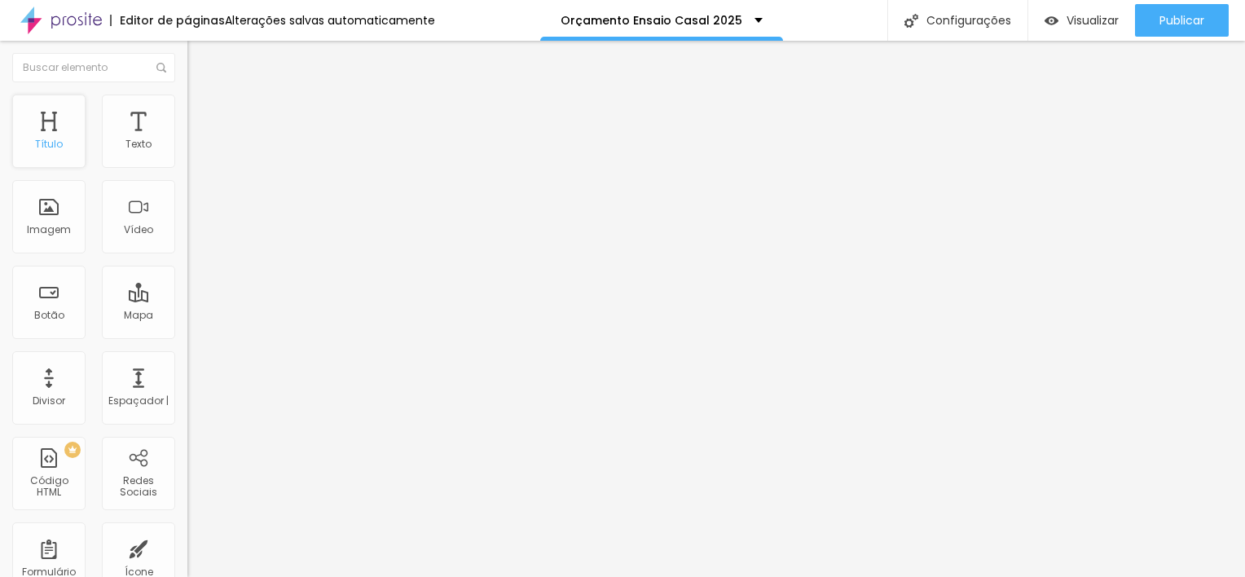
click at [48, 134] on div "Título" at bounding box center [48, 131] width 73 height 73
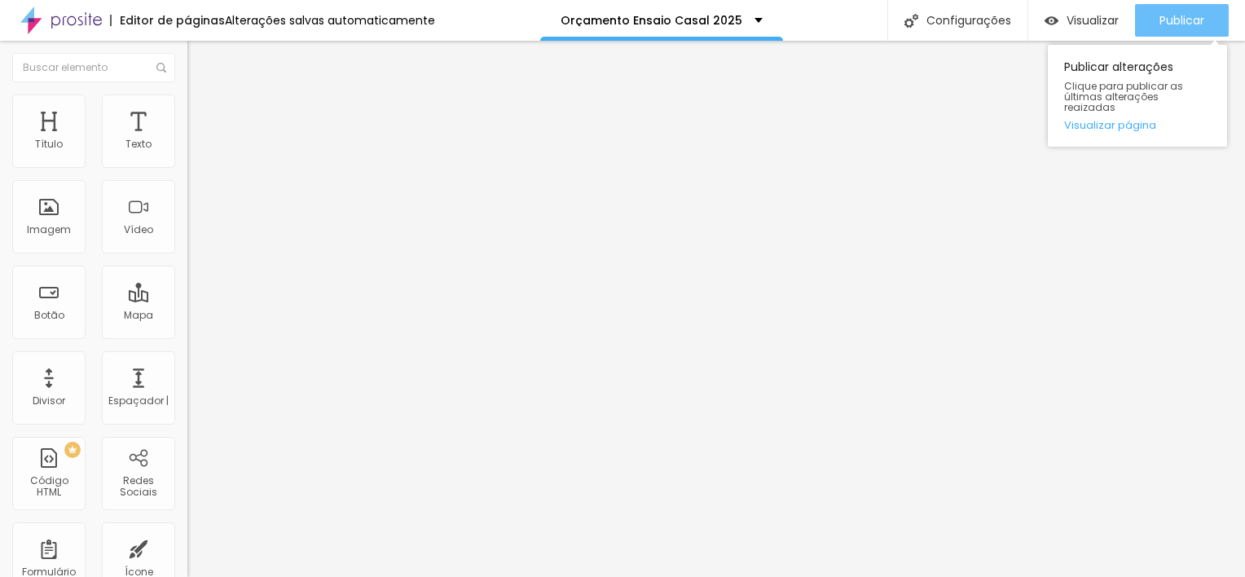
click at [1168, 19] on span "Publicar" at bounding box center [1182, 20] width 45 height 13
click at [1187, 11] on div "Publicar" at bounding box center [1182, 20] width 45 height 33
click at [1198, 9] on div "Publicar" at bounding box center [1182, 20] width 45 height 33
click at [1202, 14] on span "Publicar" at bounding box center [1182, 20] width 45 height 13
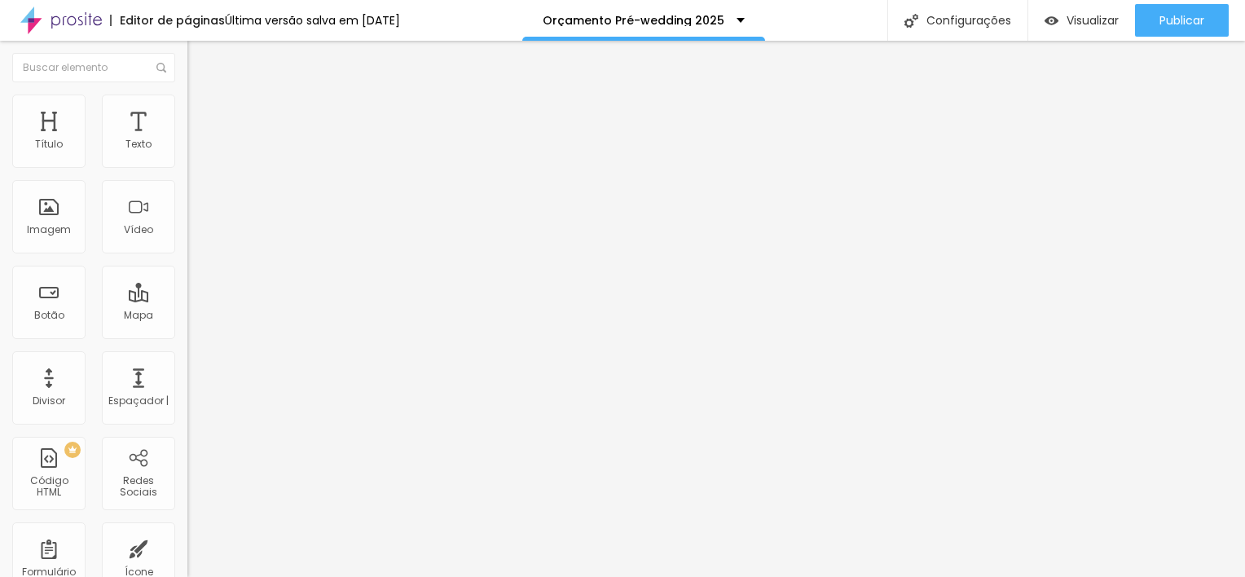
click at [196, 235] on icon "button" at bounding box center [199, 231] width 7 height 7
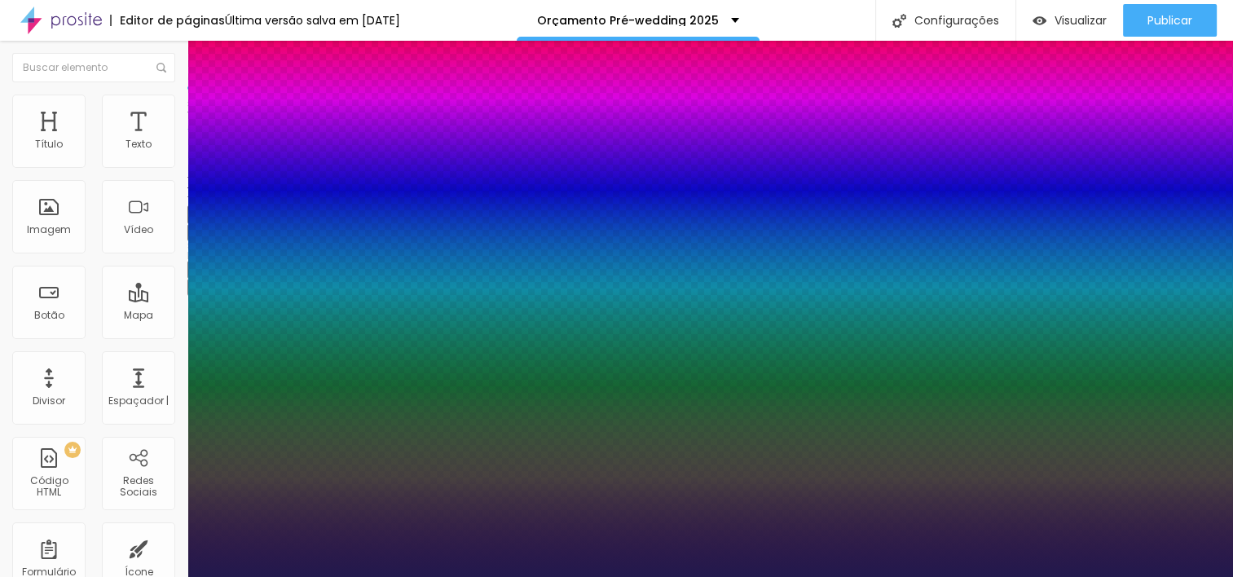
type input "1"
click at [523, 576] on div at bounding box center [616, 577] width 1233 height 0
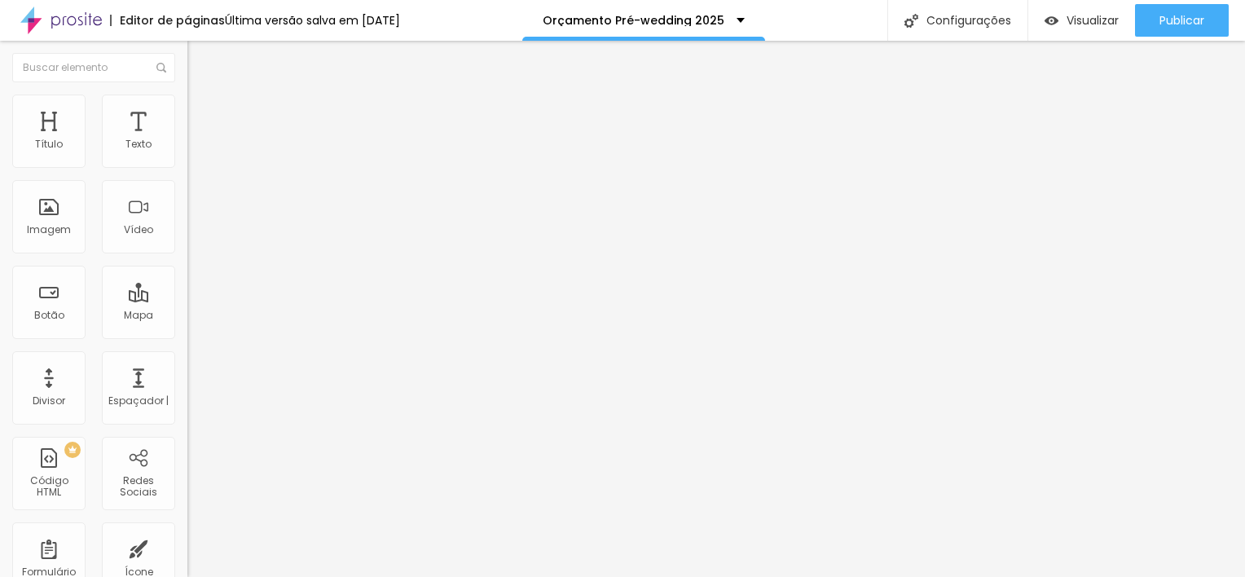
click at [187, 224] on button "Voltar ao padrão" at bounding box center [242, 214] width 111 height 19
click at [187, 241] on button "button" at bounding box center [198, 232] width 23 height 17
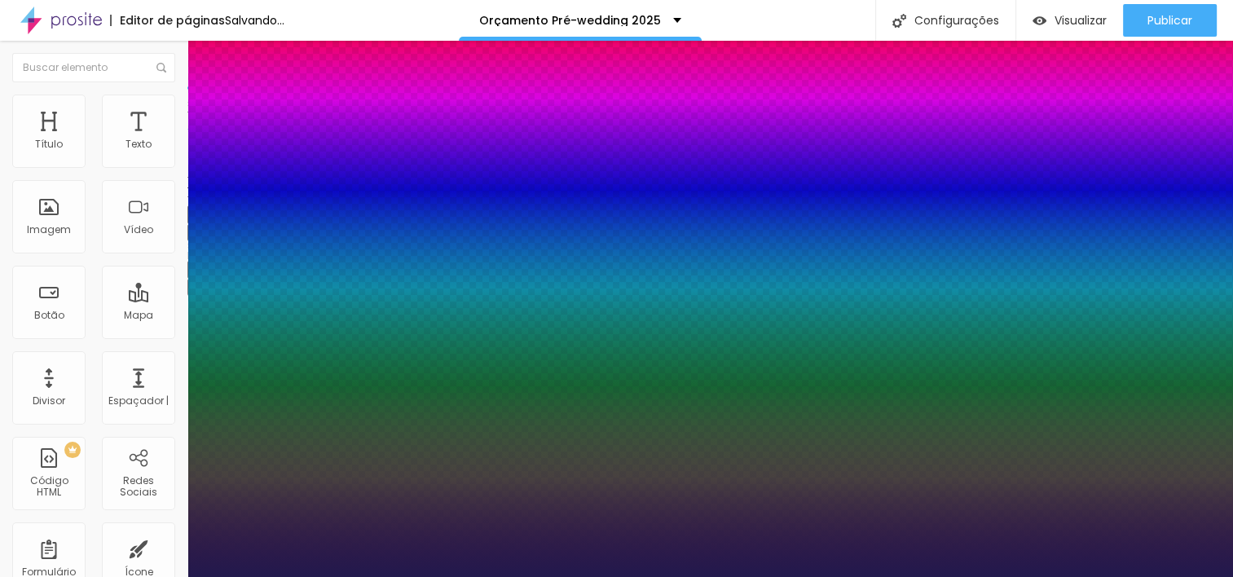
type input "1"
click at [923, 576] on div at bounding box center [616, 577] width 1233 height 0
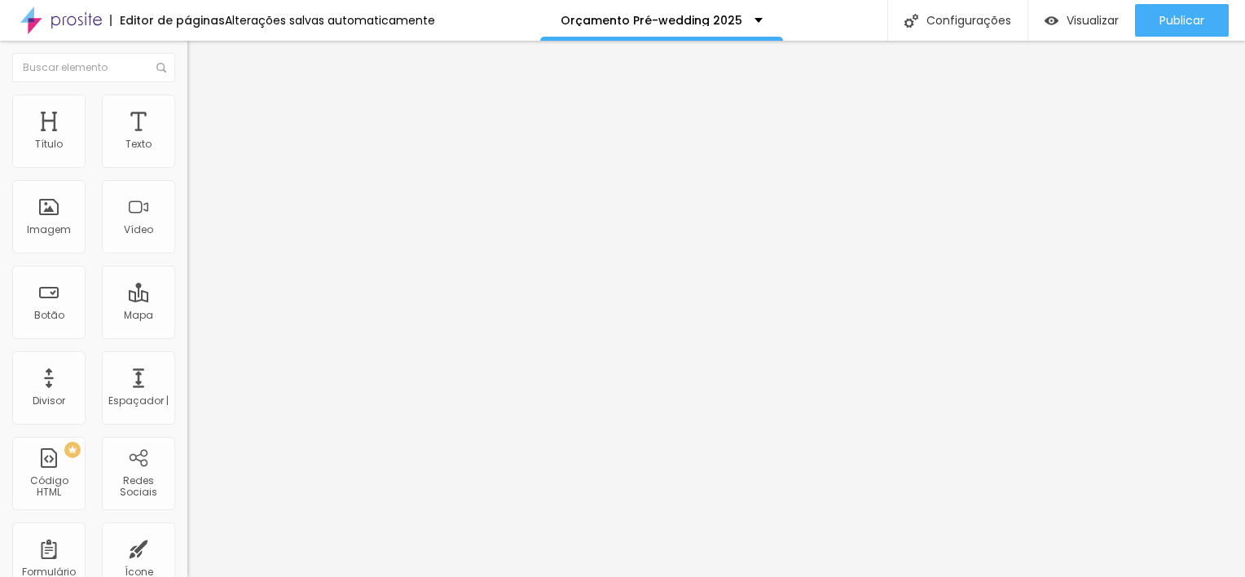
click at [187, 241] on button "button" at bounding box center [198, 232] width 23 height 17
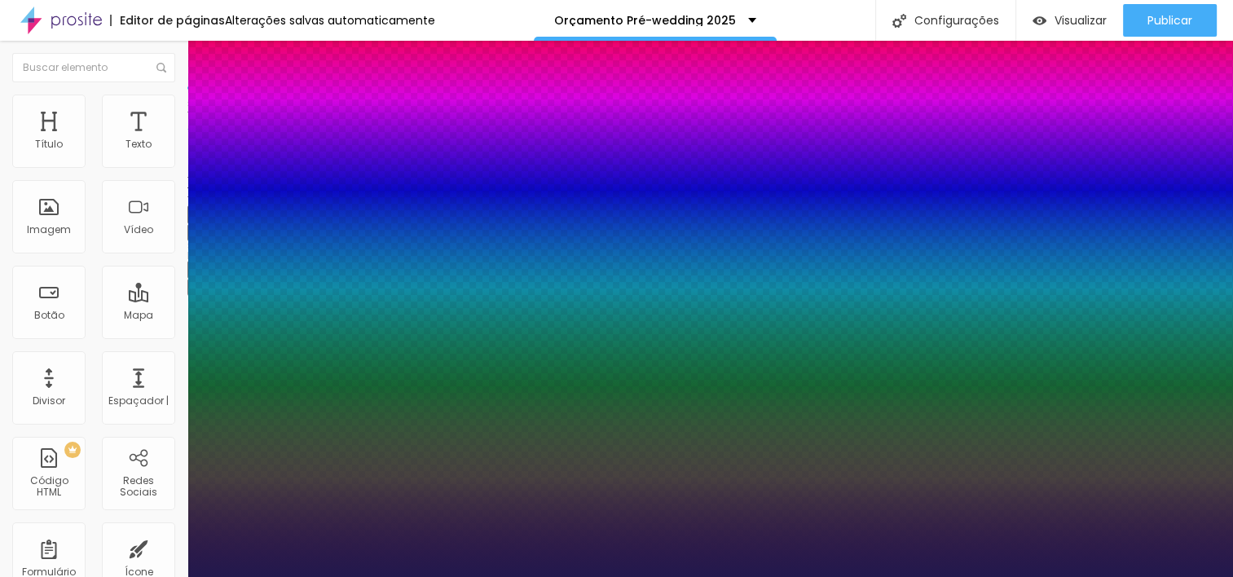
type input "1"
click at [592, 576] on div at bounding box center [616, 577] width 1233 height 0
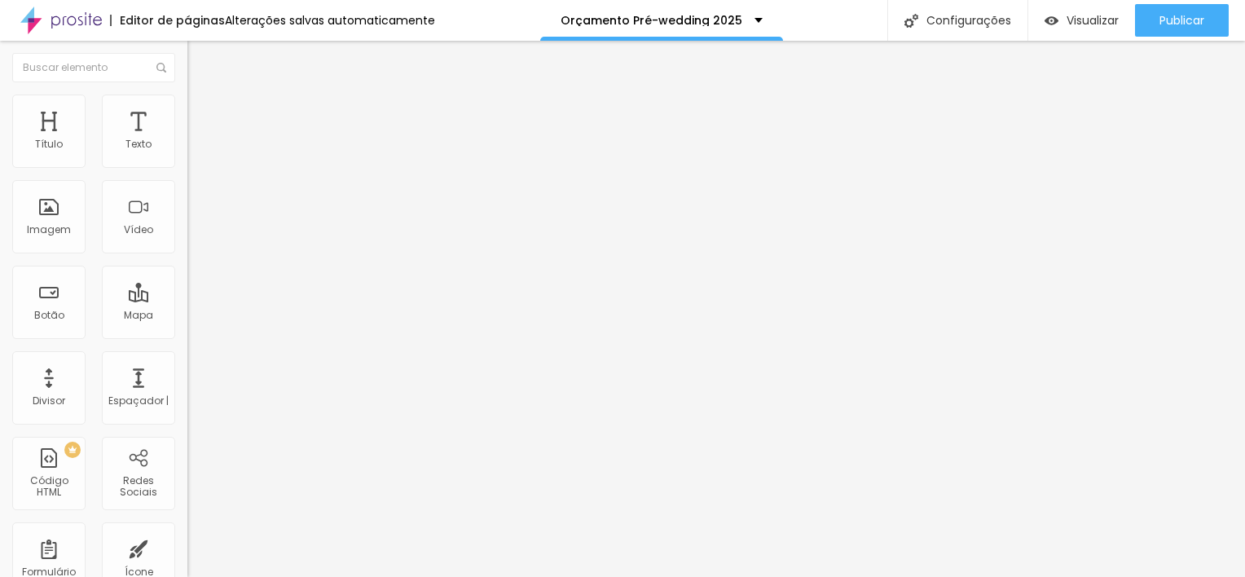
click at [187, 296] on div "Tamanho Título 1 H1 Título 2 H2 Título 3 H3 Título 4 H4 Título 5 H5 Título 6 H6…" at bounding box center [280, 203] width 187 height 185
click at [196, 235] on icon "button" at bounding box center [199, 231] width 7 height 7
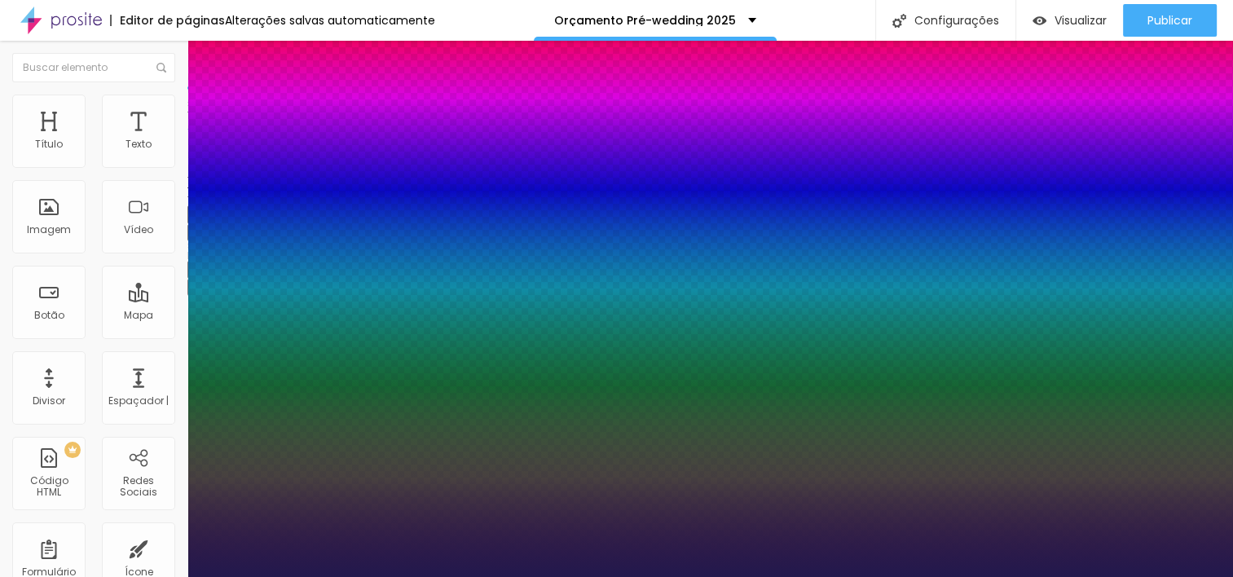
type input "1"
type input "19"
type input "1"
type input "21"
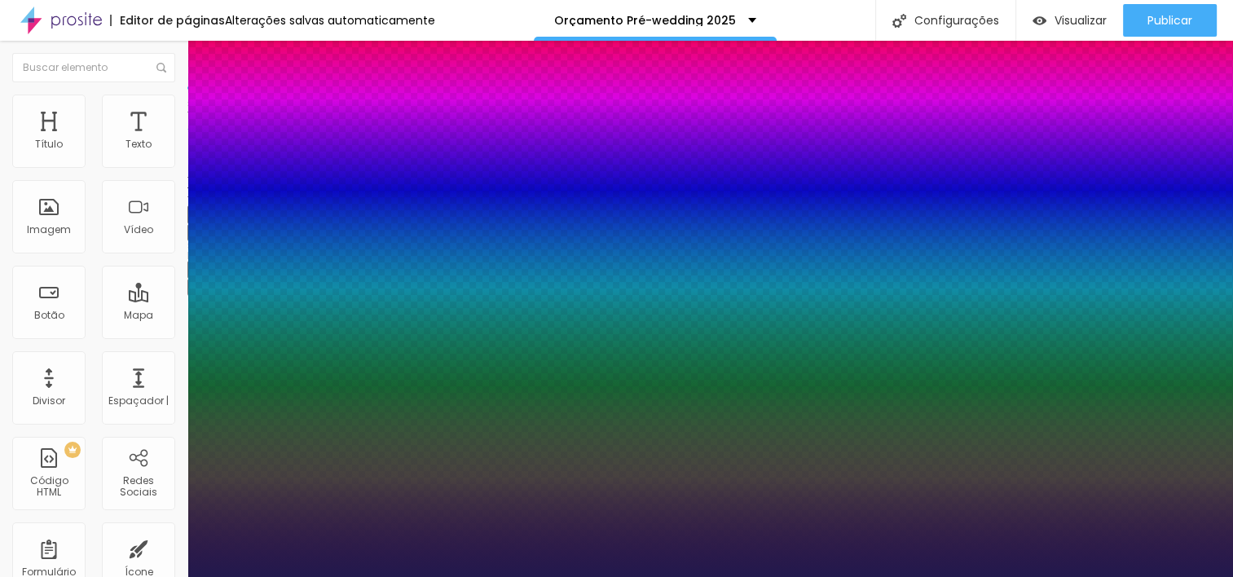
type input "21"
type input "1"
type input "20"
type input "1"
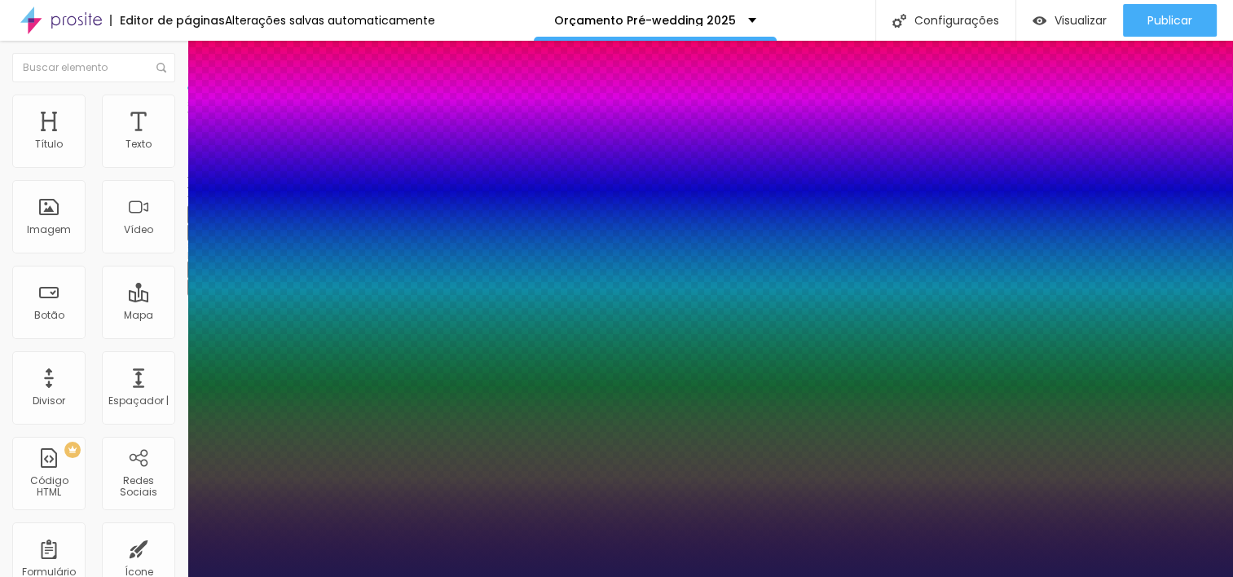
type input "20"
type input "1"
click at [411, 576] on div at bounding box center [616, 577] width 1233 height 0
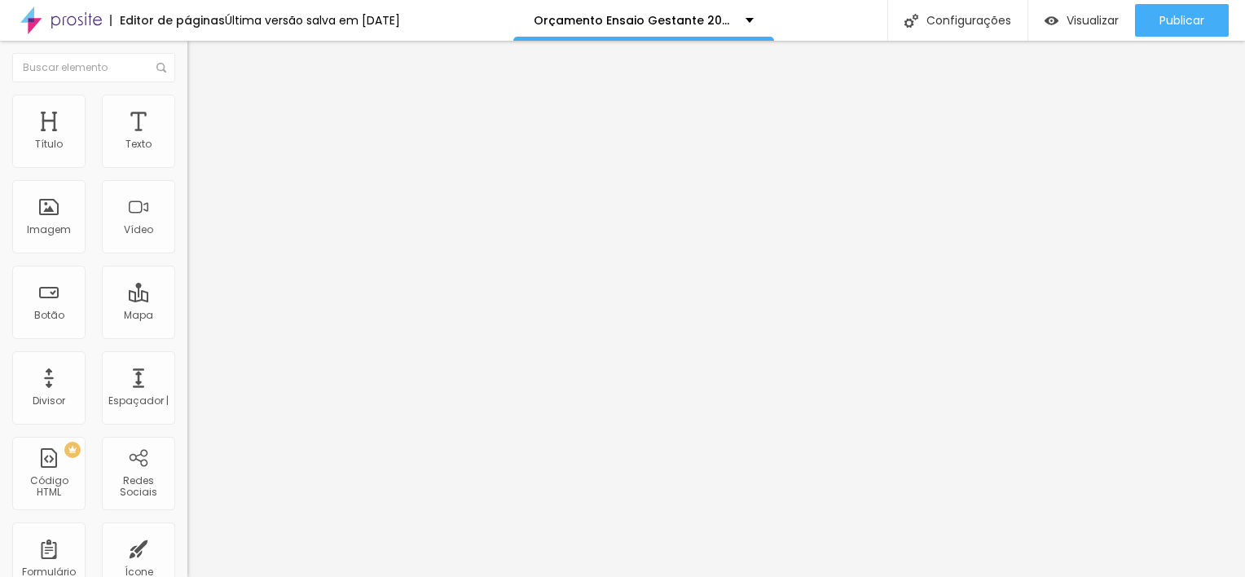
click at [200, 61] on img "button" at bounding box center [206, 59] width 13 height 13
click at [187, 241] on button "button" at bounding box center [198, 232] width 23 height 17
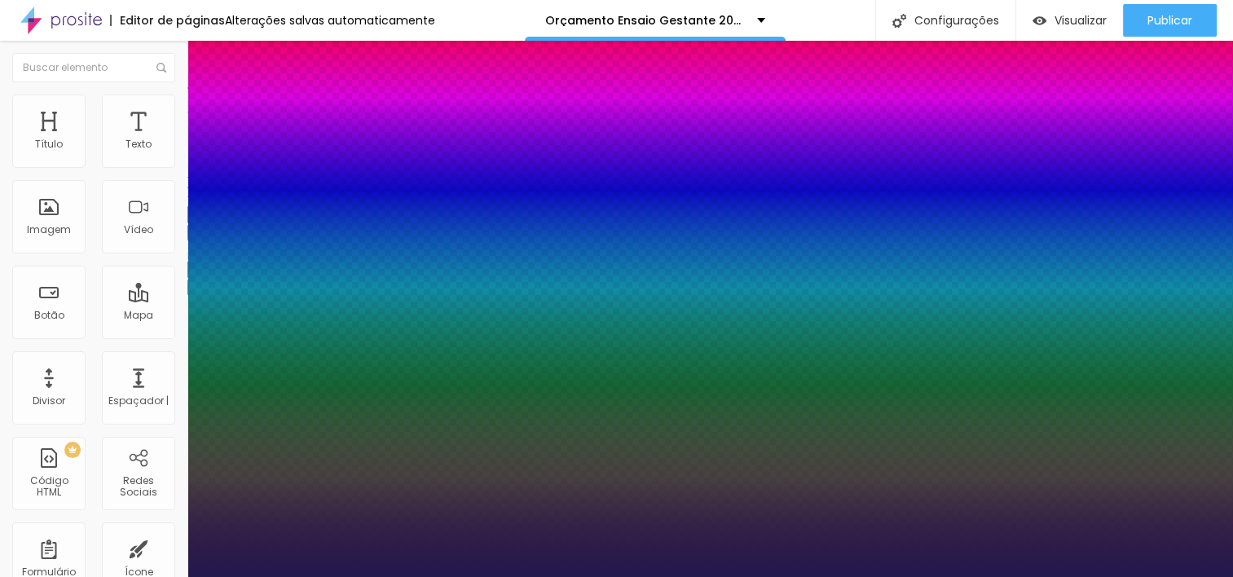
type input "1"
type input "19"
type input "1"
type input "20"
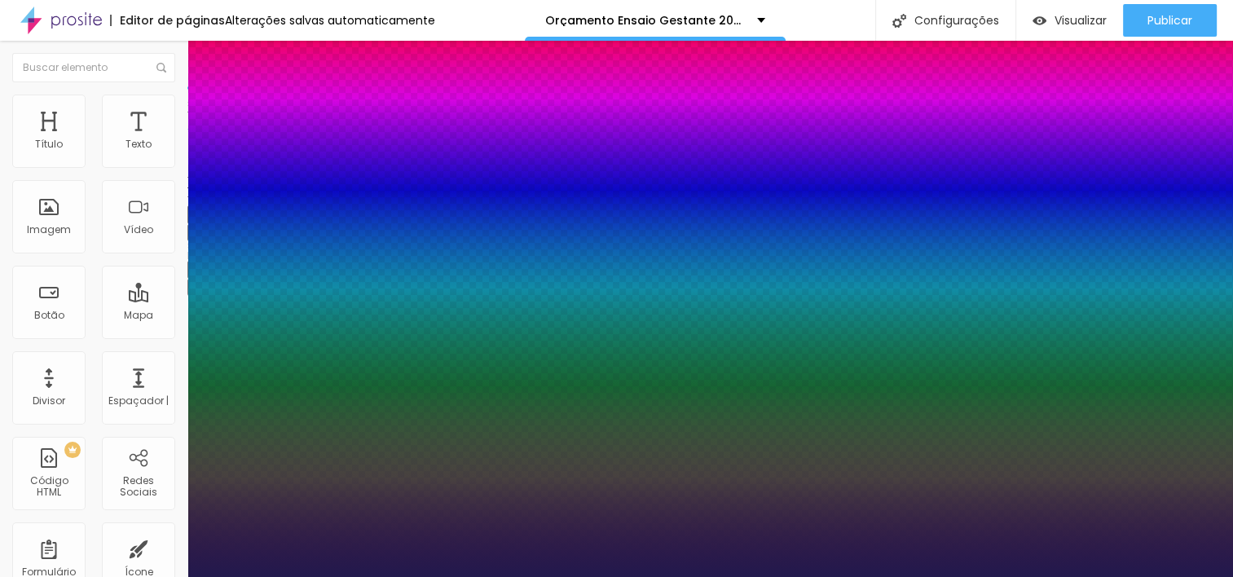
type input "20"
type input "1"
type input "21"
type input "1"
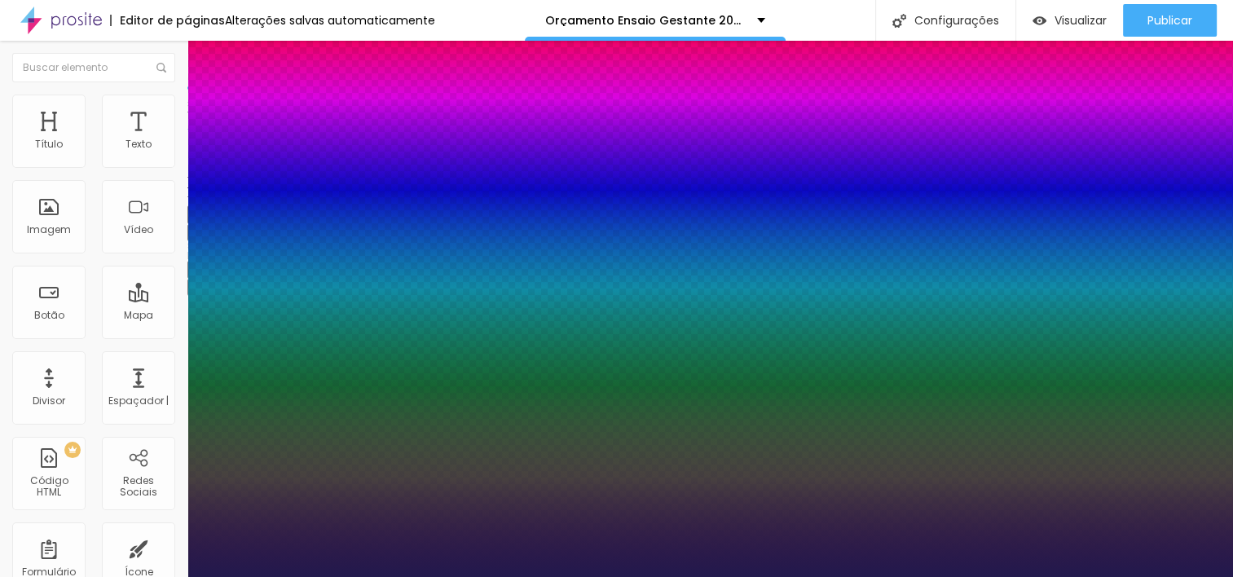
type input "22"
type input "1"
type input "21"
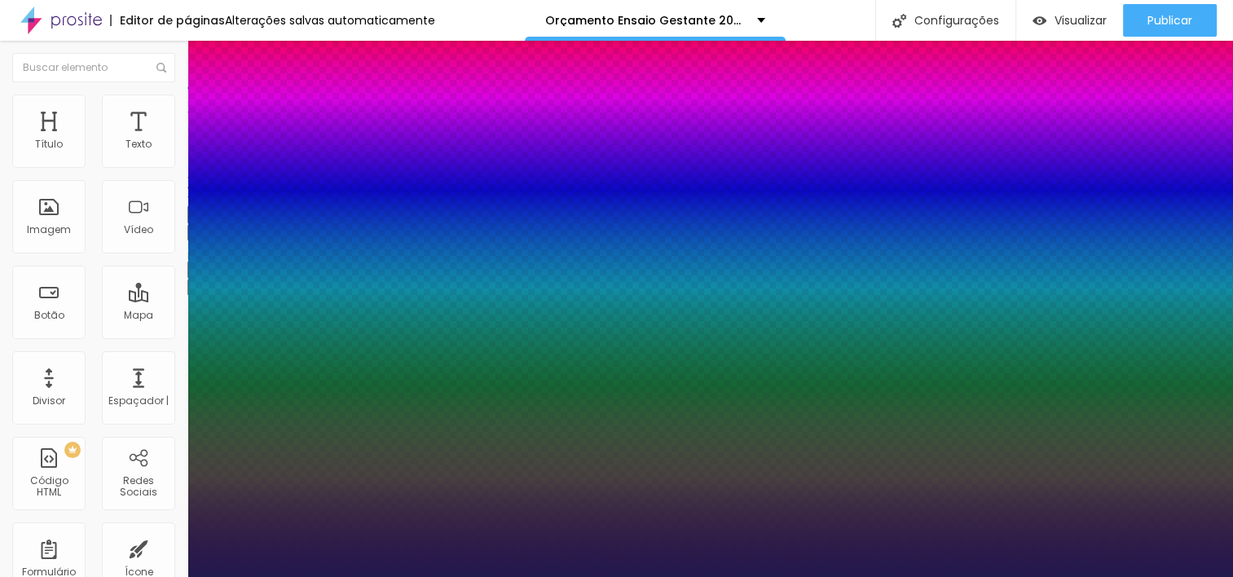
type input "1"
type input "20"
type input "1"
type input "20"
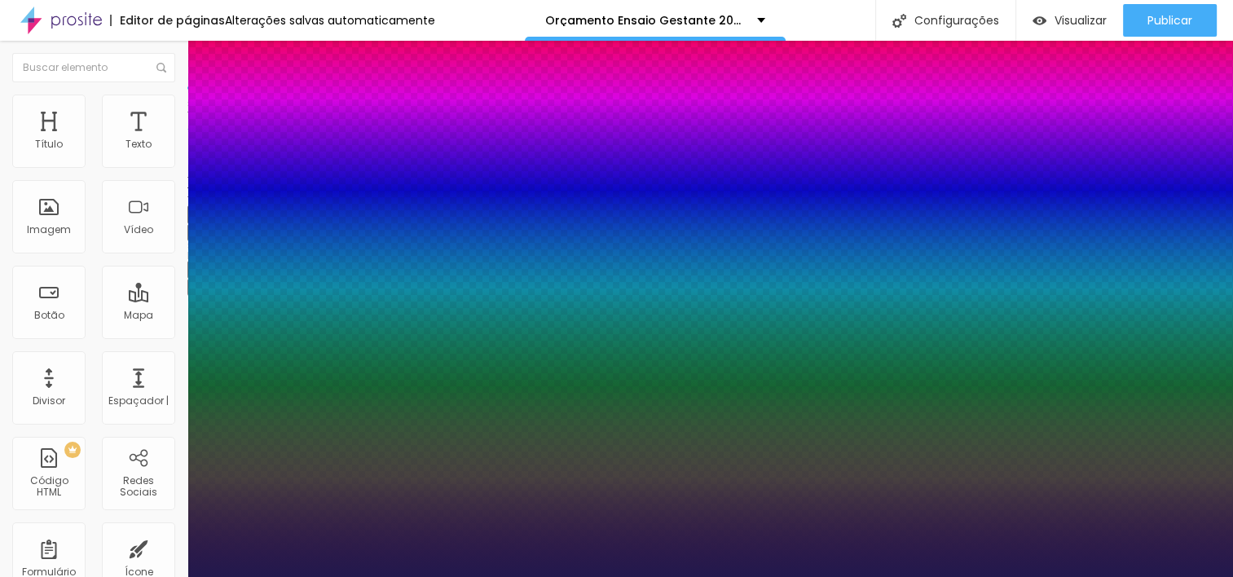
click at [769, 576] on div at bounding box center [616, 577] width 1233 height 0
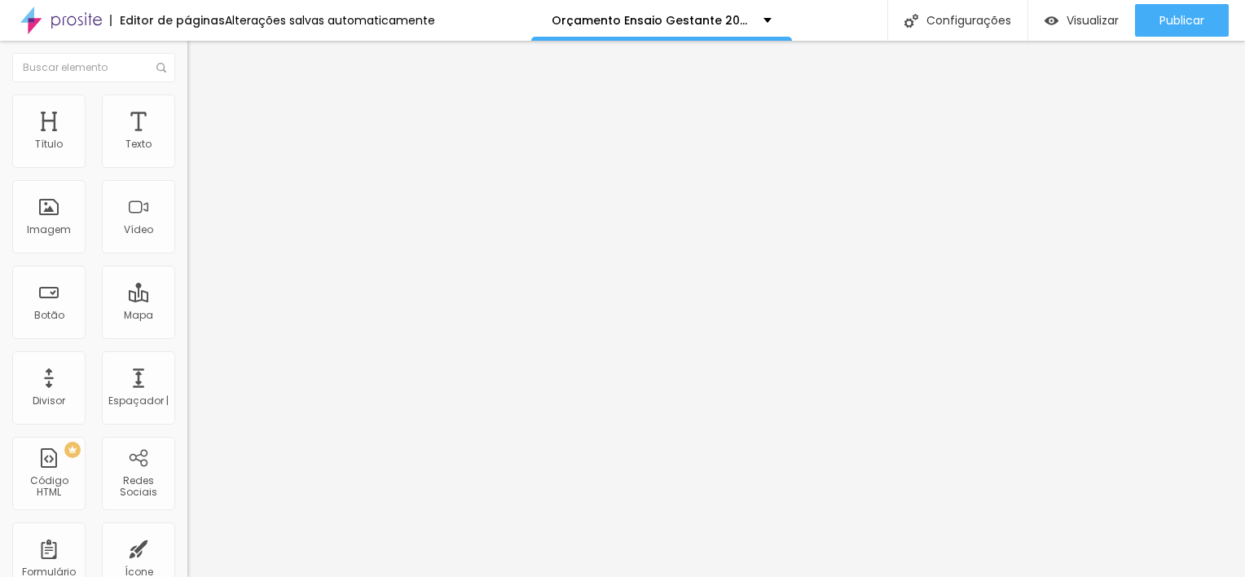
click at [194, 236] on icon "button" at bounding box center [199, 232] width 10 height 10
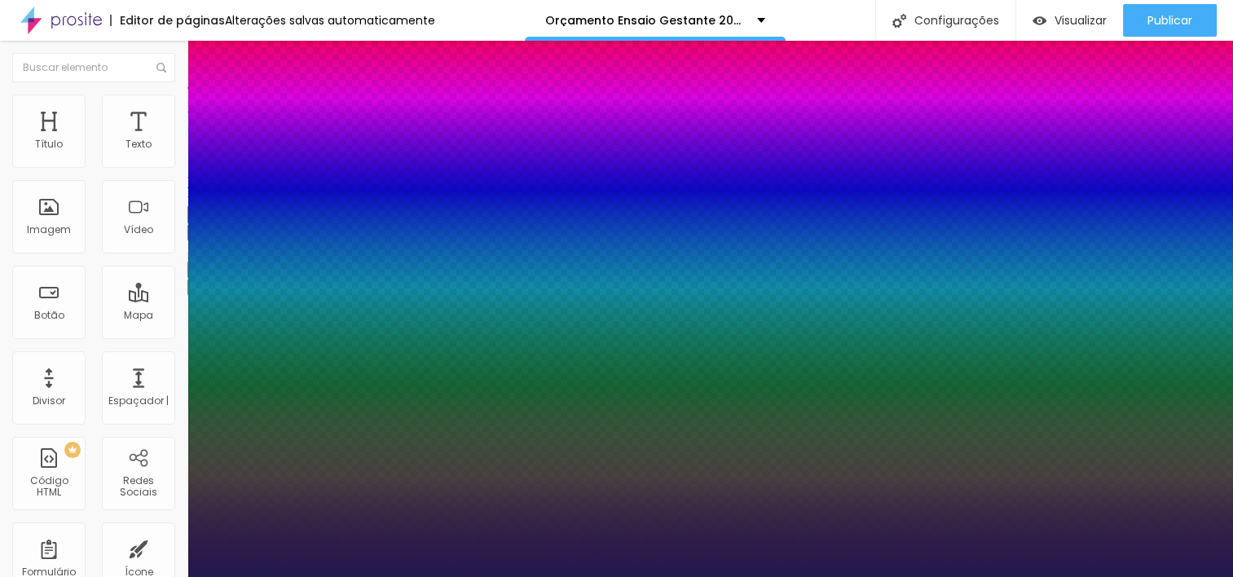
type input "1"
type input "15"
type input "1"
type input "16"
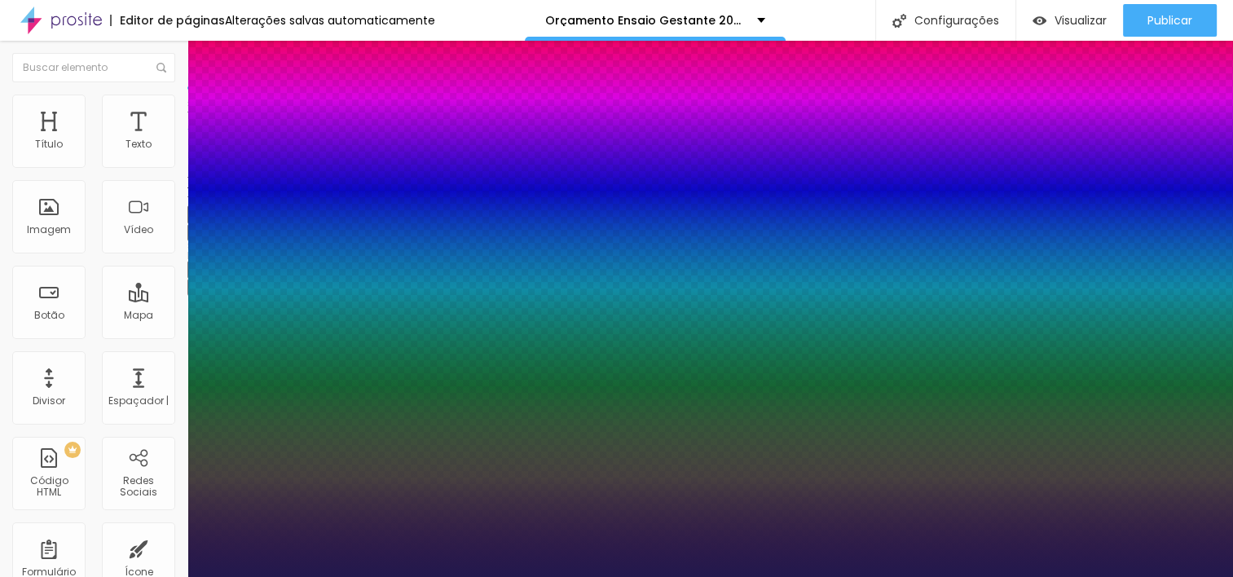
type input "16"
type input "1"
type input "17"
type input "1"
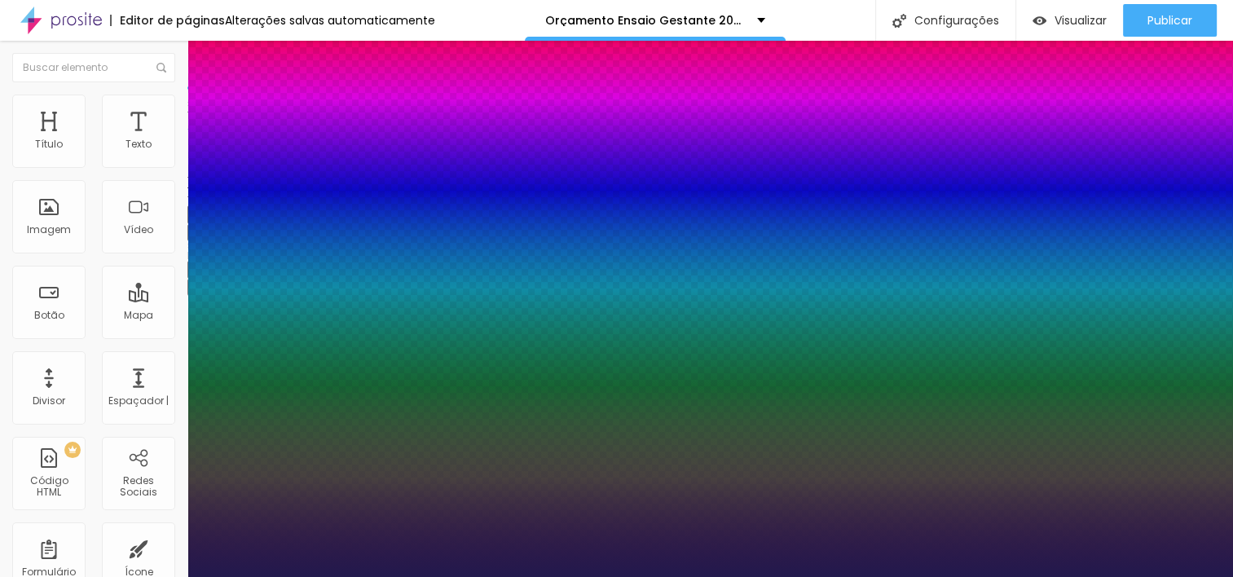
type input "18"
type input "1"
type input "19"
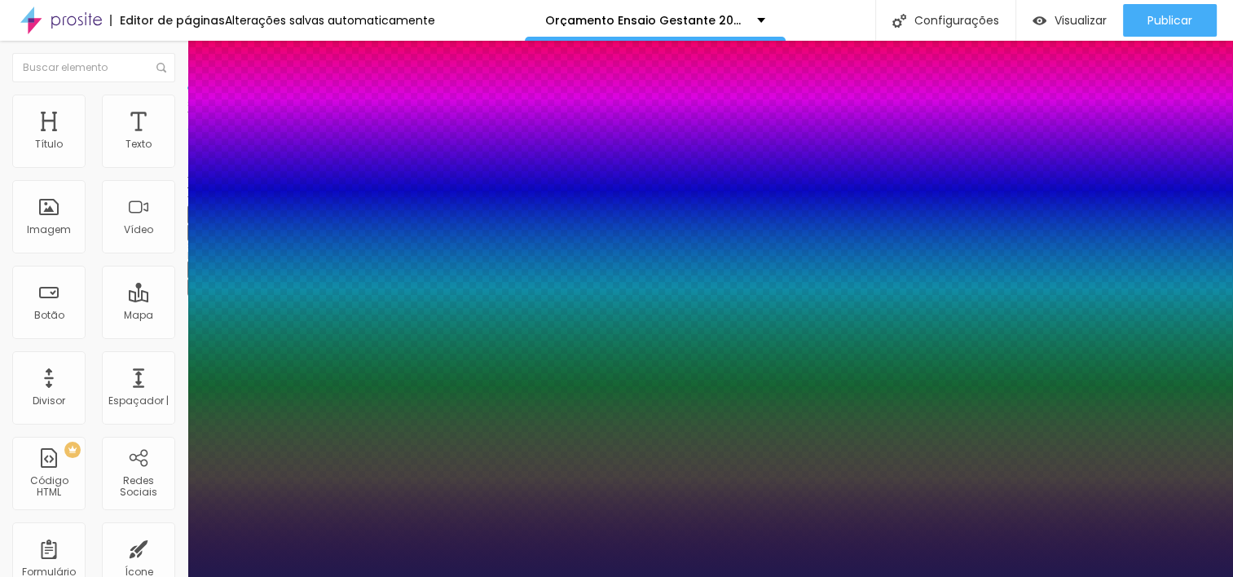
type input "1"
type input "21"
type input "1"
type input "22"
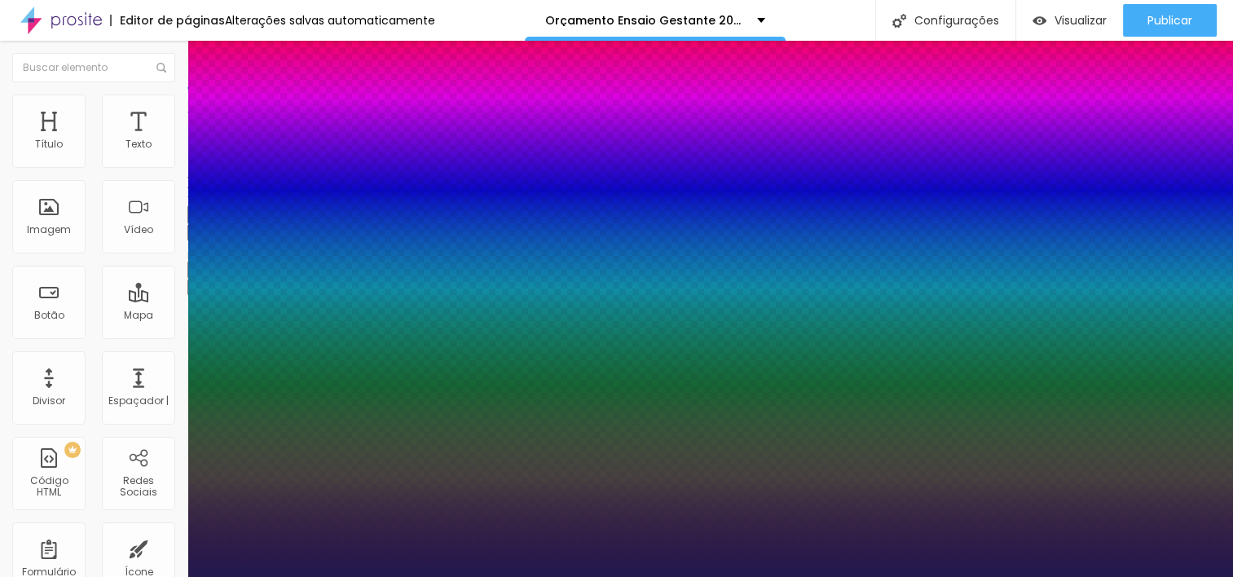
type input "22"
type input "1"
drag, startPoint x: 218, startPoint y: 456, endPoint x: 228, endPoint y: 457, distance: 9.8
type input "22"
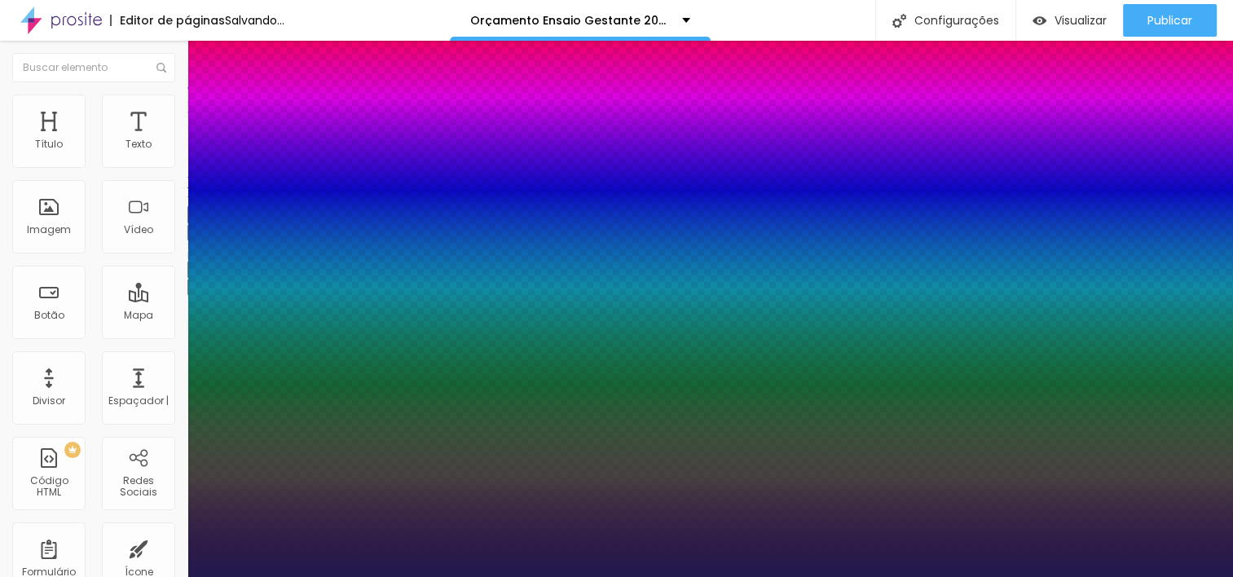
type input "1"
type input "8"
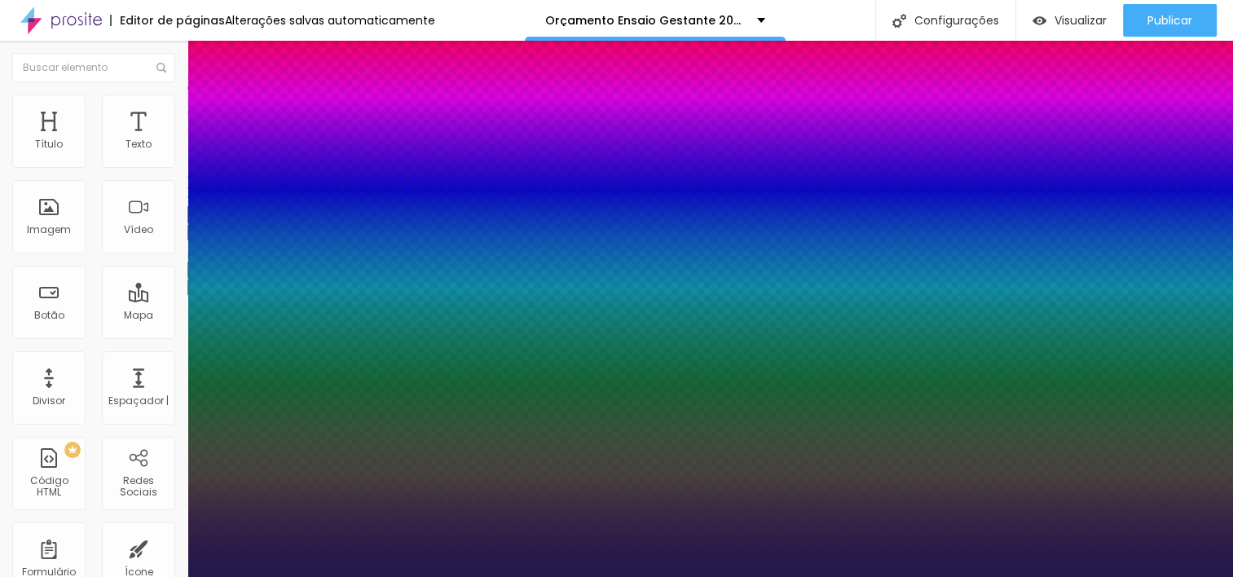
type input "2"
type input "1"
type input "8"
type input "1"
type input "20"
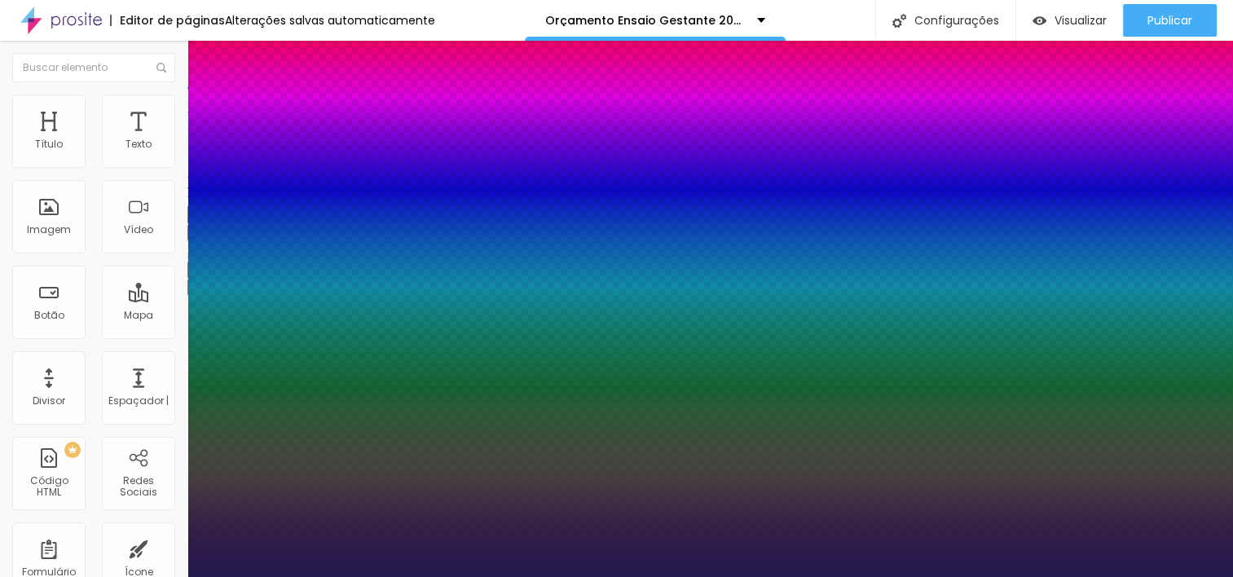
type input "20"
type input "1"
type input "20"
type input "1"
click at [903, 576] on div at bounding box center [616, 577] width 1233 height 0
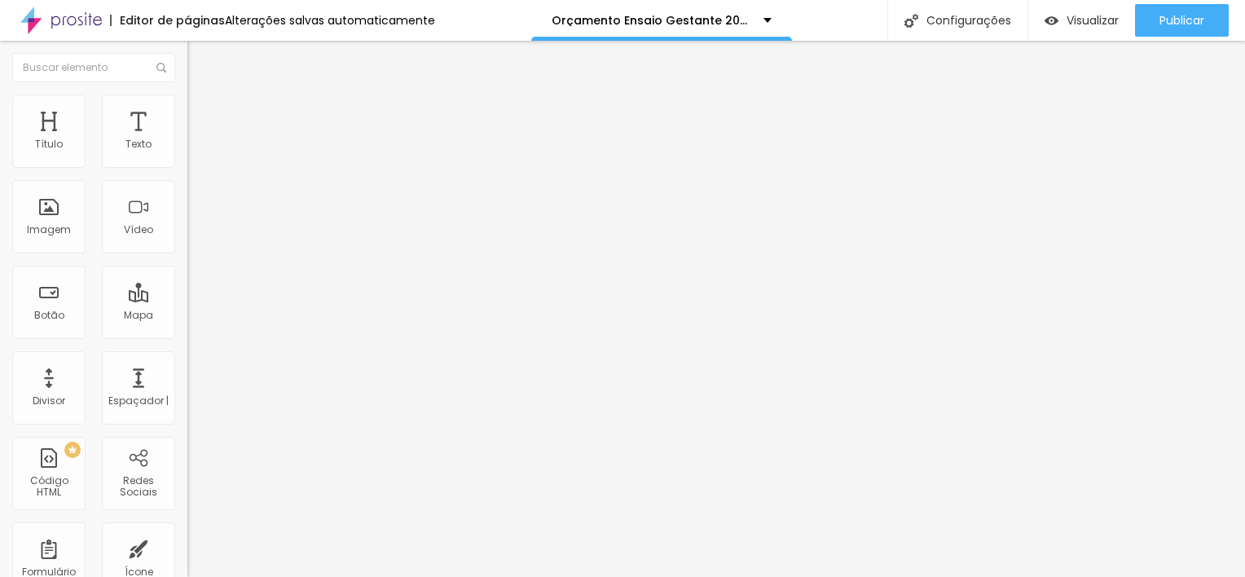
click at [200, 59] on img "button" at bounding box center [206, 59] width 13 height 13
click at [187, 241] on button "button" at bounding box center [198, 232] width 23 height 17
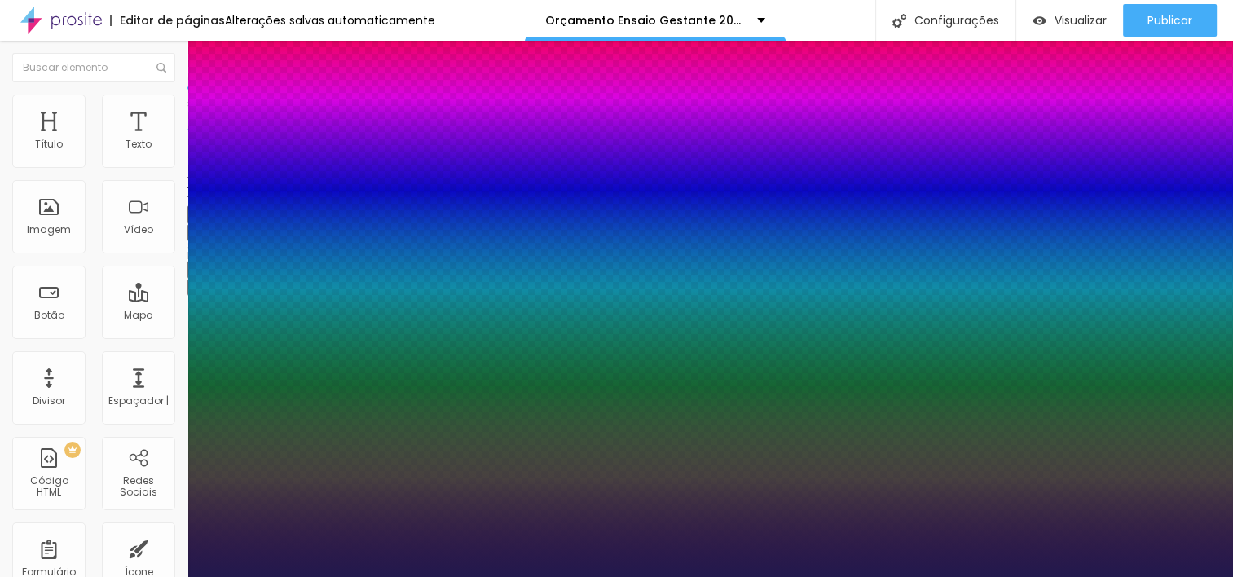
type input "1"
type input "8"
type input "1"
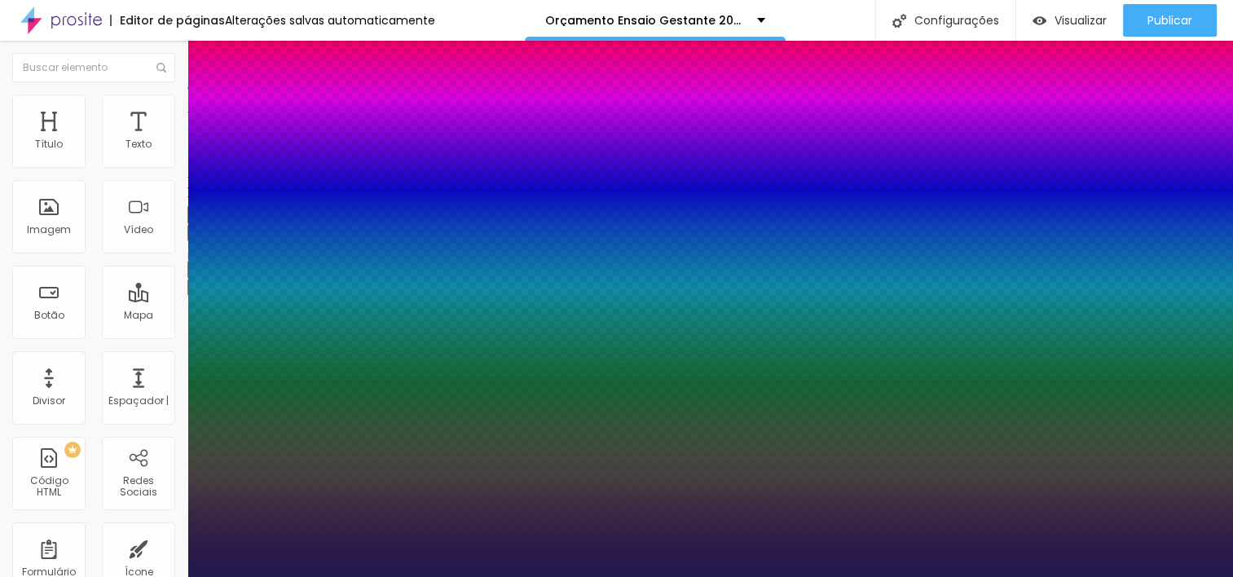
type input "8"
type input "0"
type input "1"
type input "8"
type input "1"
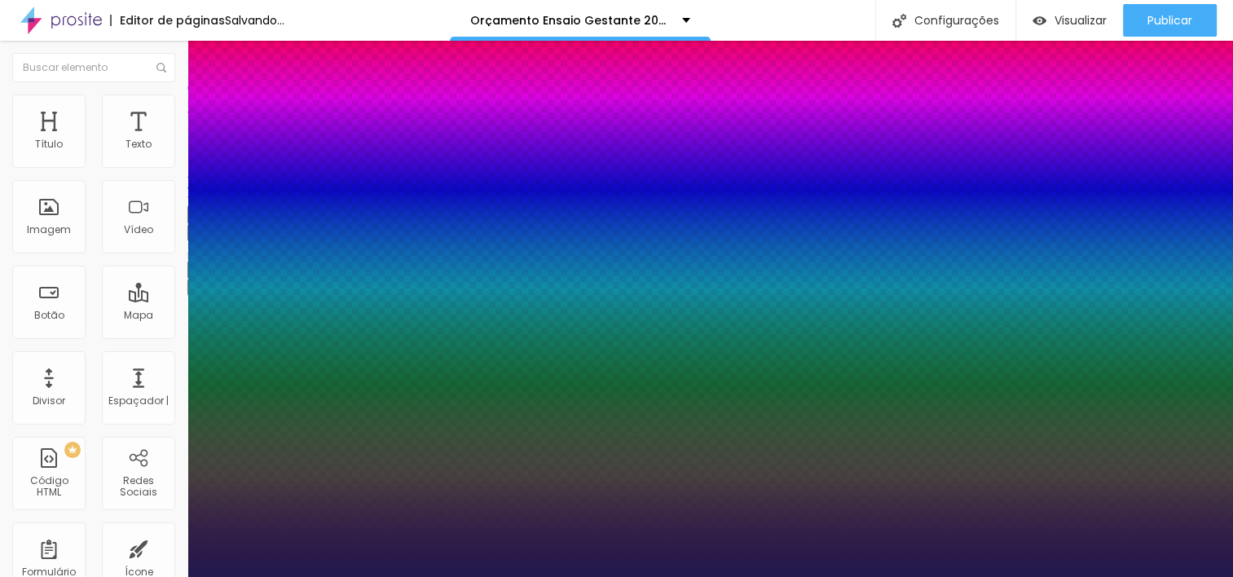
type input "8"
type input "1"
type input "8"
type input "03"
type input "1"
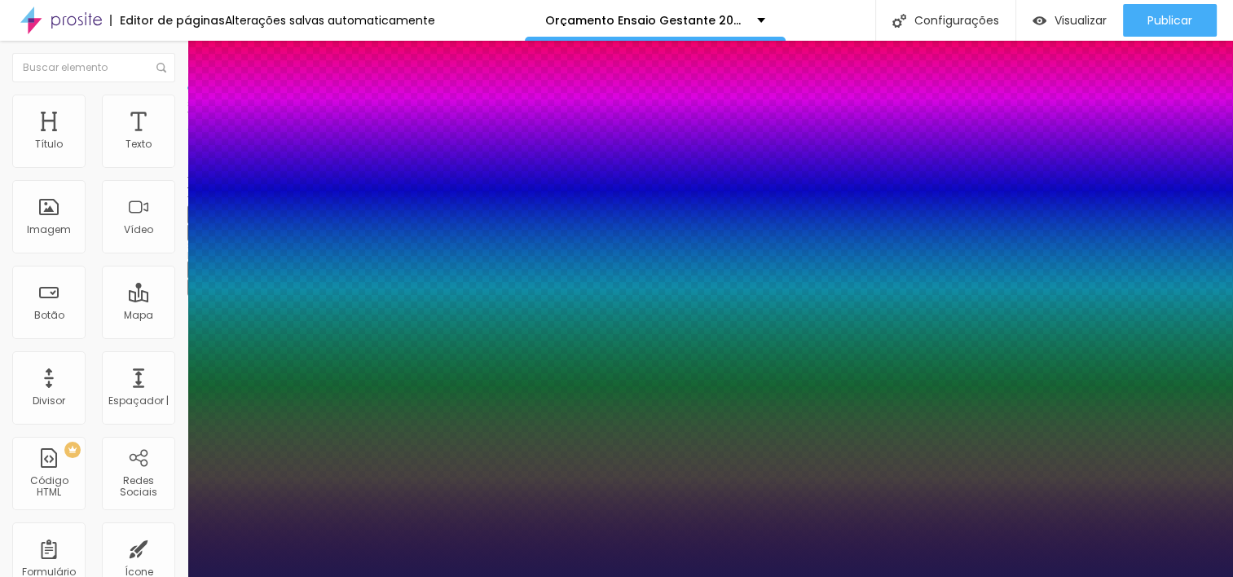
type input "35"
type input "035"
type input "1"
type input "8"
type input "03"
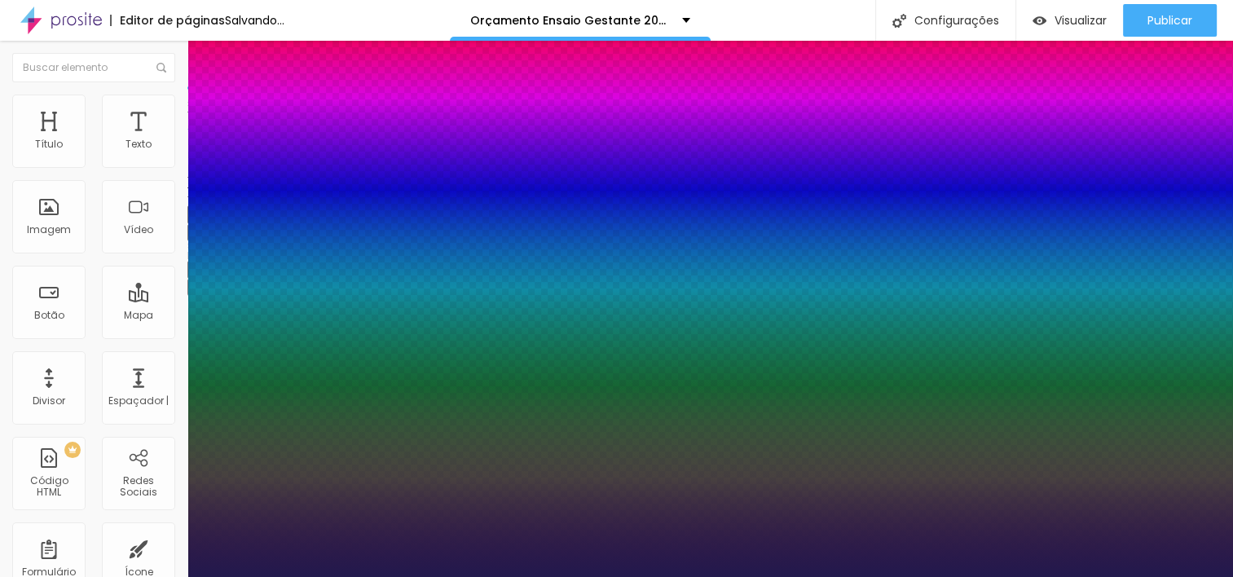
type input "1"
type input "8"
type input "1"
type input "30"
type input "030"
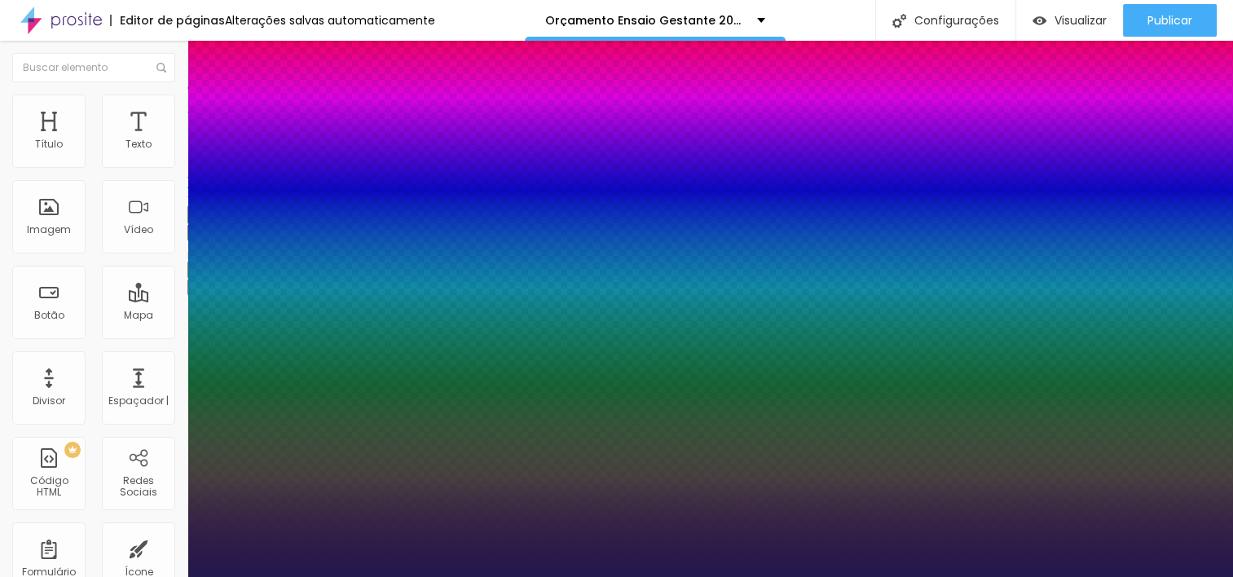
type input "1"
type input "030"
type input "1"
click at [641, 576] on div at bounding box center [616, 577] width 1233 height 0
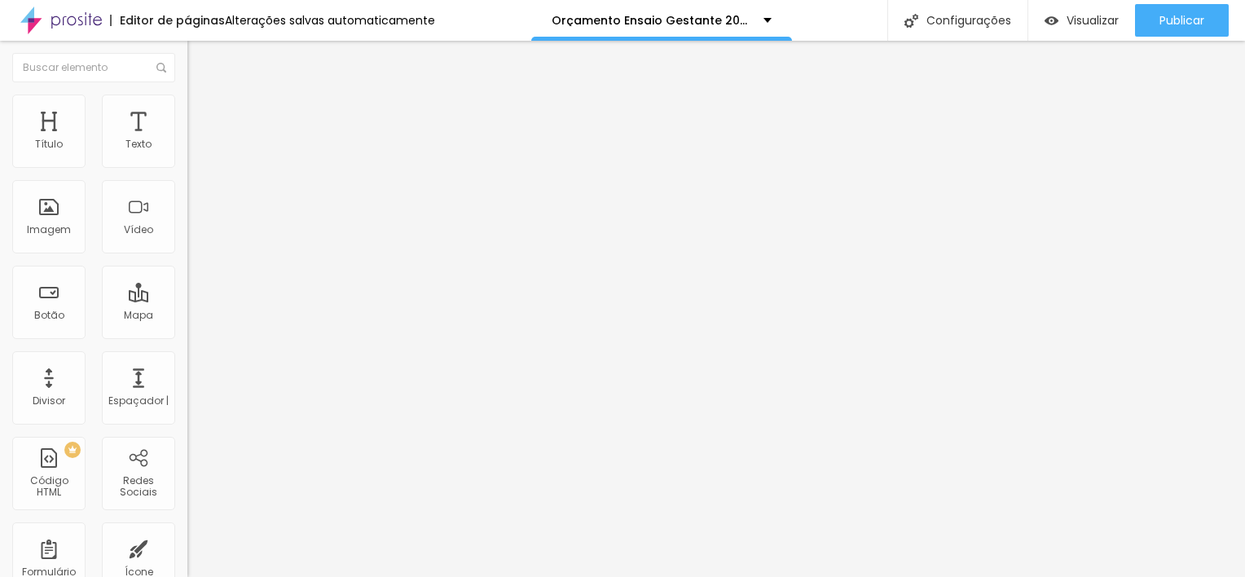
click at [187, 241] on button "button" at bounding box center [198, 232] width 23 height 17
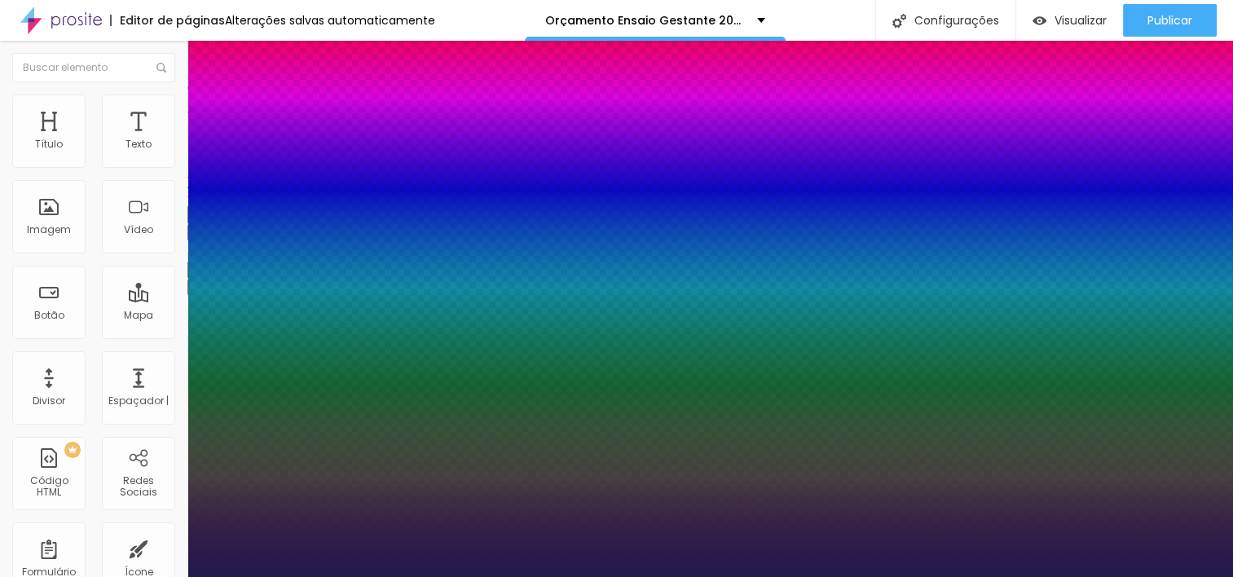
type input "1"
type input "8"
type input "1"
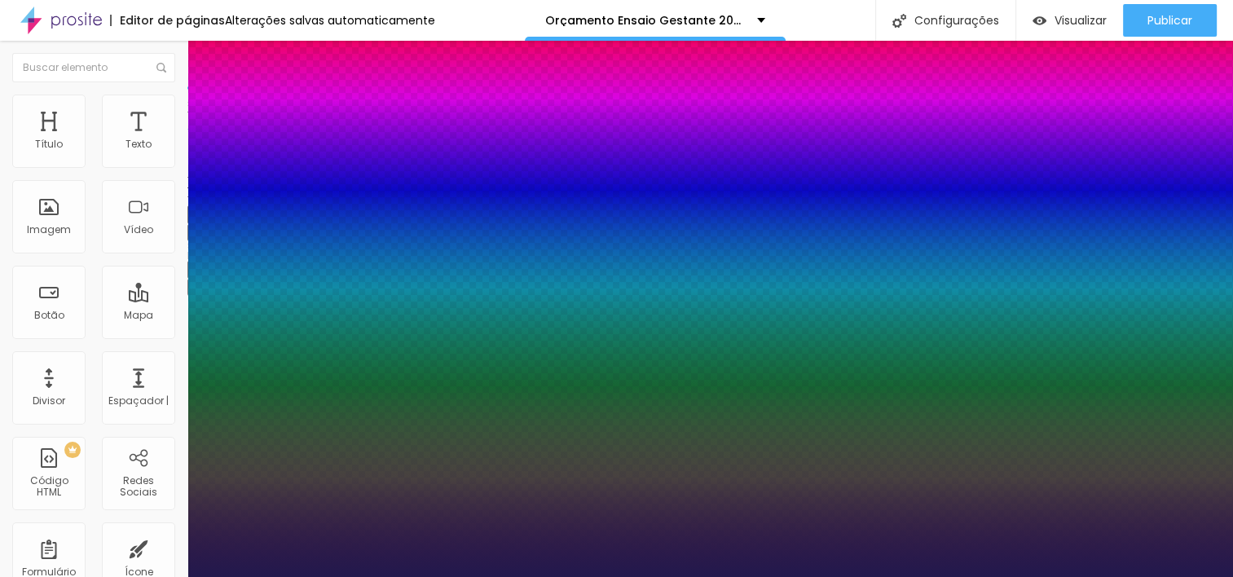
type input "8"
type input "0"
type input "1"
type input "8"
type input "02"
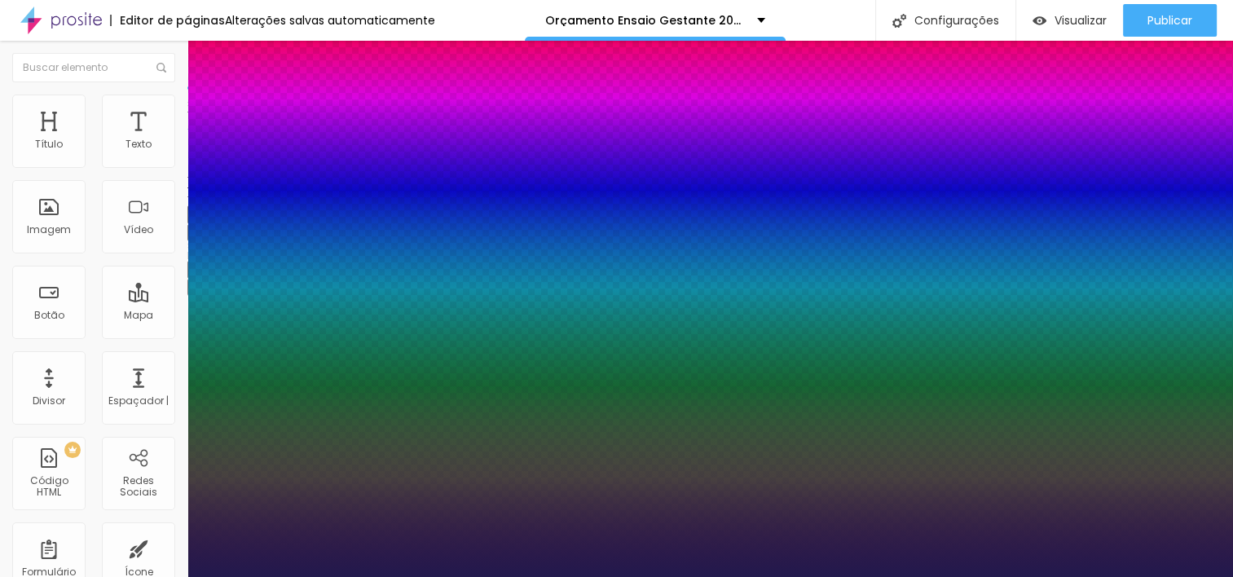
type input "1"
type input "22"
type input "022"
type input "1"
type input "022"
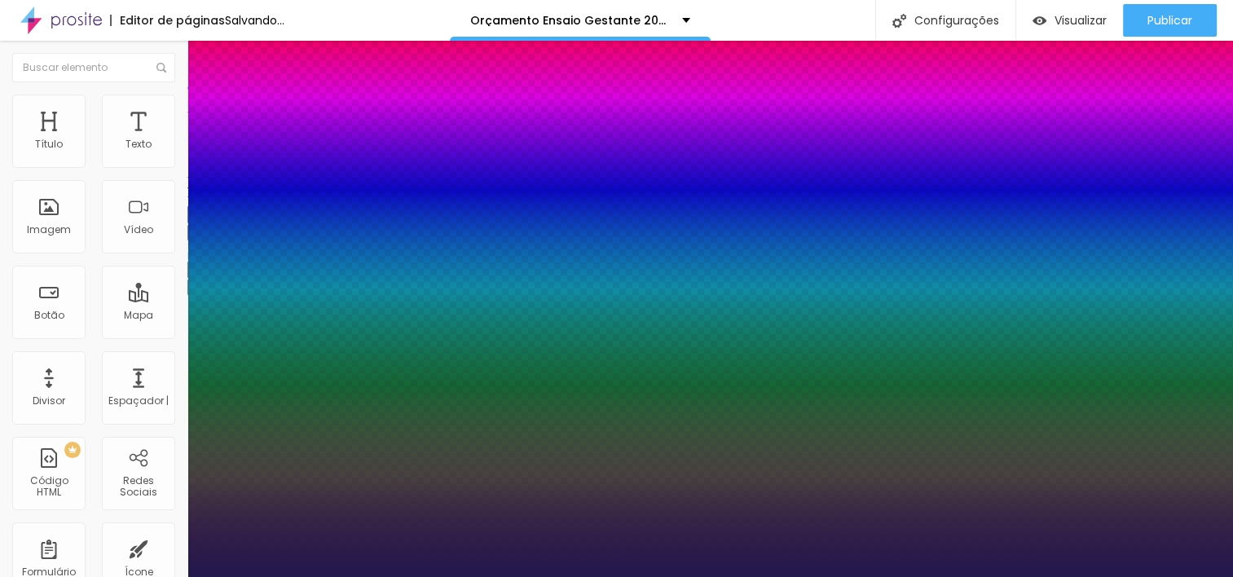
type input "1"
click at [668, 576] on div at bounding box center [616, 577] width 1233 height 0
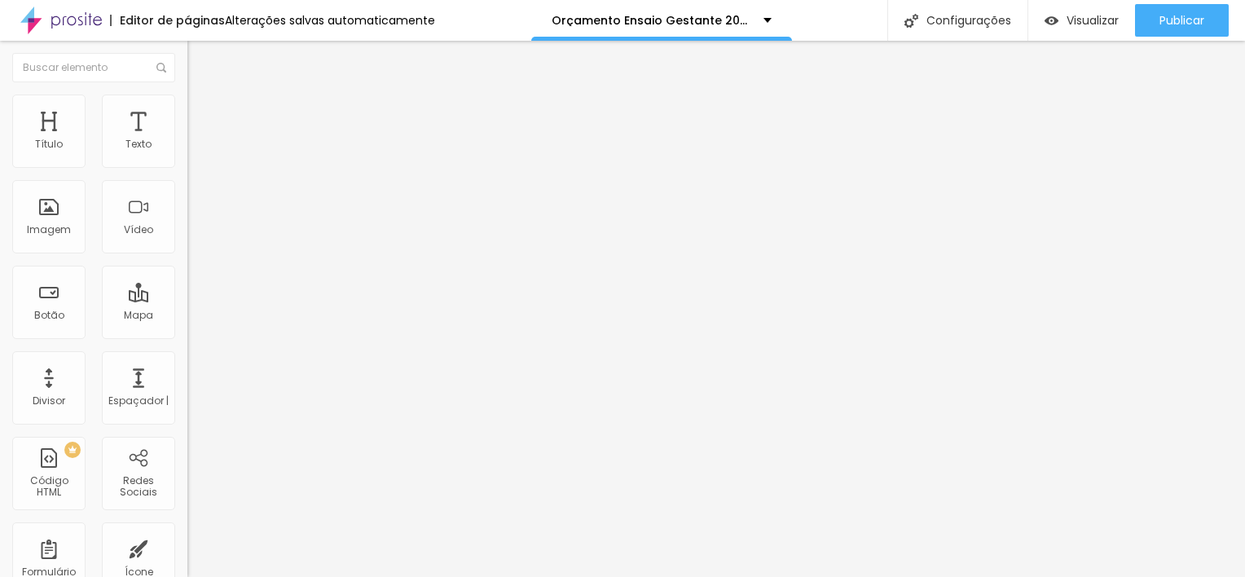
click at [187, 57] on button "Editar Texto" at bounding box center [280, 59] width 187 height 37
click at [194, 236] on icon "button" at bounding box center [199, 232] width 10 height 10
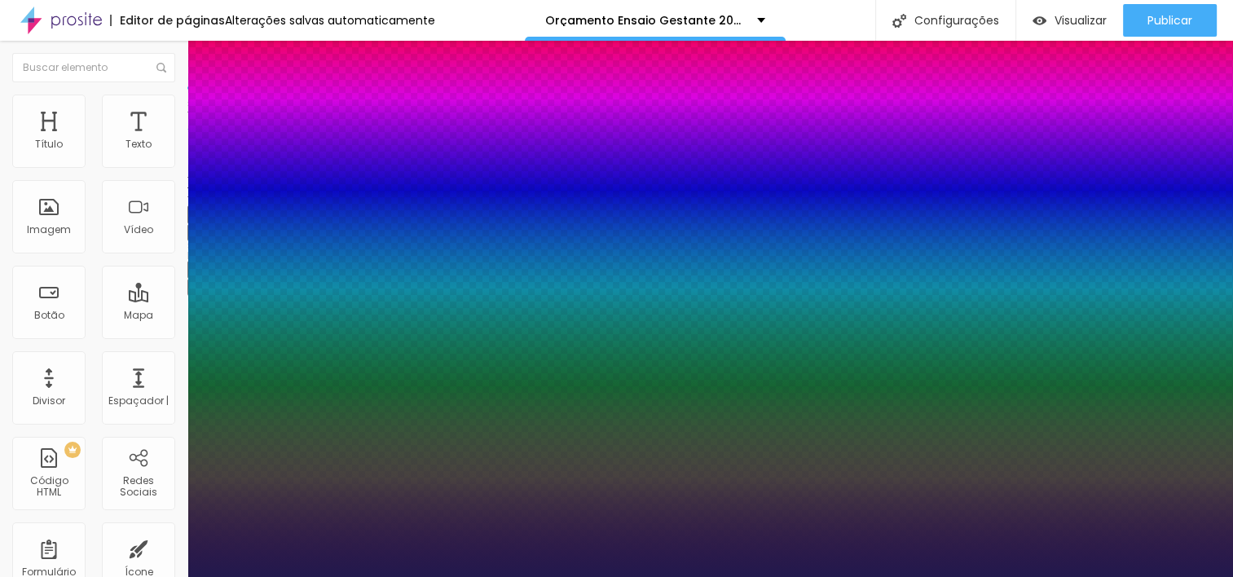
type input "1"
type input "8"
type input "1"
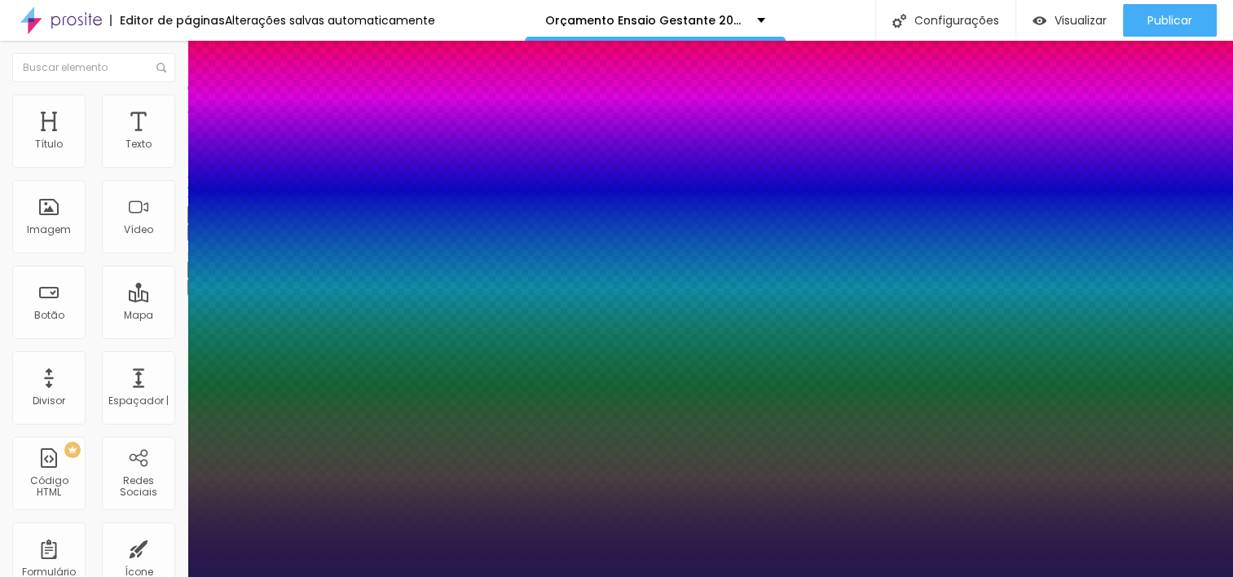
type input "8"
type input "0"
type input "1"
type input "8"
type input "1"
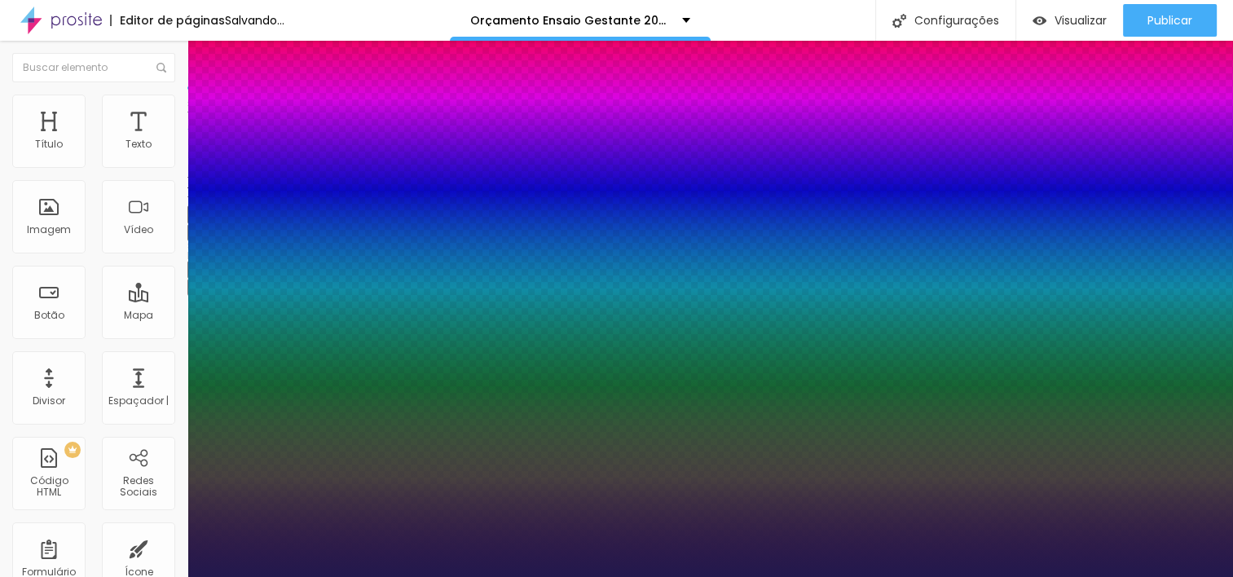
type input "8"
type input "02"
type input "1"
type input "20"
type input "020"
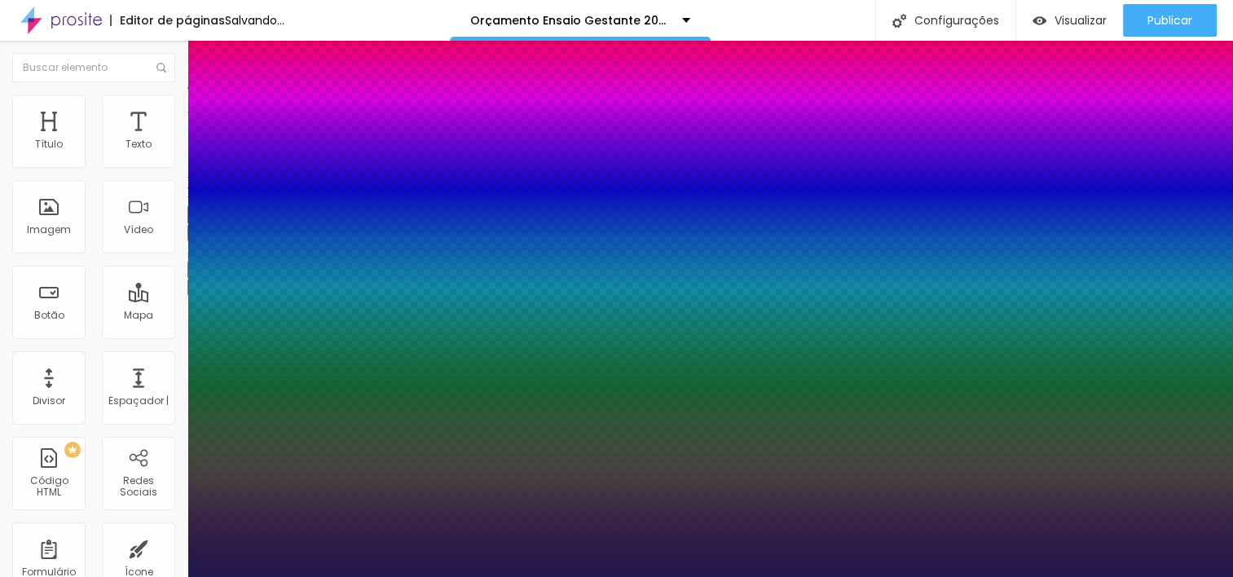
type input "1"
type input "020"
click at [557, 576] on div at bounding box center [616, 577] width 1233 height 0
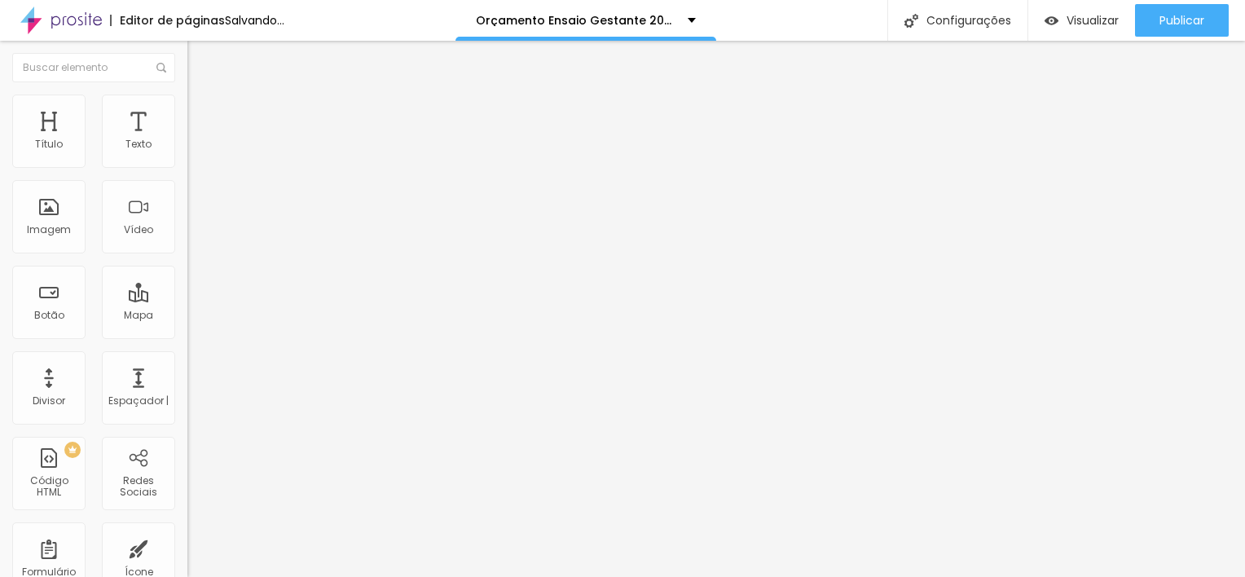
click at [200, 64] on img "button" at bounding box center [206, 59] width 13 height 13
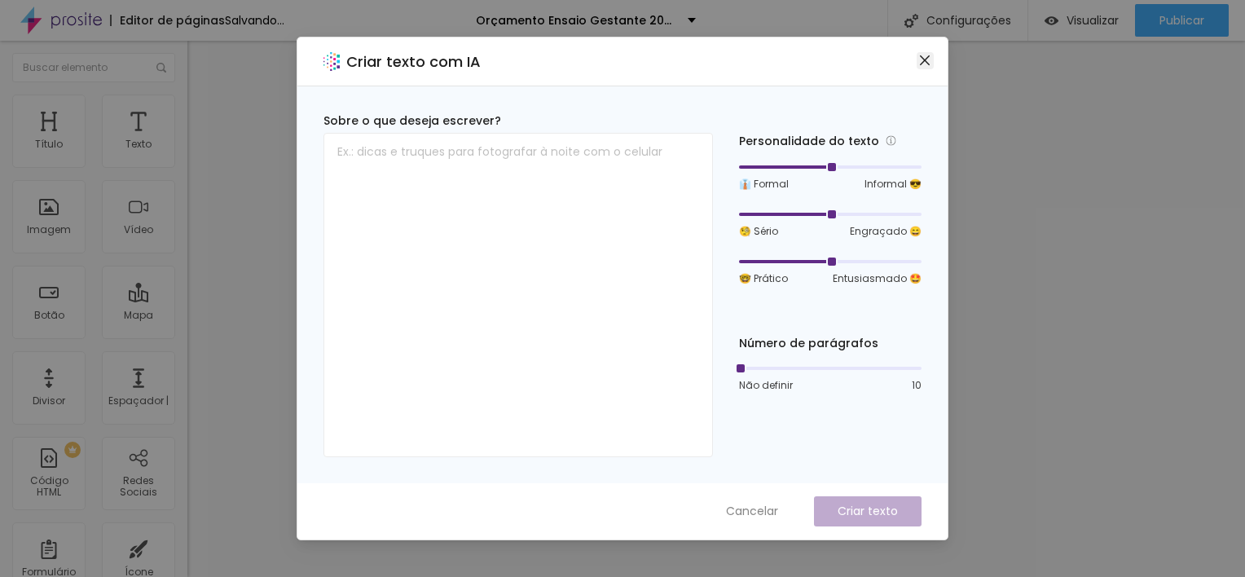
click at [917, 67] on button "Fechar" at bounding box center [925, 60] width 17 height 17
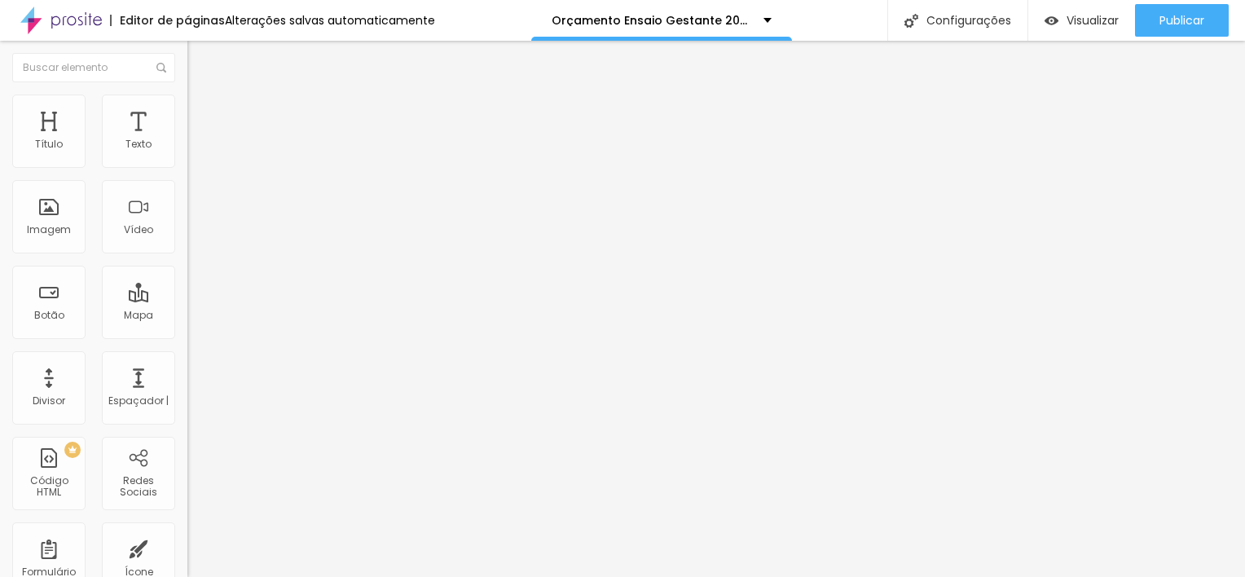
click at [194, 236] on icon "button" at bounding box center [199, 232] width 10 height 10
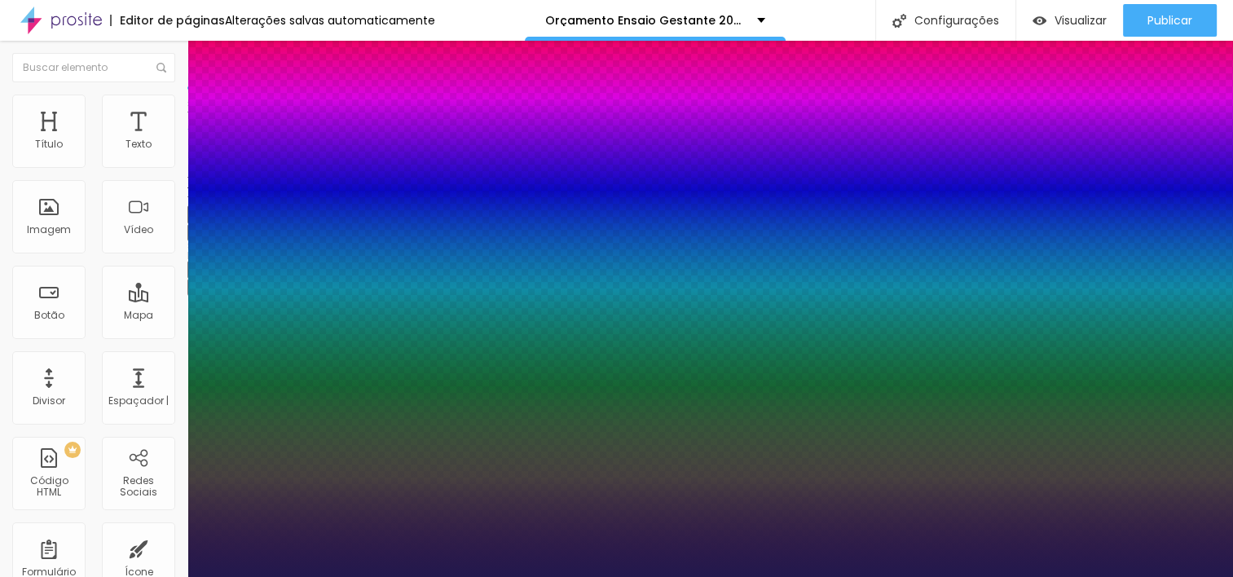
type input "1"
type input "14"
type input "1"
type input "15"
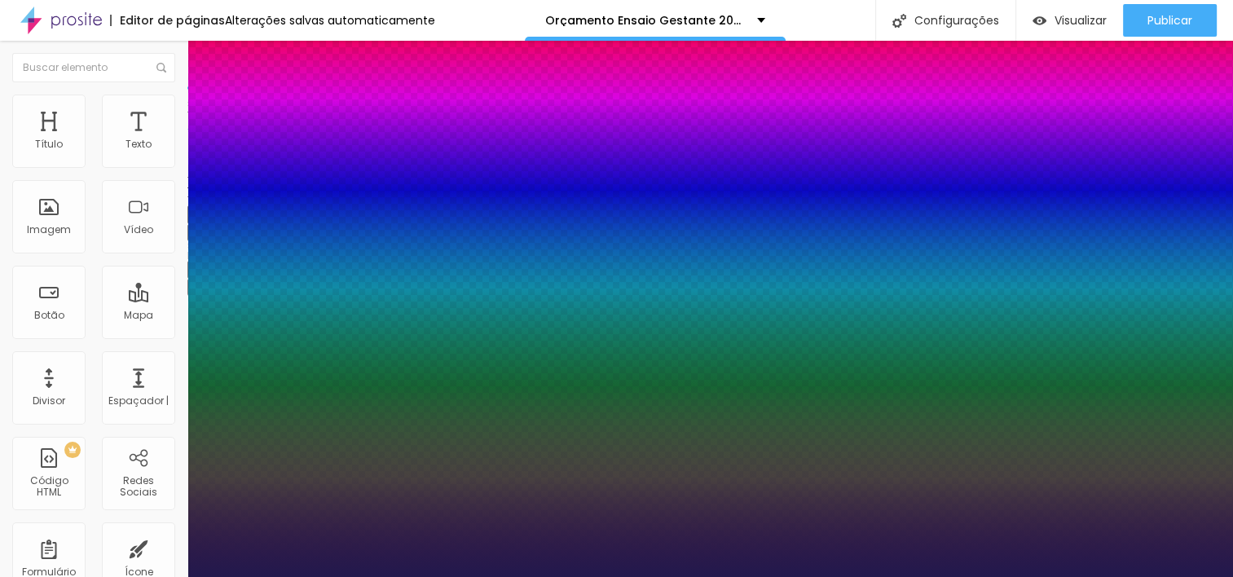
type input "15"
type input "1"
type input "16"
type input "1"
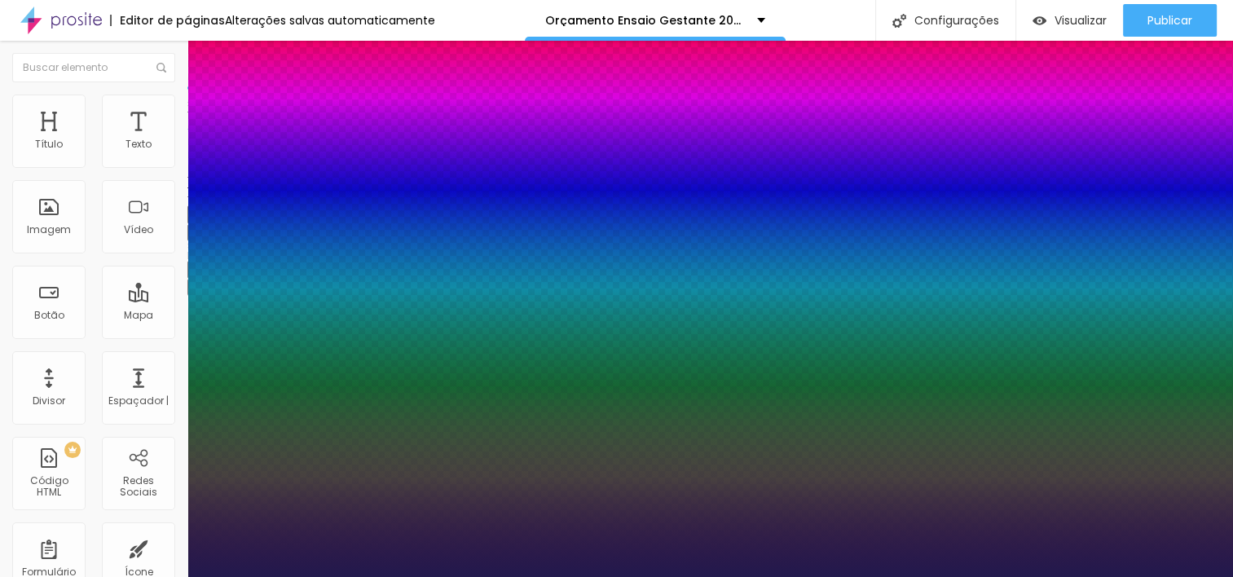
type input "17"
type input "1"
type input "18"
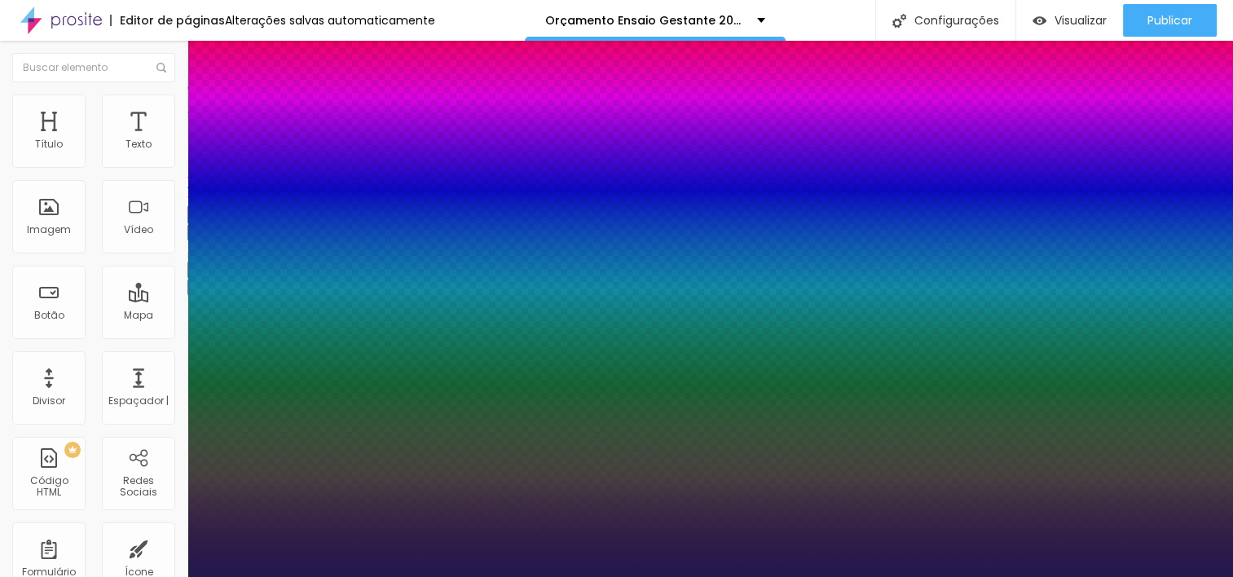
type input "1"
type input "19"
type input "1"
type input "20"
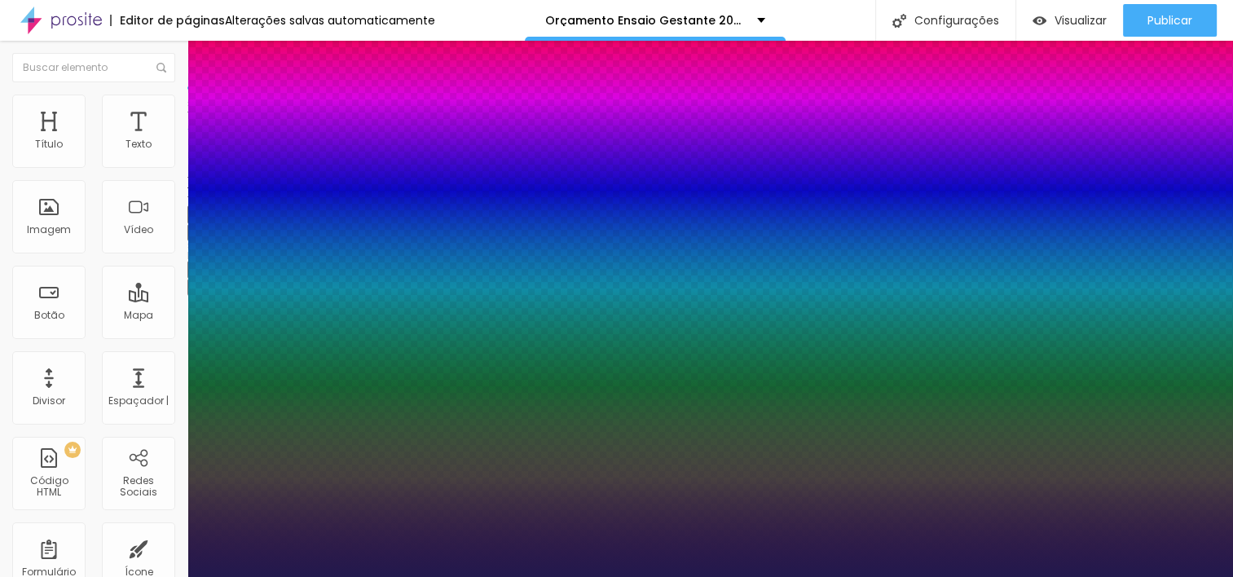
type input "20"
type input "1"
type input "21"
type input "1"
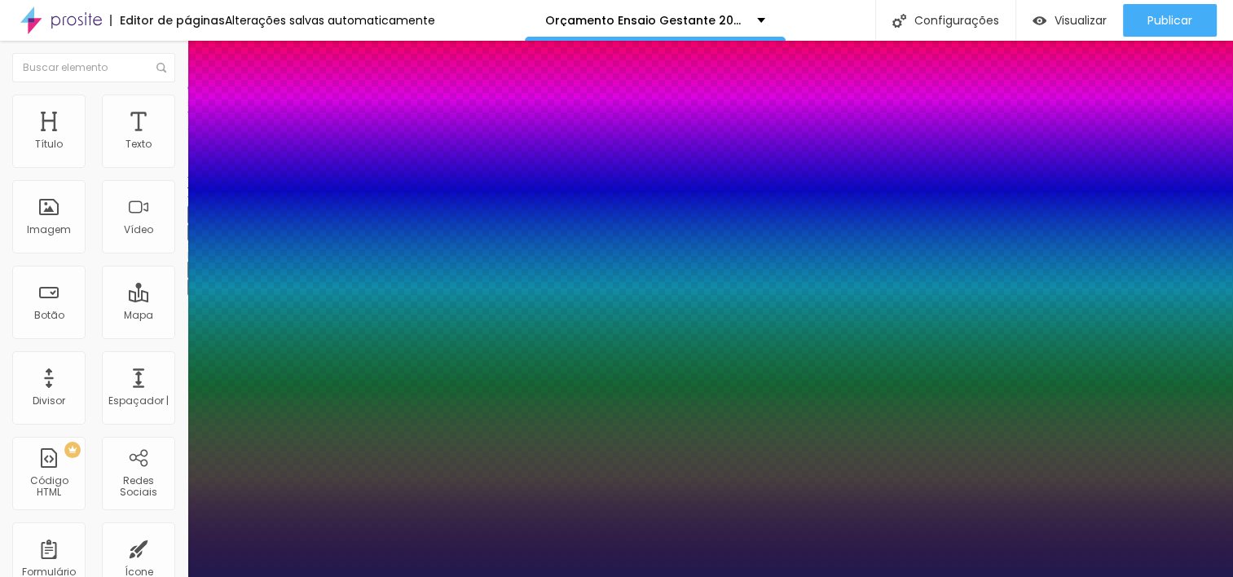
type input "22"
type input "1"
type input "23"
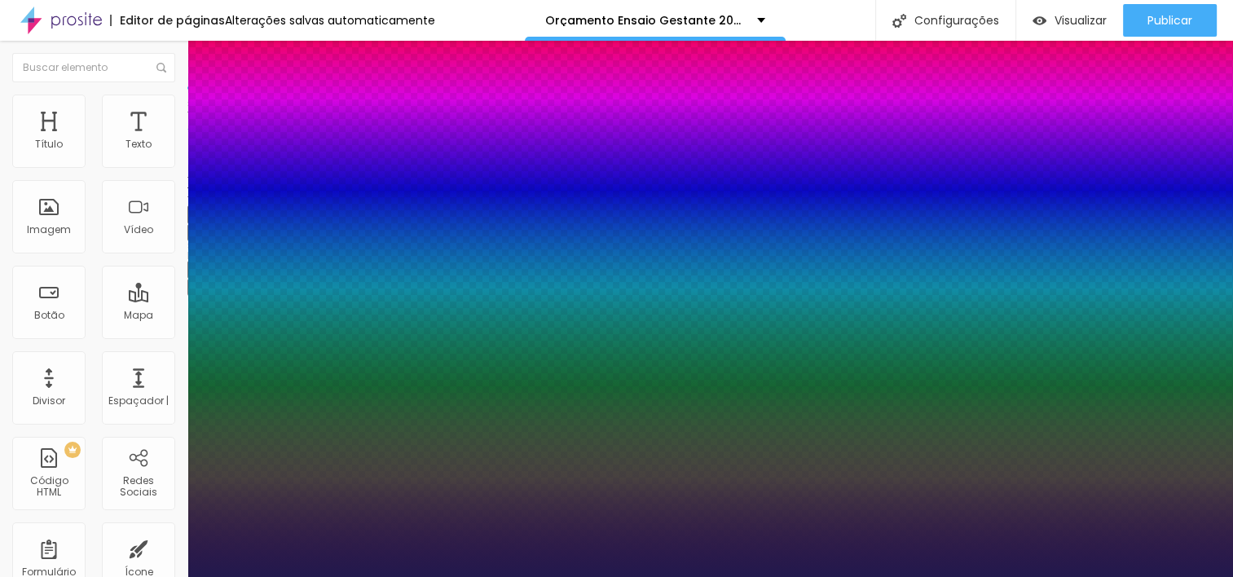
type input "1"
type input "24"
type input "1"
type input "27"
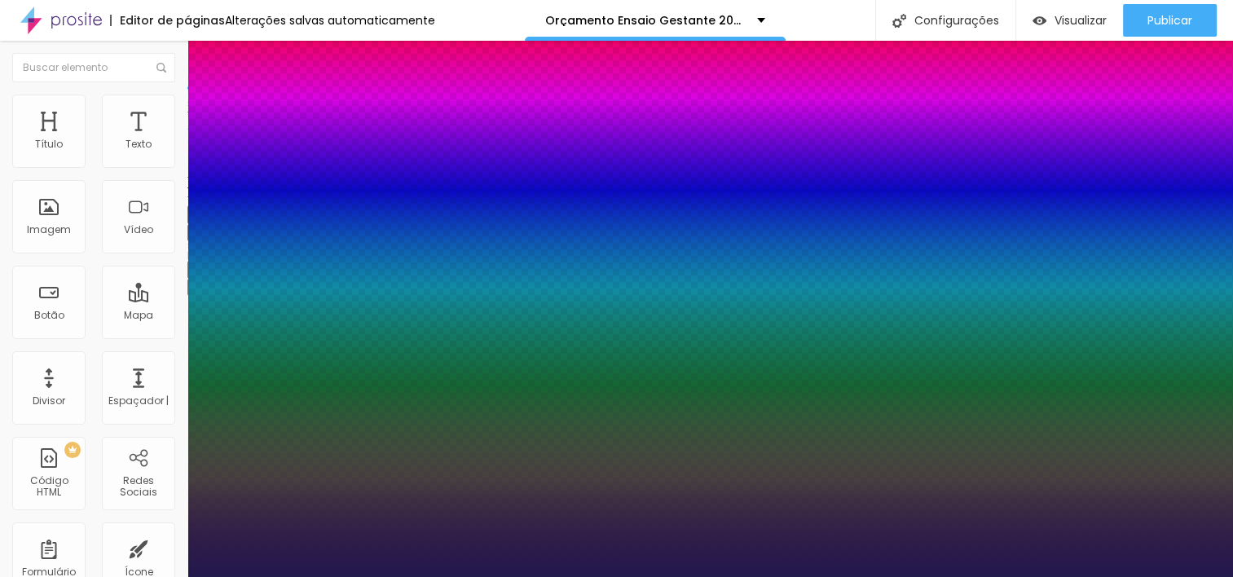
type input "27"
type input "1"
type input "29"
type input "1"
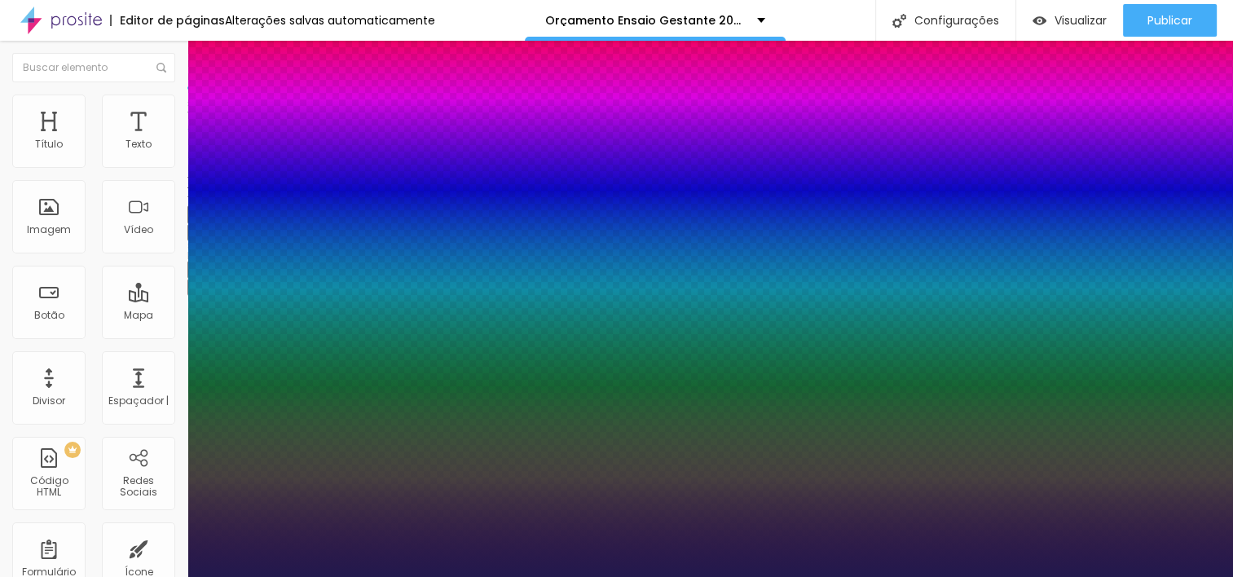
type input "30"
type input "1"
type input "32"
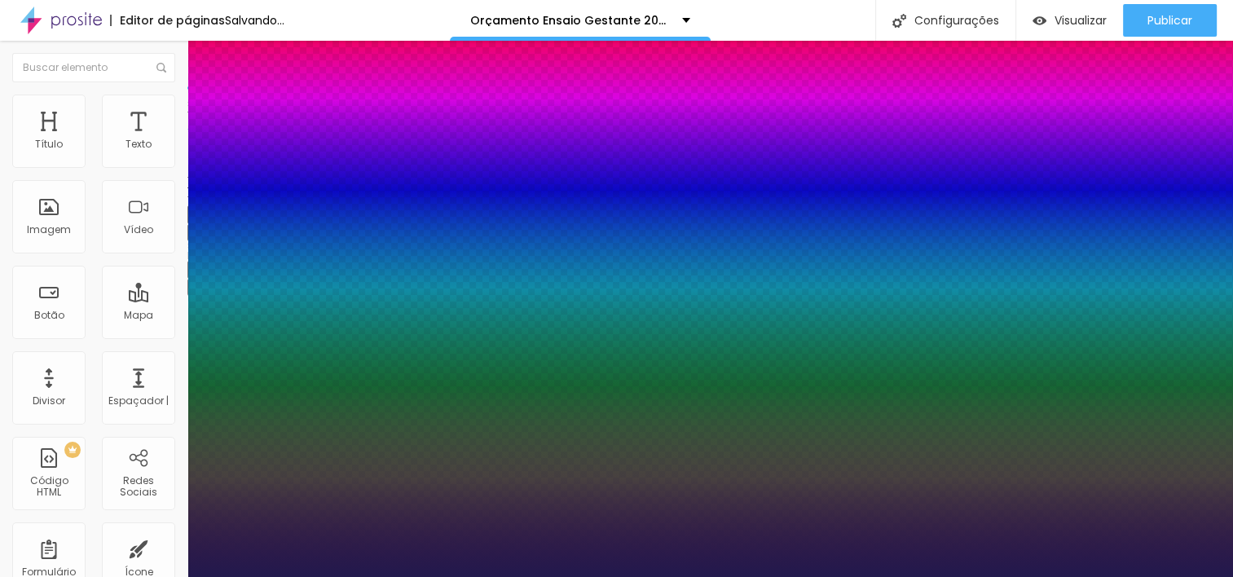
type input "1"
type input "33"
type input "1"
type input "34"
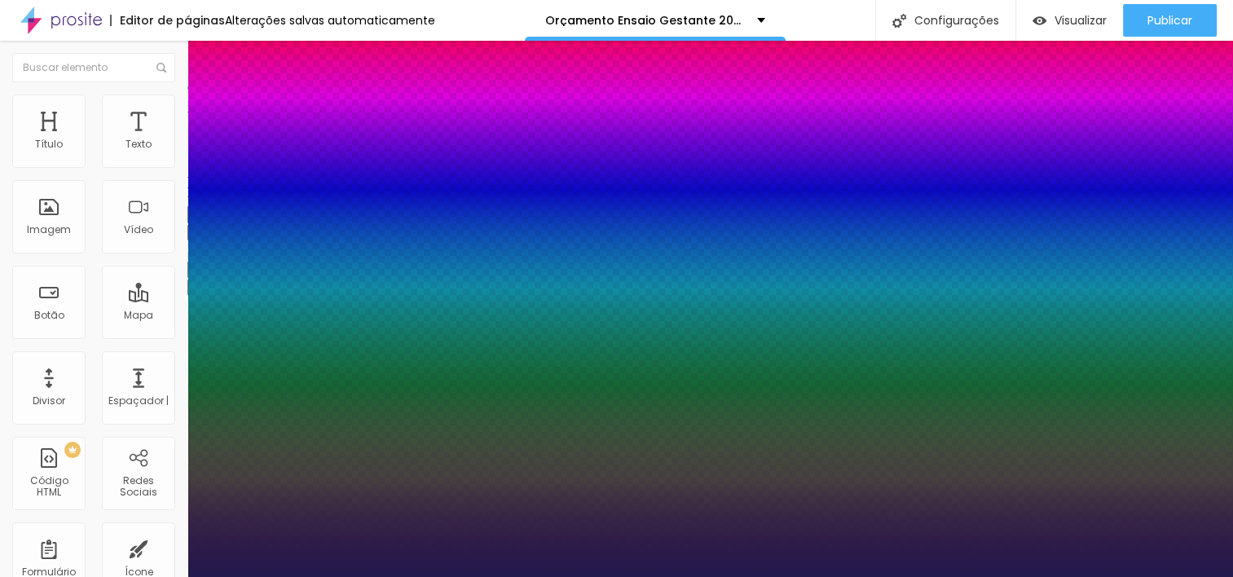
type input "34"
type input "1"
type input "35"
type input "1"
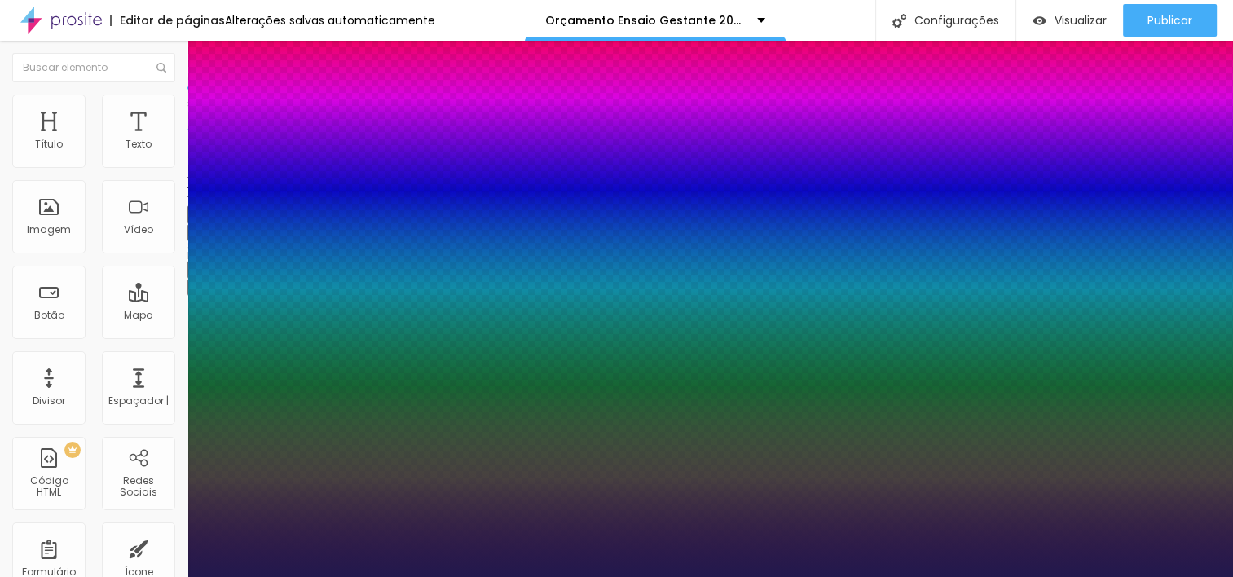
drag, startPoint x: 218, startPoint y: 462, endPoint x: 244, endPoint y: 469, distance: 27.9
type input "35"
type input "1"
click at [502, 576] on div at bounding box center [616, 577] width 1233 height 0
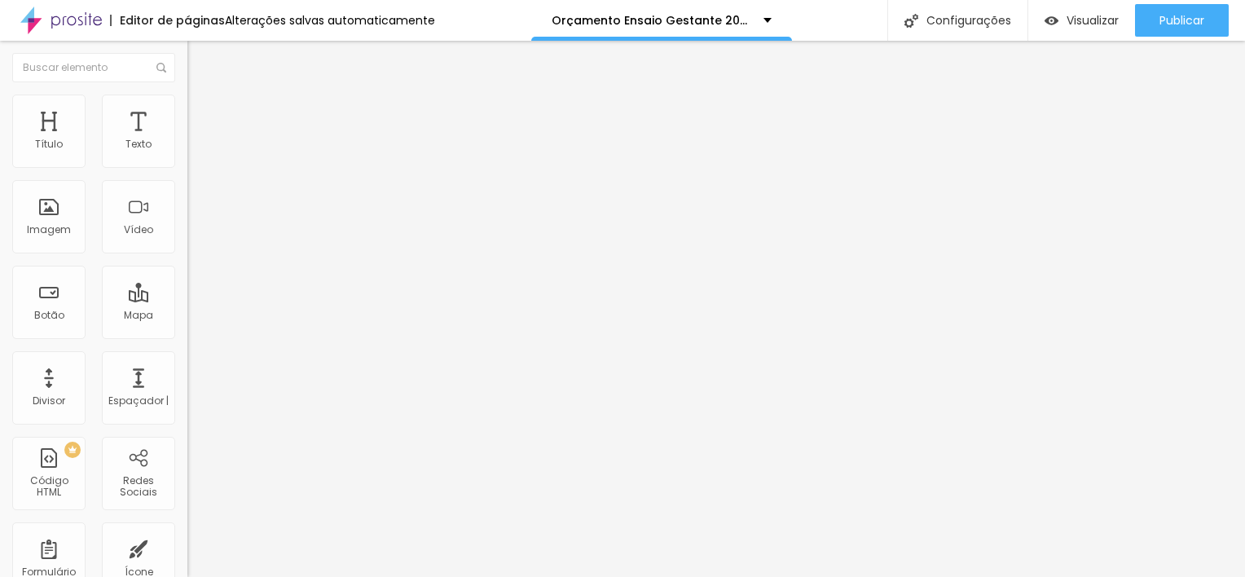
click at [194, 236] on icon "button" at bounding box center [199, 232] width 10 height 10
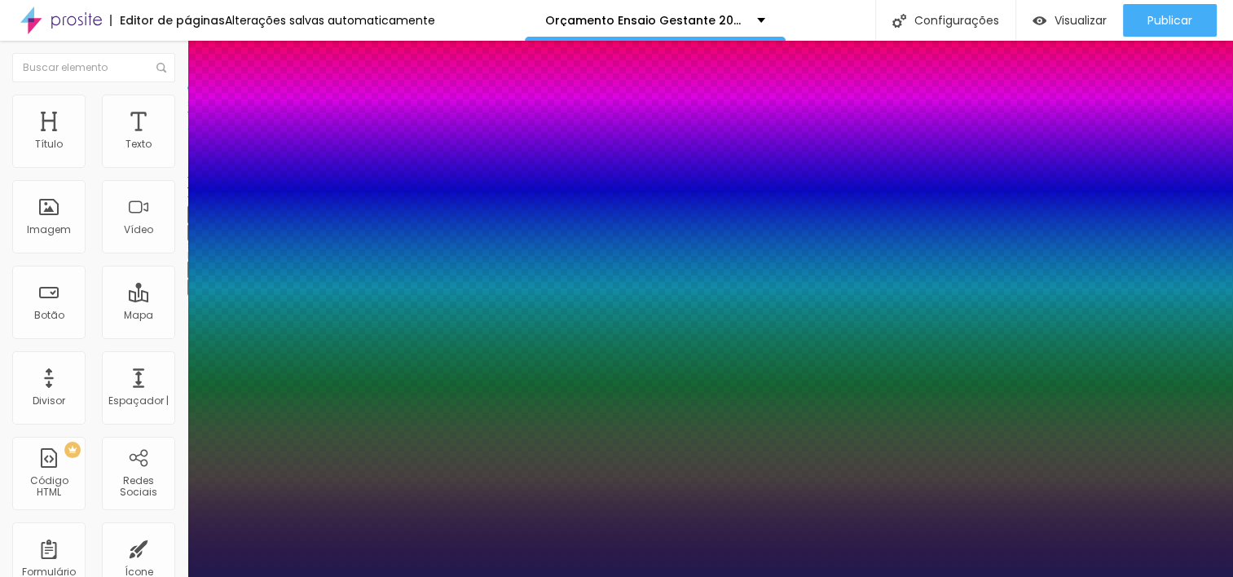
type input "1"
click at [522, 576] on div at bounding box center [616, 577] width 1233 height 0
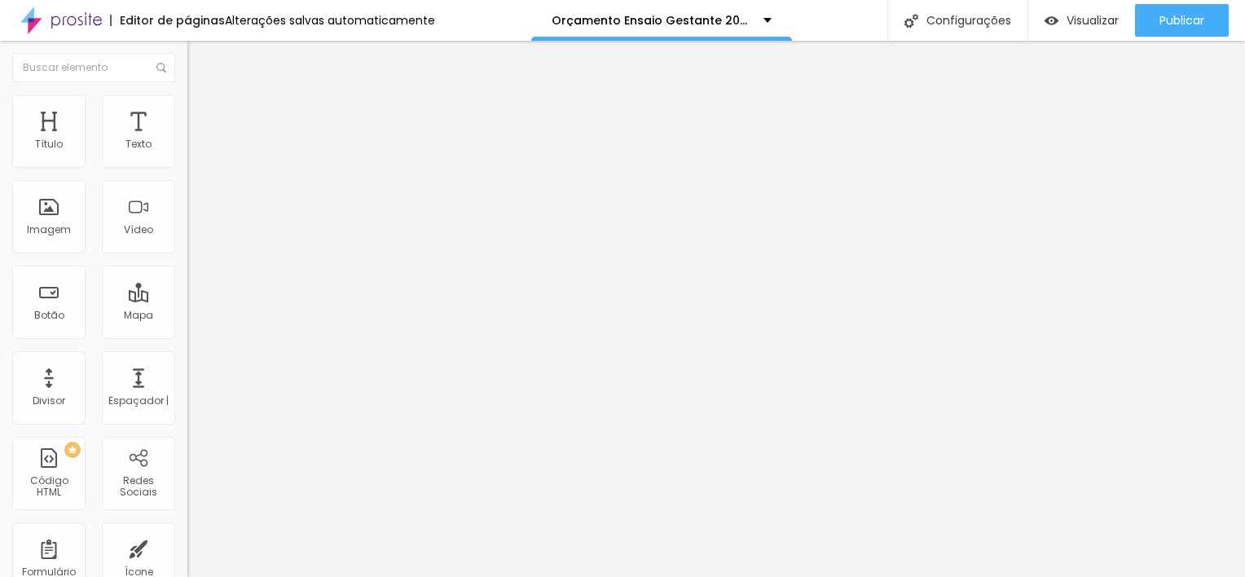
click at [187, 241] on button "button" at bounding box center [198, 232] width 23 height 17
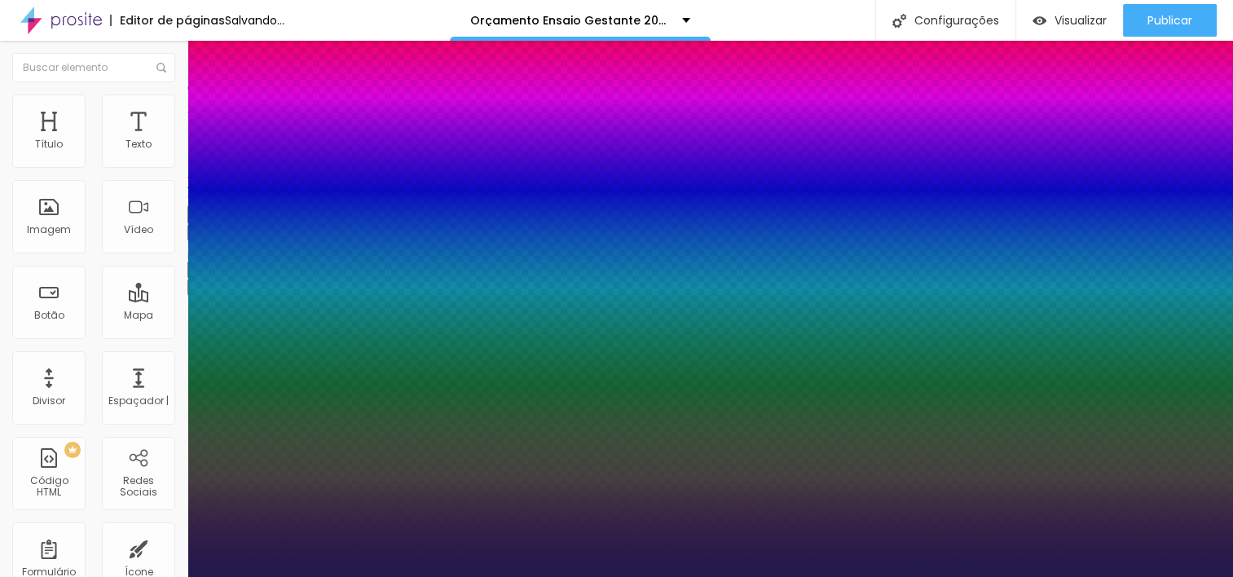
type input "1"
type input "17"
type input "1"
type input "18"
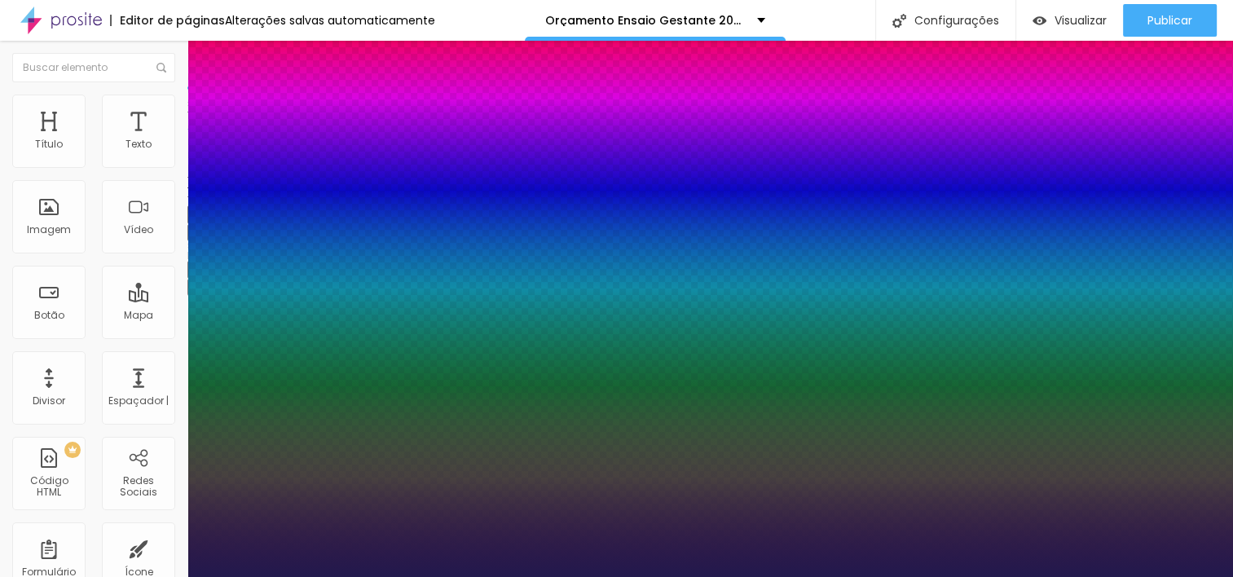
type input "18"
type input "1"
type input "19"
type input "1"
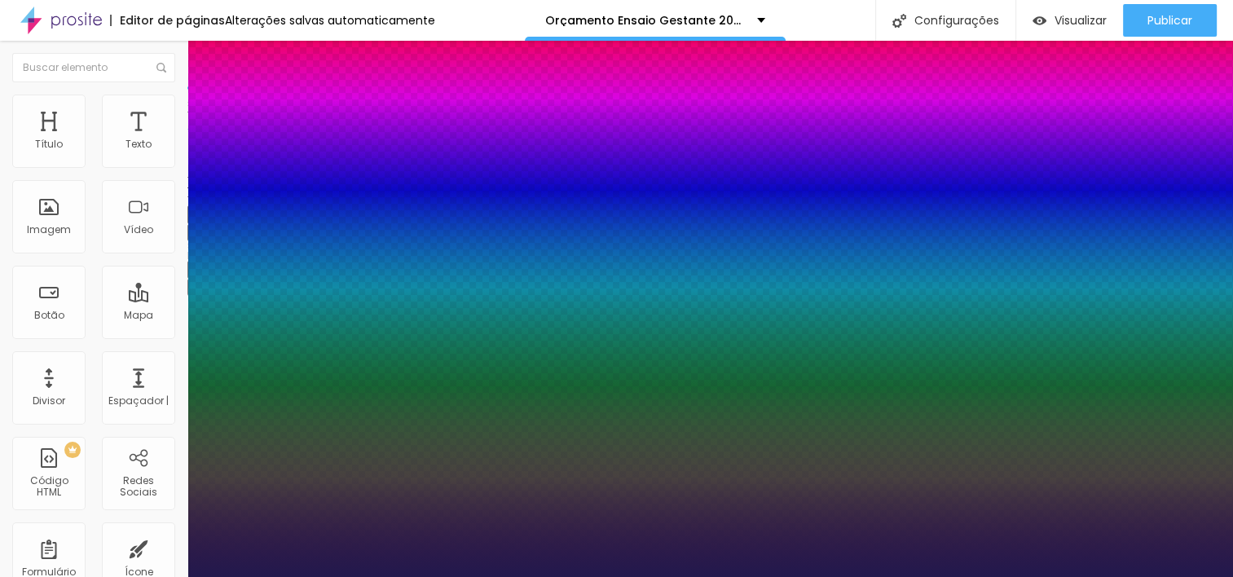
type input "20"
type input "1"
type input "20"
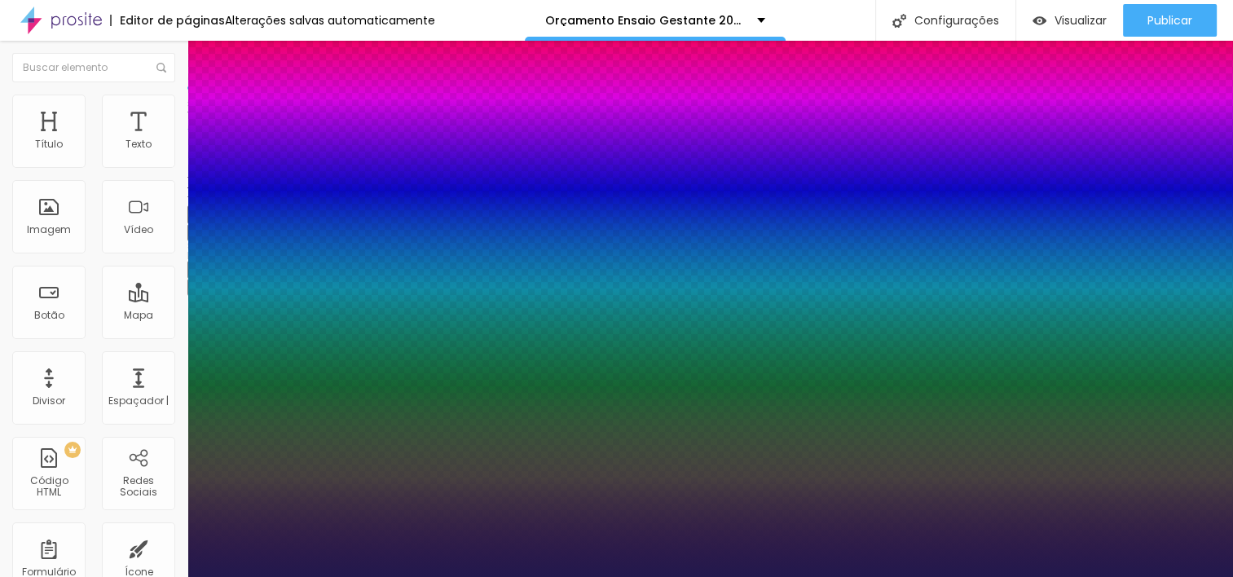
type input "1"
click at [531, 576] on div at bounding box center [616, 577] width 1233 height 0
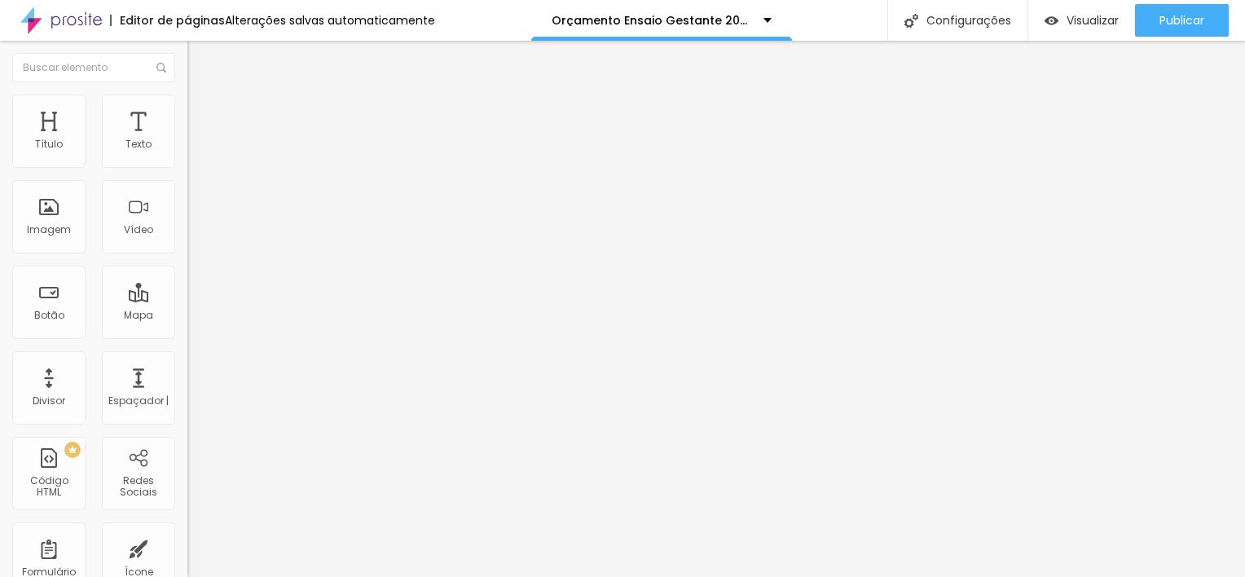
click at [187, 241] on button "button" at bounding box center [198, 232] width 23 height 17
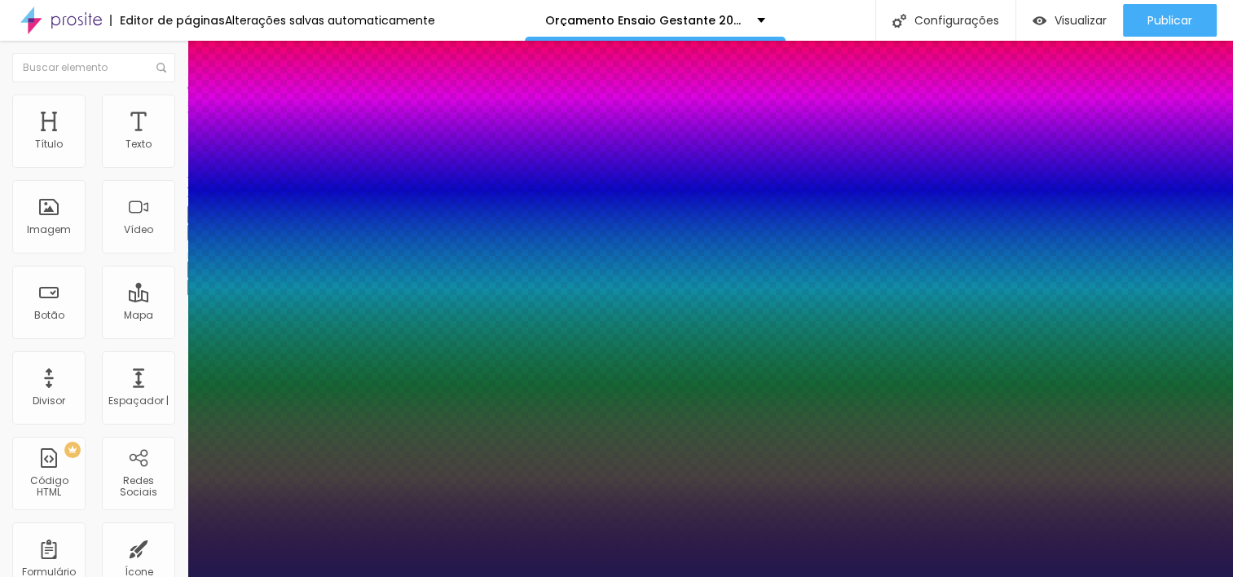
type input "1"
type input "12"
type input "1"
type input "14"
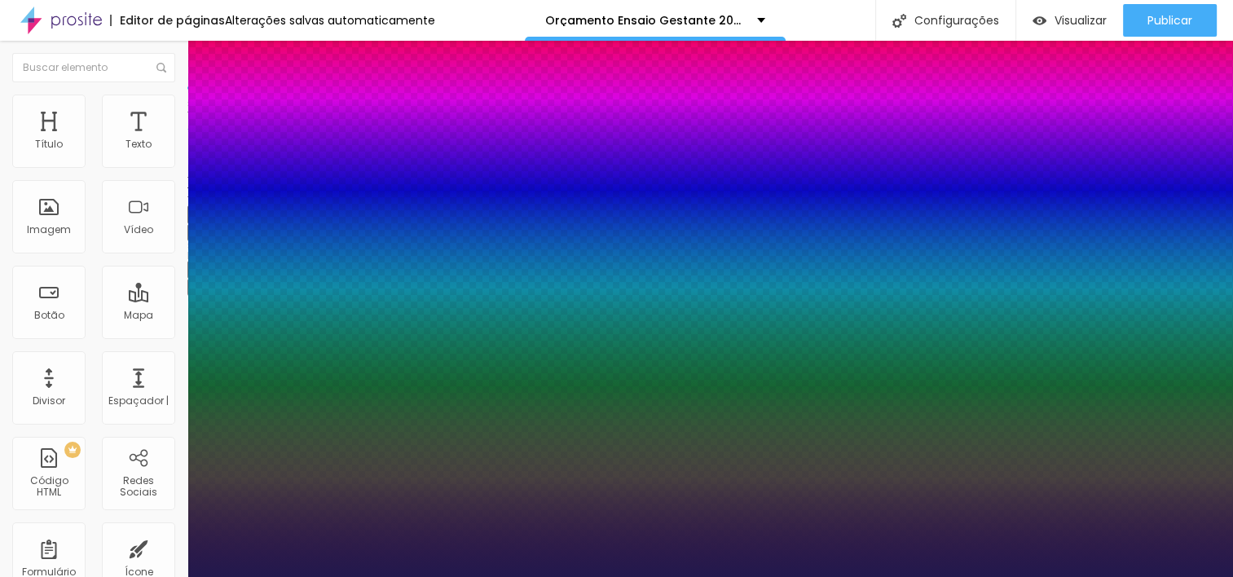
type input "14"
type input "1"
type input "16"
type input "1"
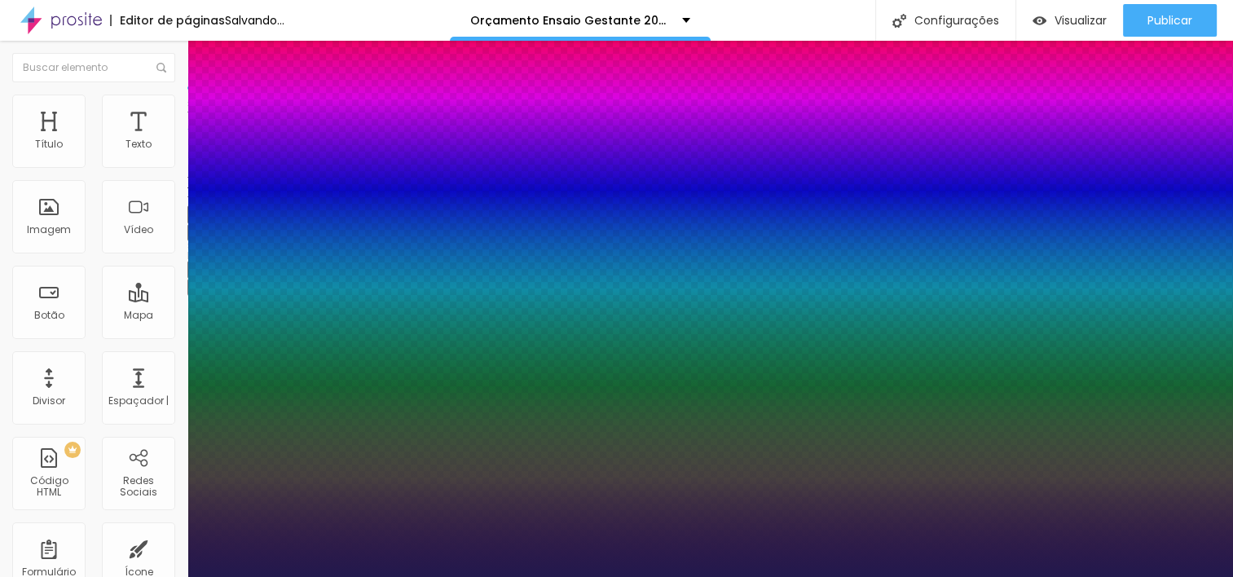
type input "17"
type input "1"
type input "18"
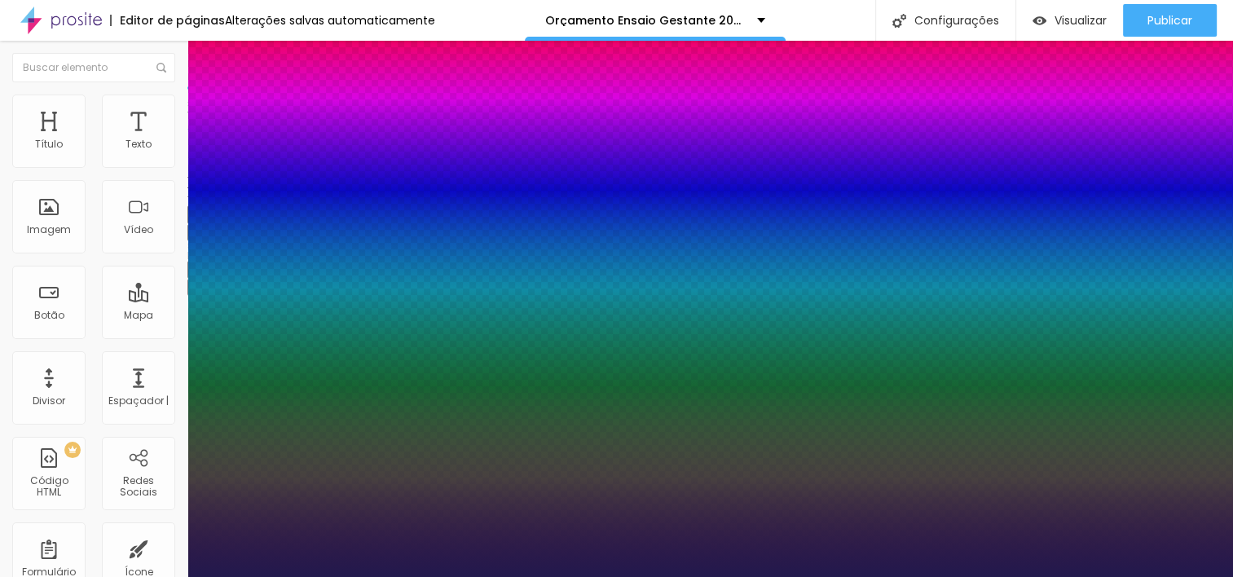
drag, startPoint x: 215, startPoint y: 461, endPoint x: 225, endPoint y: 461, distance: 9.8
click at [545, 576] on div at bounding box center [616, 577] width 1233 height 0
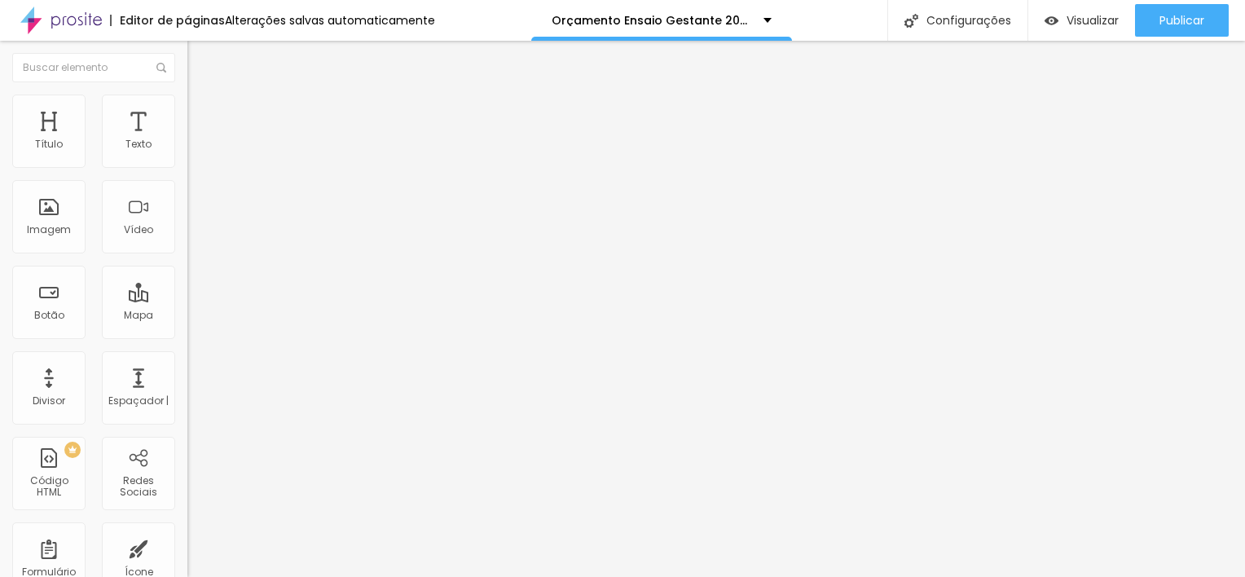
click at [202, 111] on span "Avançado" at bounding box center [229, 106] width 54 height 14
click at [187, 531] on input "range" at bounding box center [239, 537] width 105 height 13
click at [187, 111] on li "Avançado" at bounding box center [280, 103] width 187 height 16
click at [187, 300] on input "range" at bounding box center [239, 306] width 105 height 13
click at [194, 236] on icon "button" at bounding box center [199, 232] width 10 height 10
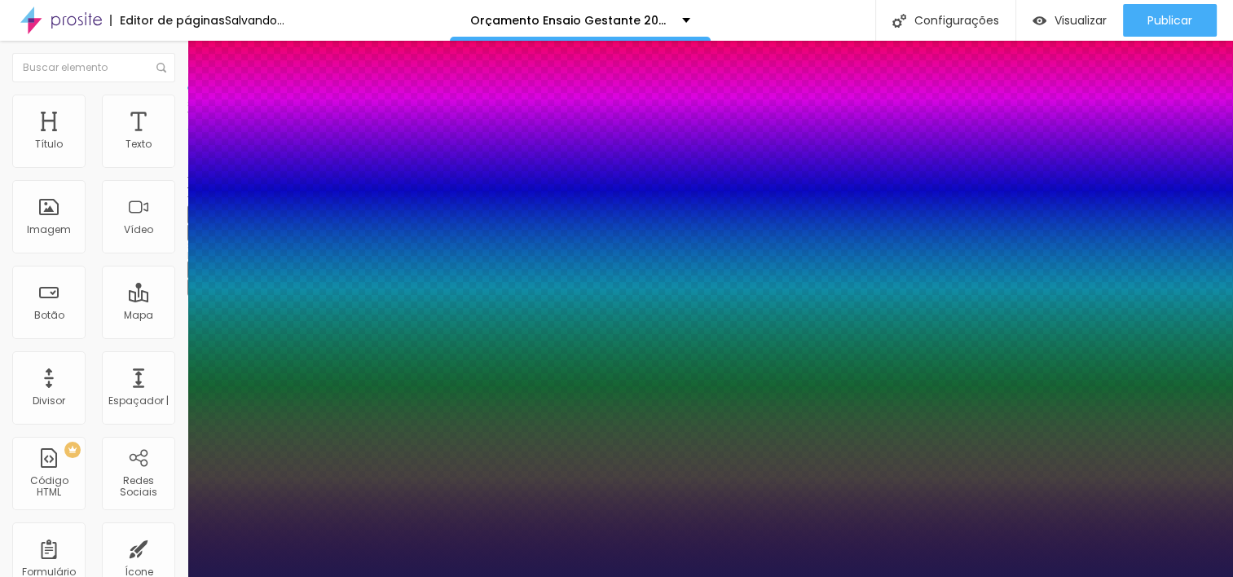
drag, startPoint x: 222, startPoint y: 457, endPoint x: 238, endPoint y: 456, distance: 16.4
click at [975, 576] on div at bounding box center [616, 577] width 1233 height 0
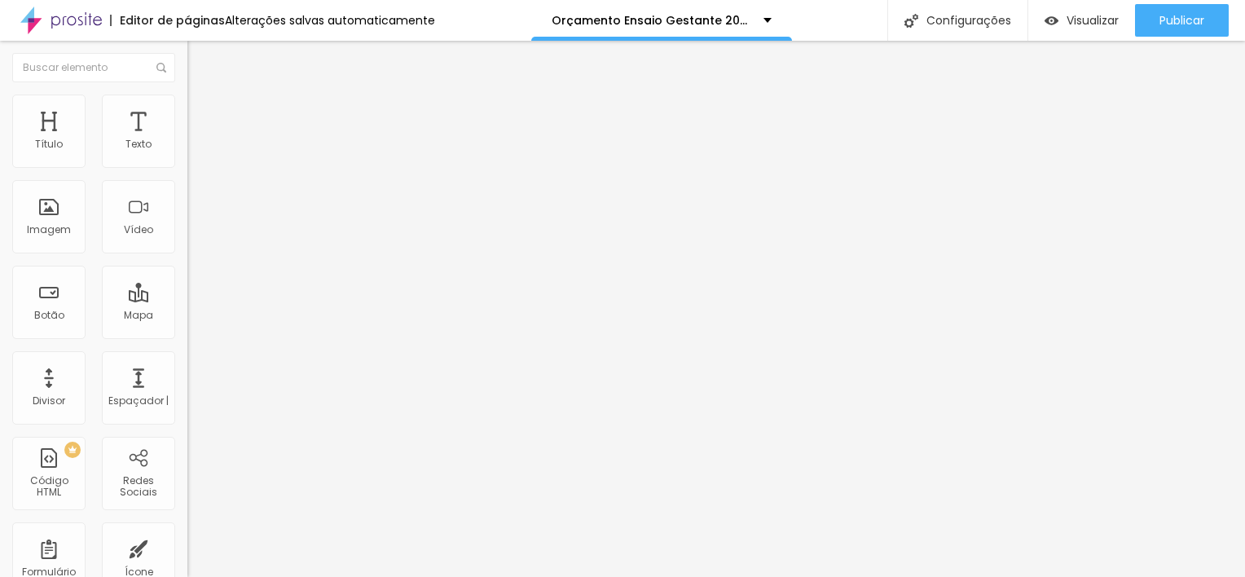
click at [194, 236] on icon "button" at bounding box center [199, 232] width 10 height 10
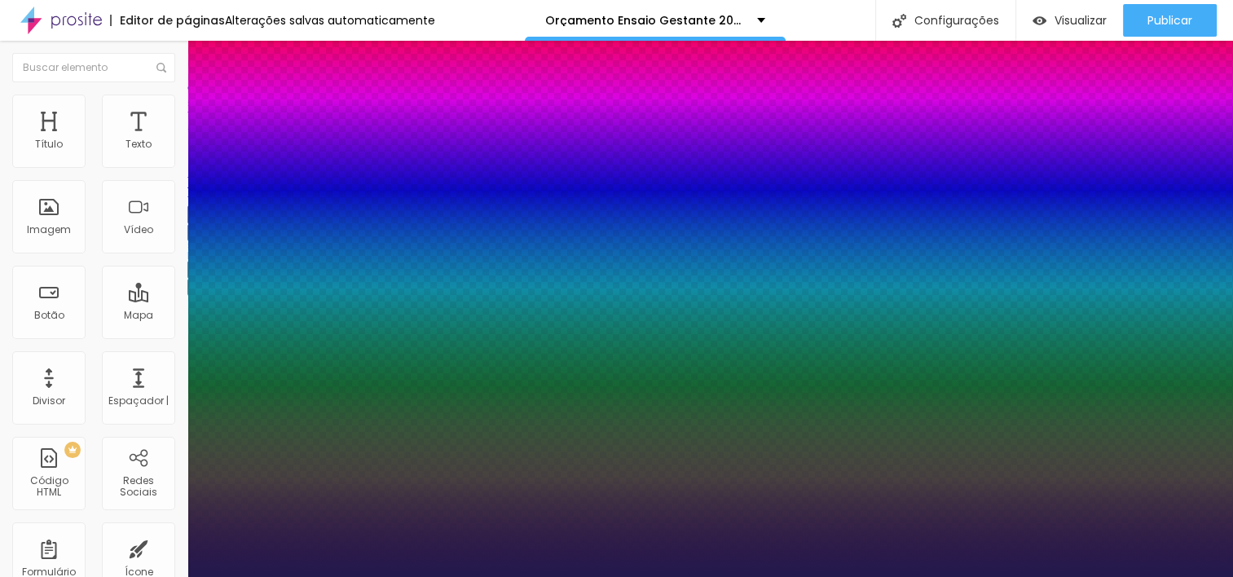
drag, startPoint x: 225, startPoint y: 461, endPoint x: 238, endPoint y: 460, distance: 13.1
click at [887, 576] on div at bounding box center [616, 577] width 1233 height 0
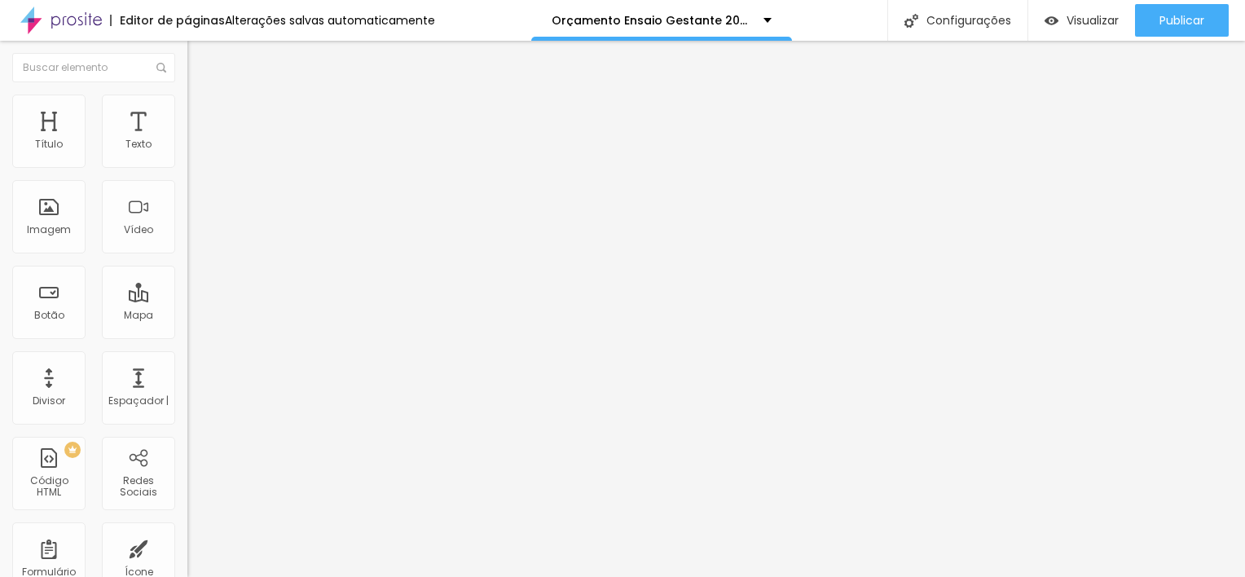
click at [187, 241] on button "button" at bounding box center [198, 232] width 23 height 17
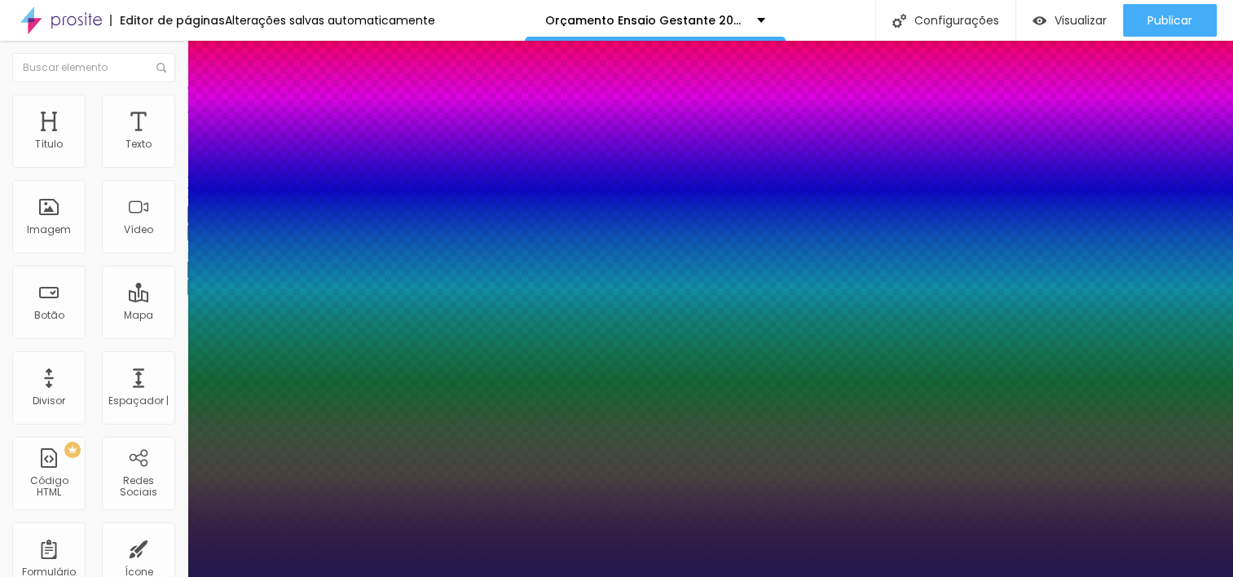
click at [947, 576] on div at bounding box center [616, 577] width 1233 height 0
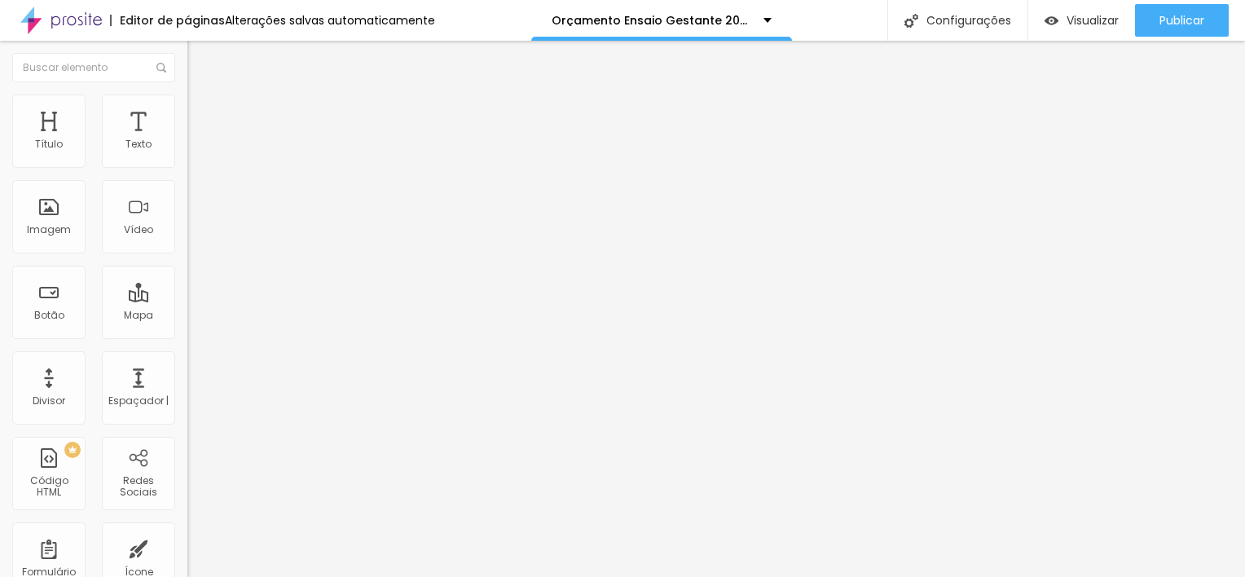
click at [196, 235] on icon "button" at bounding box center [199, 231] width 7 height 7
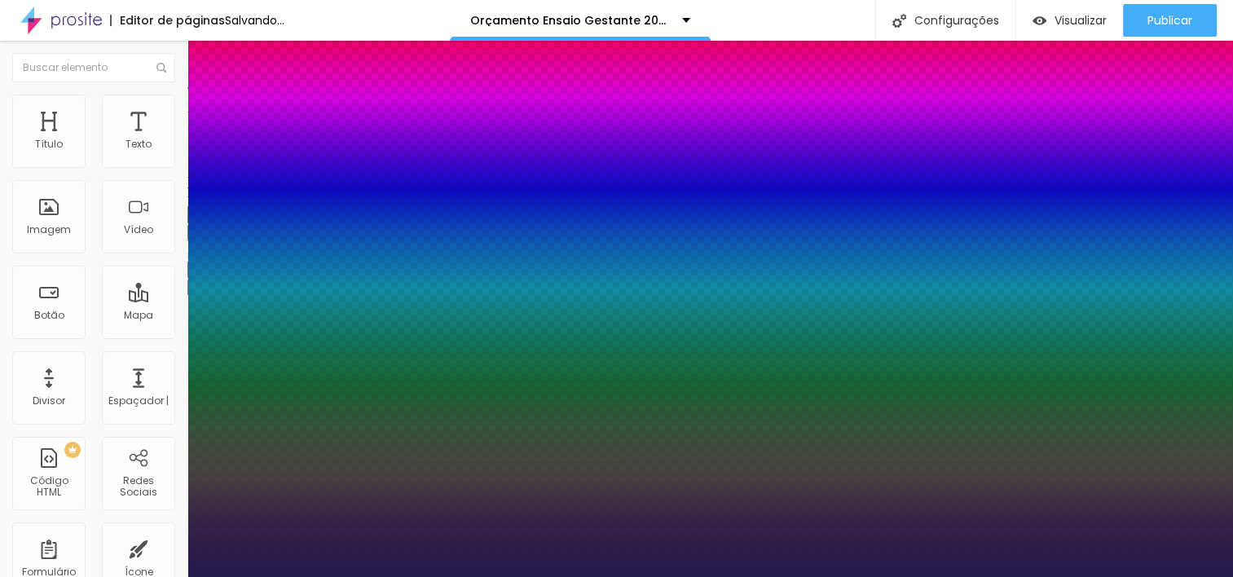
drag, startPoint x: 227, startPoint y: 457, endPoint x: 244, endPoint y: 460, distance: 17.3
click at [951, 576] on div at bounding box center [616, 577] width 1233 height 0
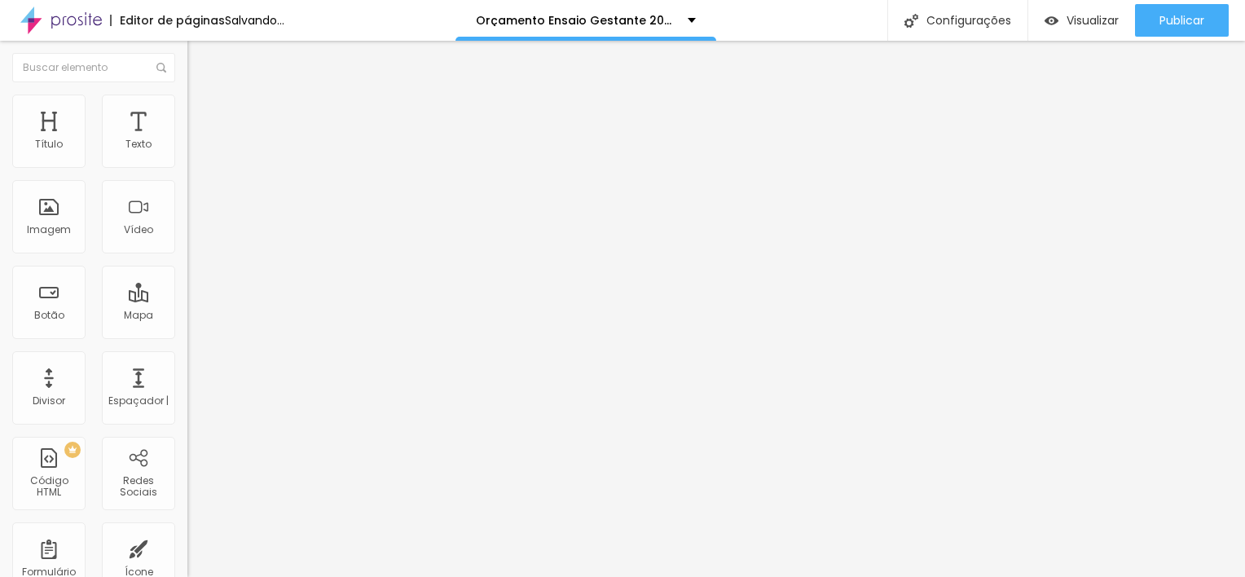
click at [194, 236] on icon "button" at bounding box center [199, 232] width 10 height 10
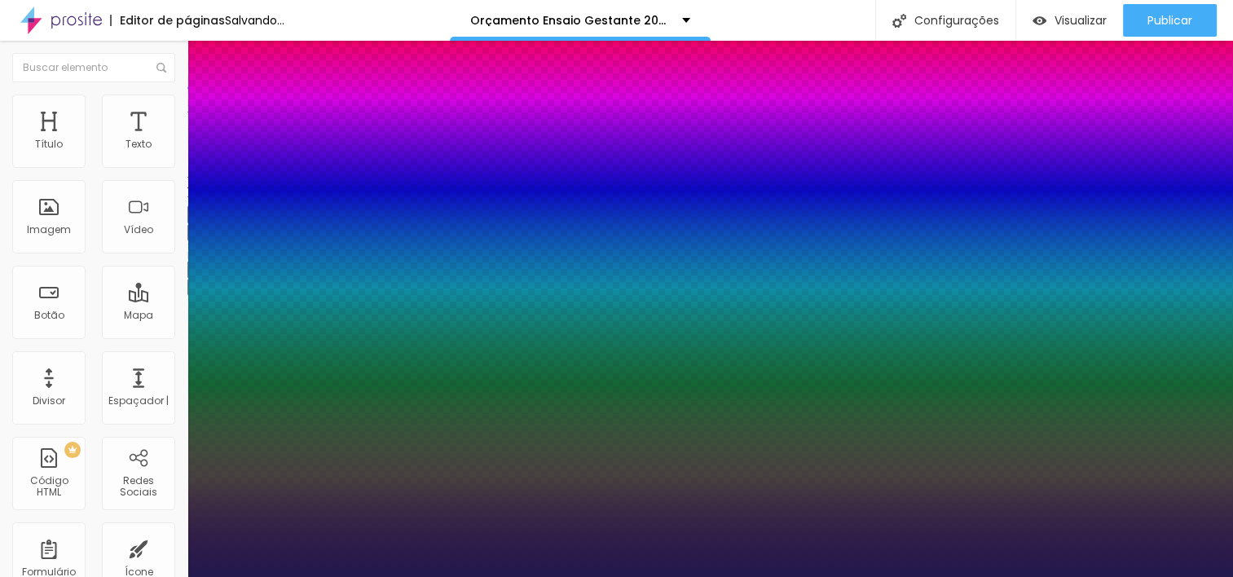
click at [857, 576] on div at bounding box center [616, 577] width 1233 height 0
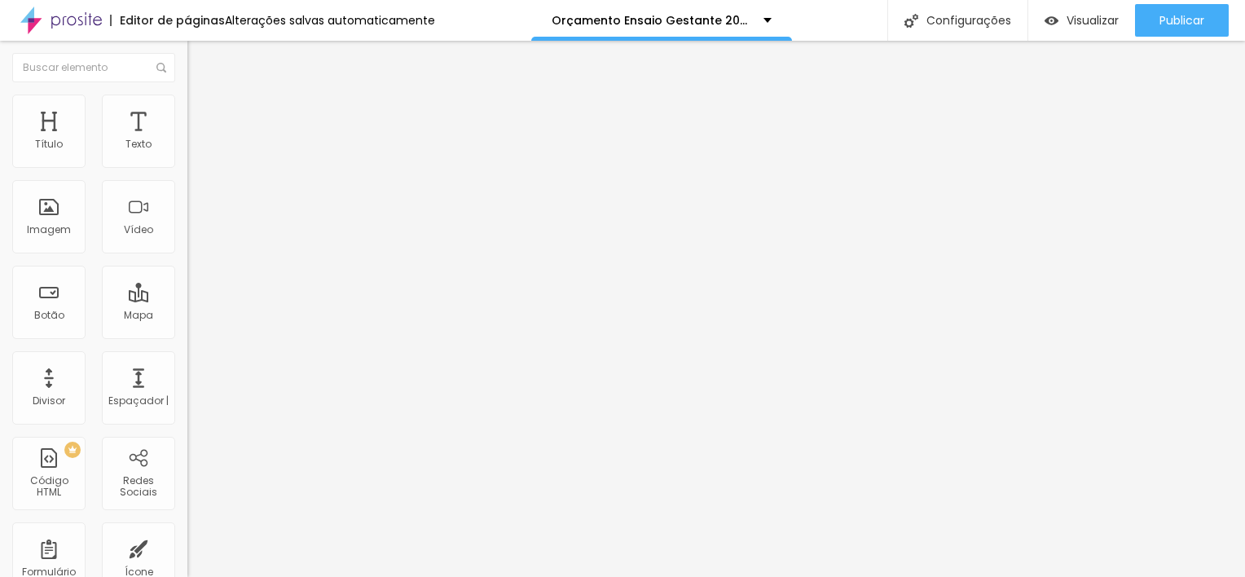
click at [194, 236] on icon "button" at bounding box center [199, 232] width 10 height 10
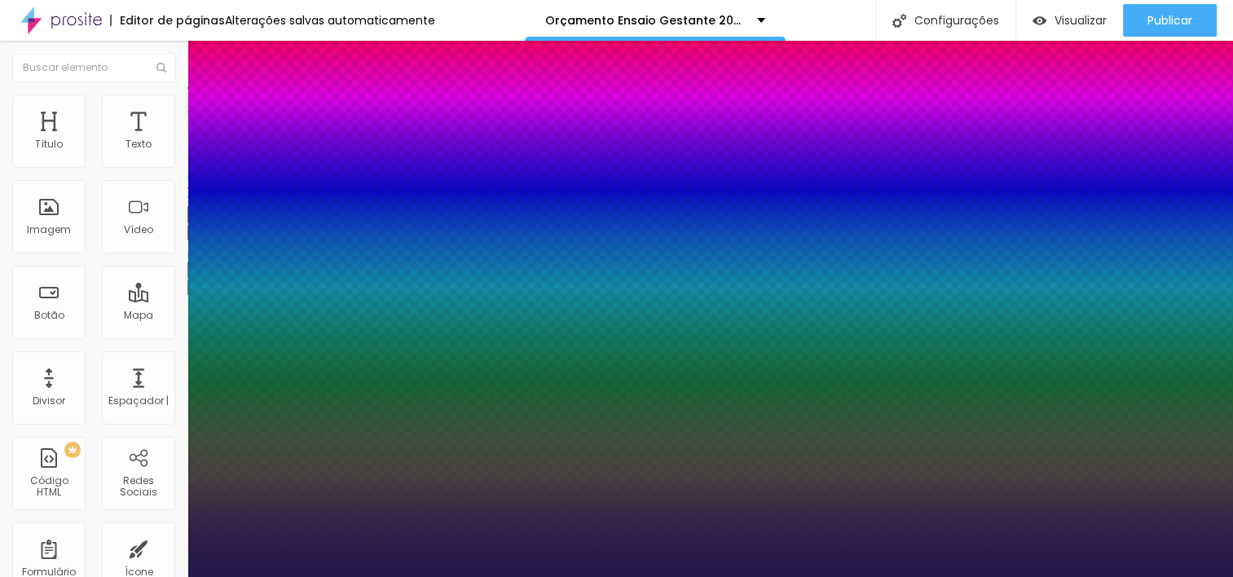
drag, startPoint x: 217, startPoint y: 461, endPoint x: 226, endPoint y: 460, distance: 9.1
click at [964, 576] on div at bounding box center [616, 577] width 1233 height 0
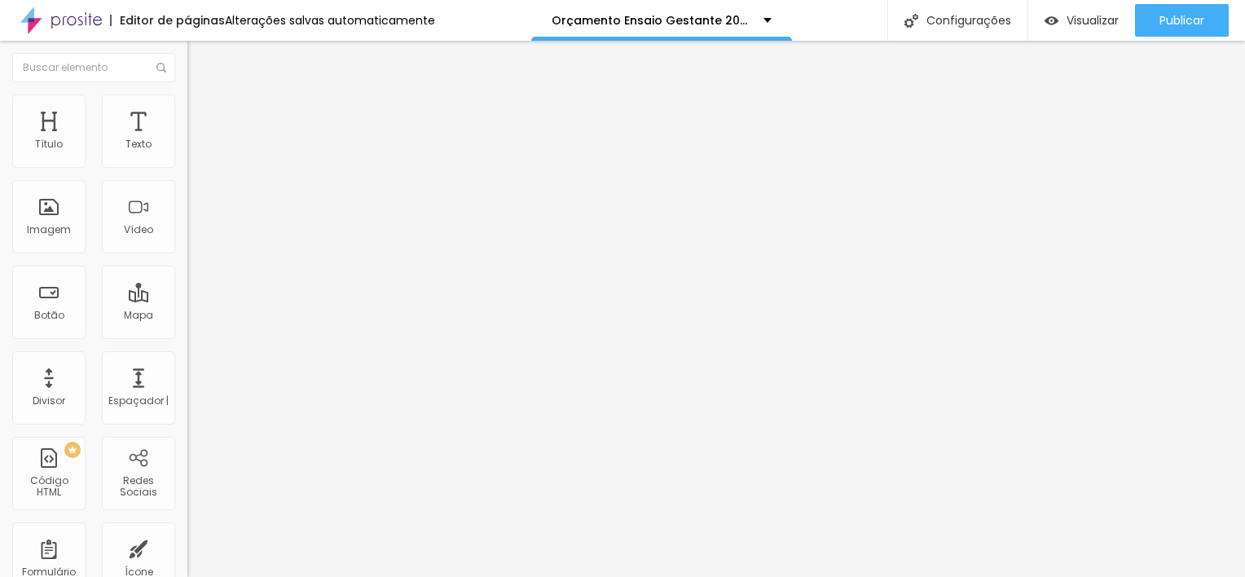
click at [187, 68] on button "Editar Texto" at bounding box center [280, 59] width 187 height 37
click at [194, 236] on icon "button" at bounding box center [199, 232] width 10 height 10
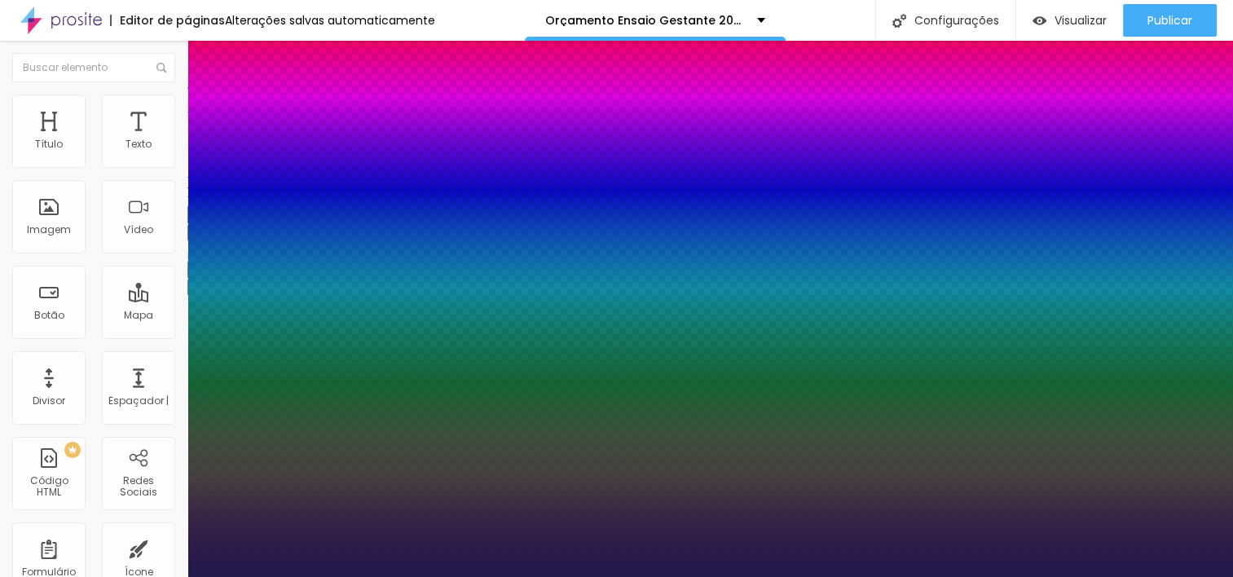
click at [434, 576] on div at bounding box center [616, 577] width 1233 height 0
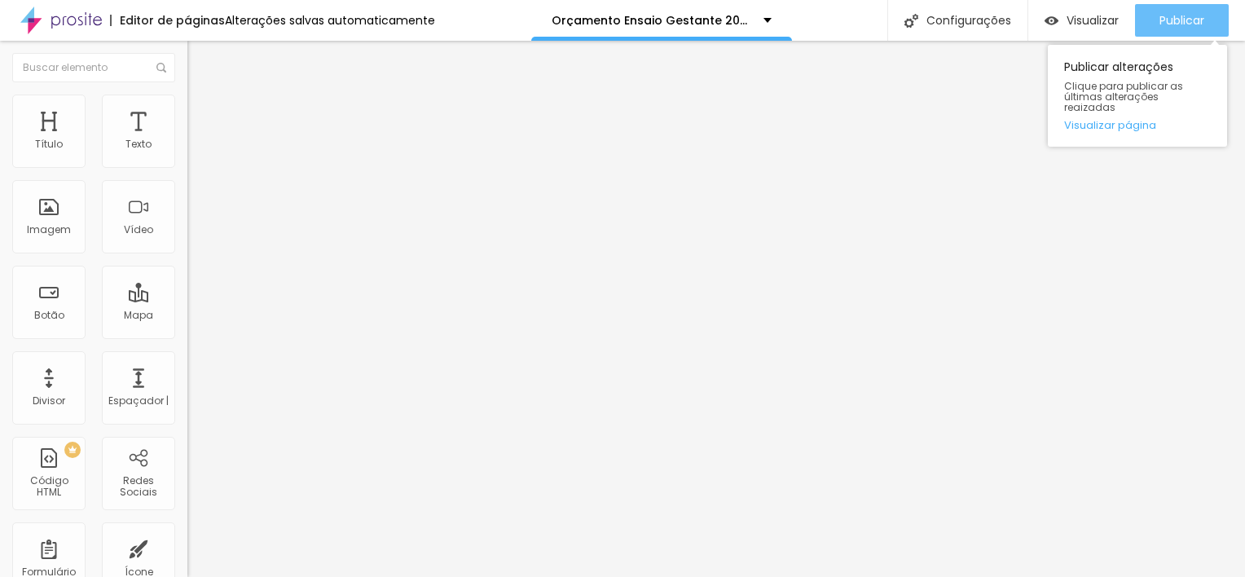
click at [1199, 29] on div "Publicar" at bounding box center [1182, 20] width 45 height 33
click at [1200, 24] on span "Publicar" at bounding box center [1182, 20] width 45 height 13
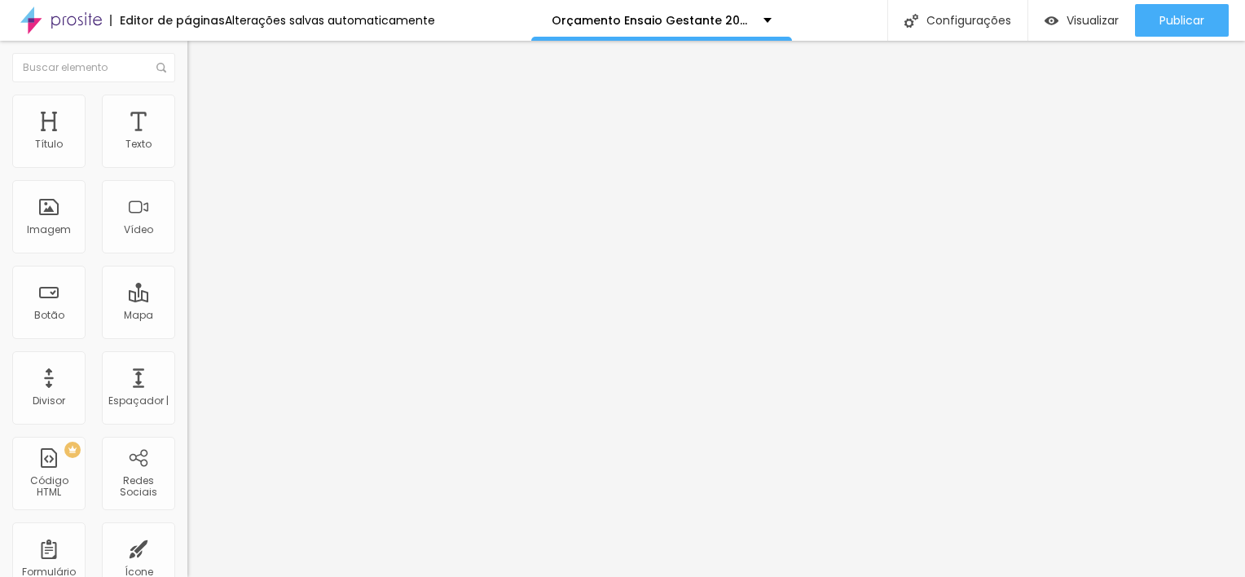
click at [202, 112] on span "Avançado" at bounding box center [229, 106] width 54 height 14
drag, startPoint x: 50, startPoint y: 189, endPoint x: 42, endPoint y: 195, distance: 9.3
click at [187, 531] on input "range" at bounding box center [239, 537] width 105 height 13
click at [187, 104] on li "Avançado" at bounding box center [280, 103] width 187 height 16
click at [187, 300] on input "range" at bounding box center [239, 306] width 105 height 13
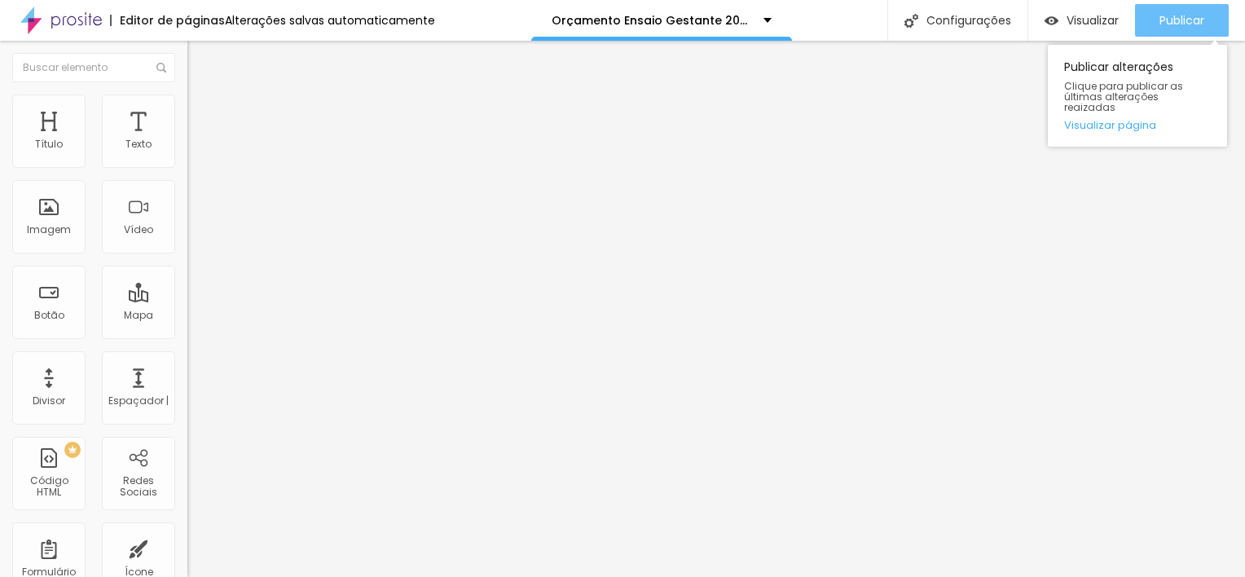
click at [1187, 28] on div "Publicar" at bounding box center [1182, 20] width 45 height 33
